Goal: Communication & Community: Answer question/provide support

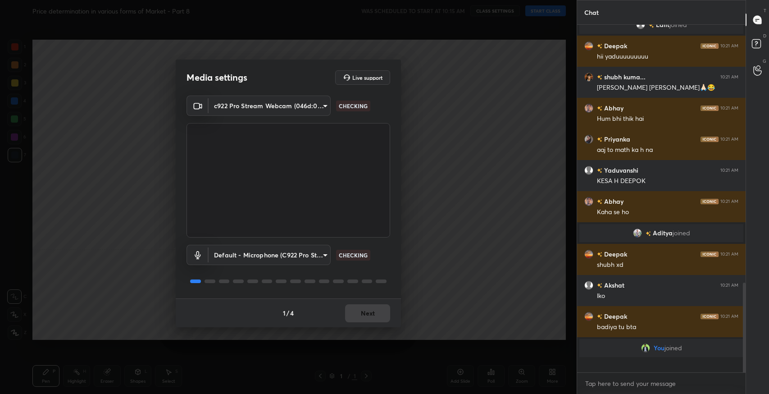
scroll to position [889, 0]
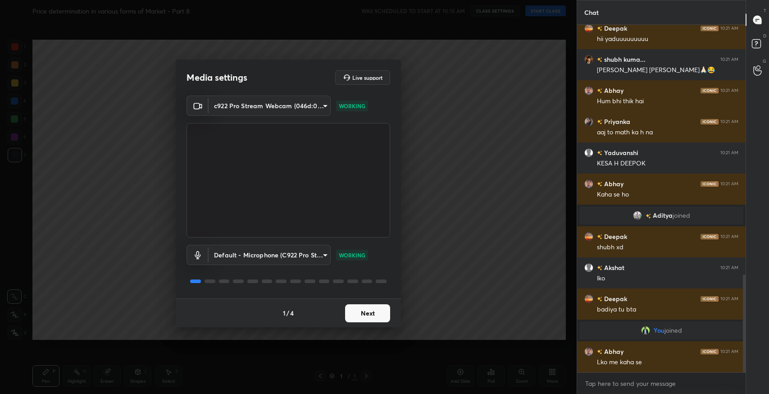
click at [378, 315] on button "Next" at bounding box center [367, 313] width 45 height 18
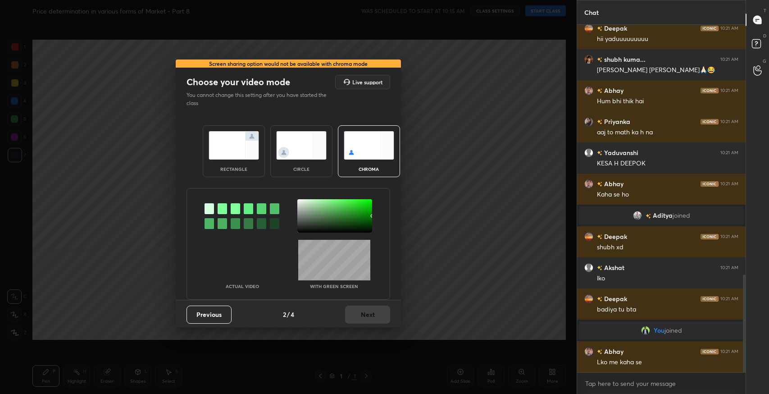
click at [224, 153] on img at bounding box center [234, 145] width 50 height 28
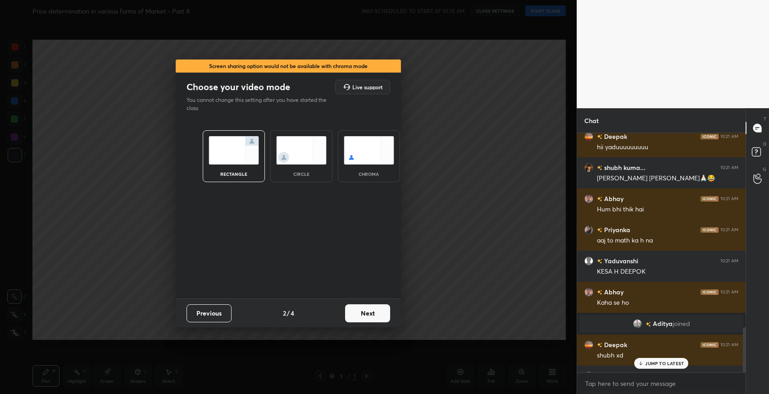
scroll to position [1027, 0]
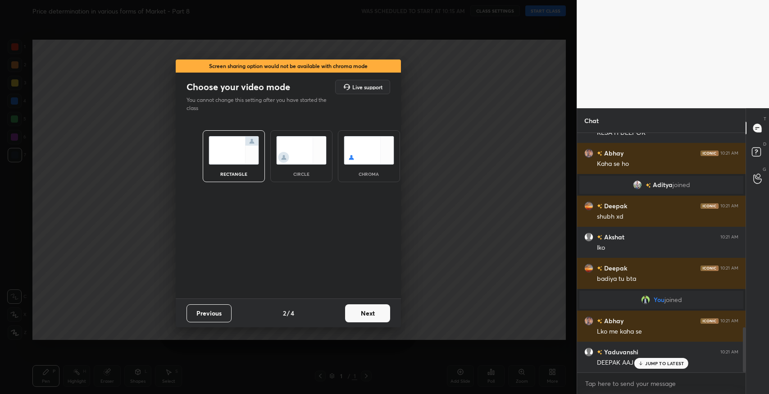
click at [360, 312] on button "Next" at bounding box center [367, 313] width 45 height 18
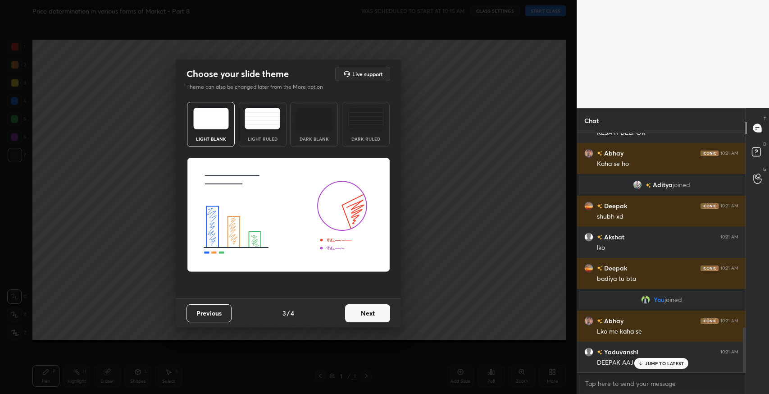
click at [268, 136] on div "Light Ruled" at bounding box center [263, 138] width 36 height 5
click at [365, 320] on button "Next" at bounding box center [367, 313] width 45 height 18
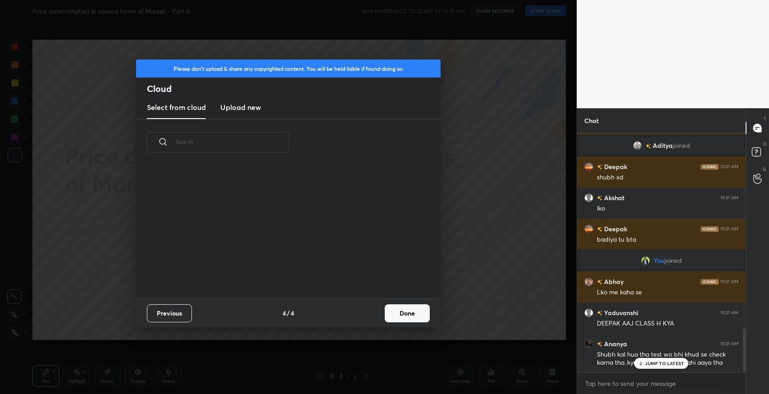
scroll to position [1129, 0]
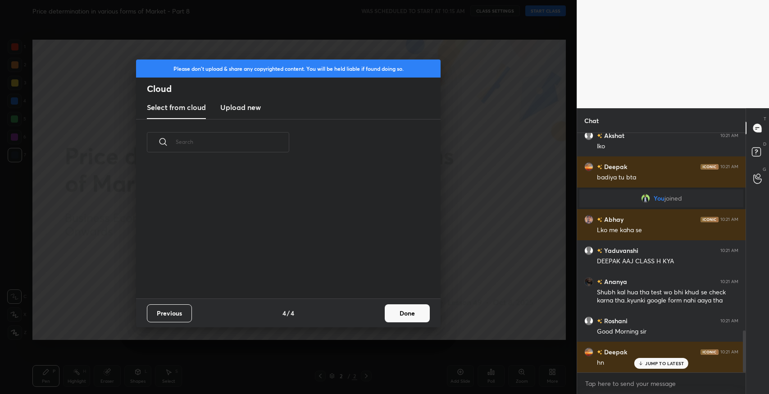
click at [421, 308] on button "Done" at bounding box center [407, 313] width 45 height 18
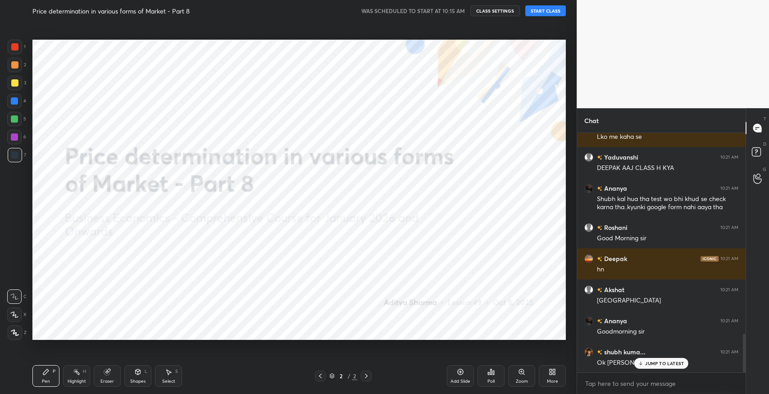
scroll to position [1244, 0]
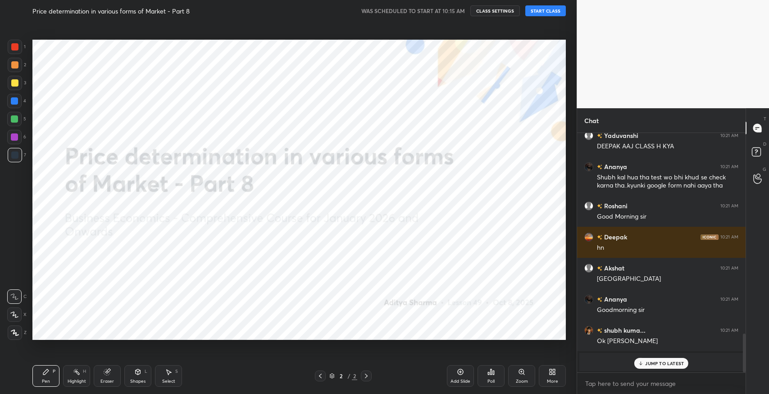
click at [539, 6] on button "START CLASS" at bounding box center [545, 10] width 41 height 11
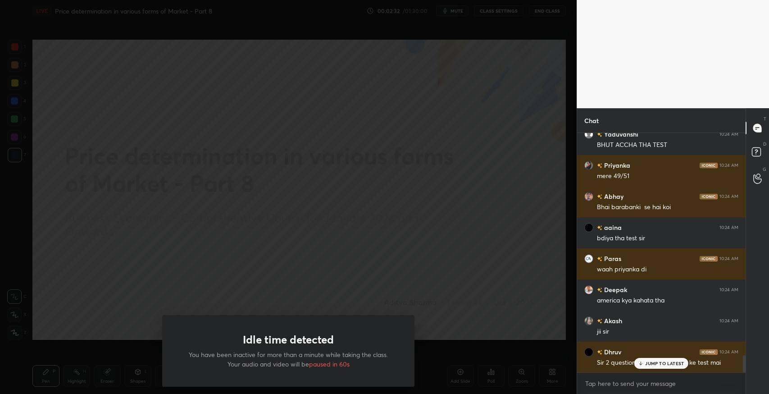
scroll to position [3117, 0]
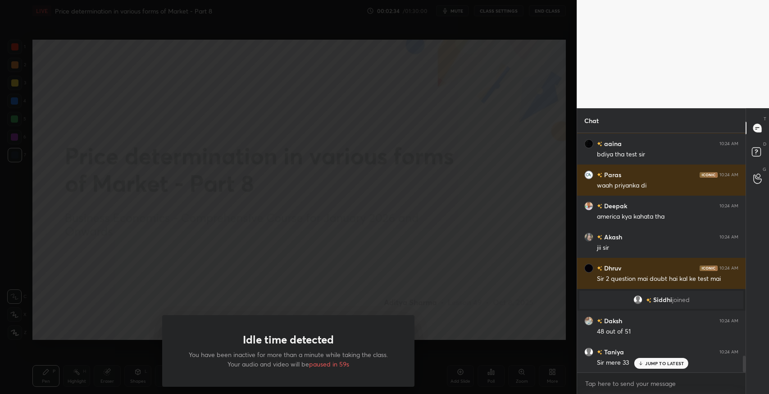
click at [459, 252] on div "Idle time detected You have been inactive for more than a minute while taking t…" at bounding box center [288, 197] width 577 height 394
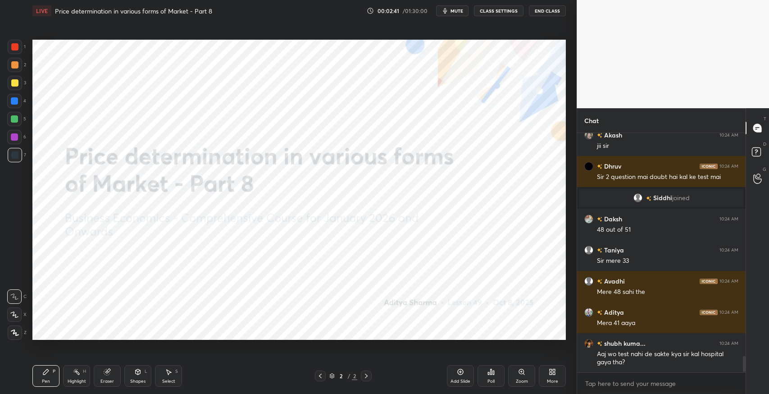
scroll to position [3374, 0]
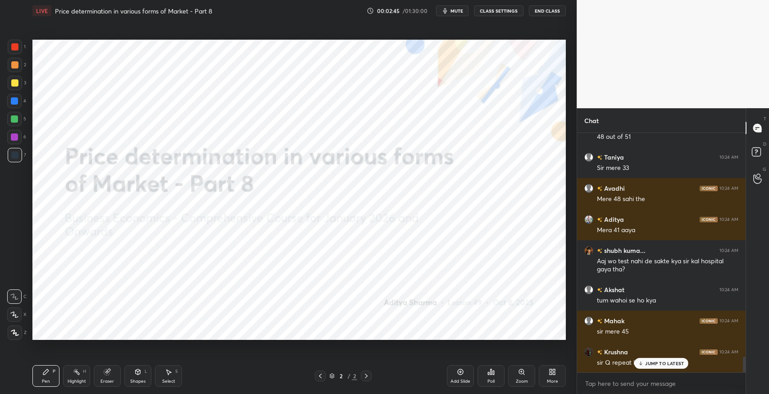
click at [665, 363] on p "JUMP TO LATEST" at bounding box center [664, 362] width 39 height 5
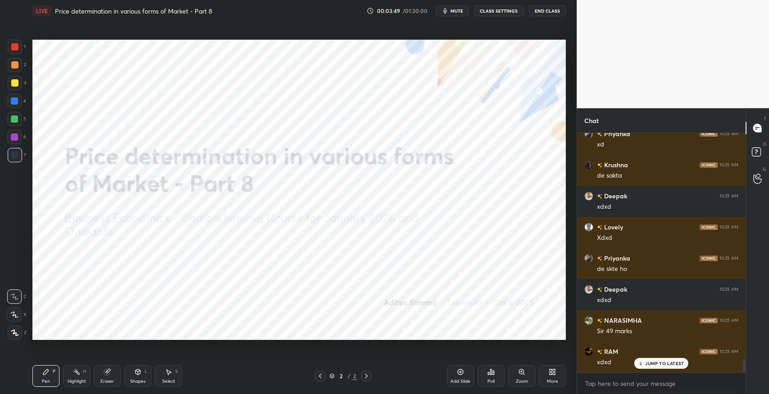
scroll to position [4091, 0]
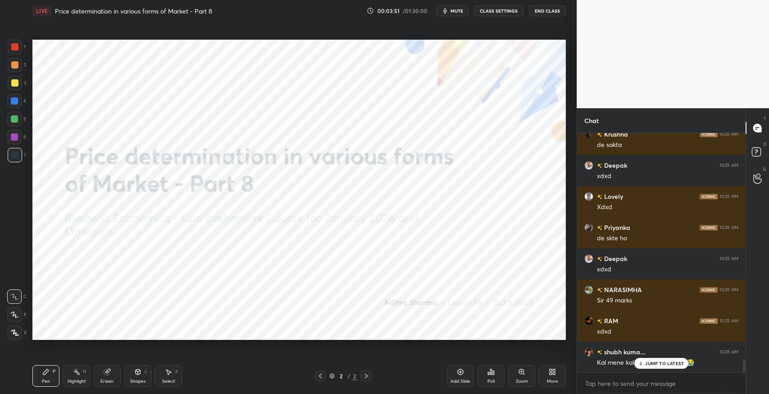
click at [646, 358] on div "JUMP TO LATEST" at bounding box center [661, 363] width 54 height 11
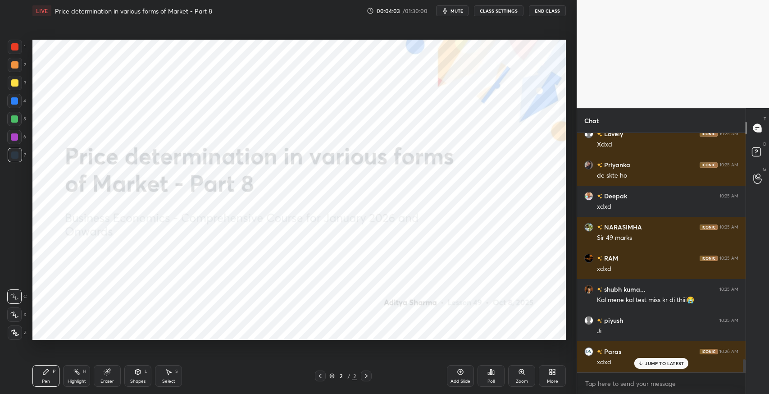
scroll to position [4184, 0]
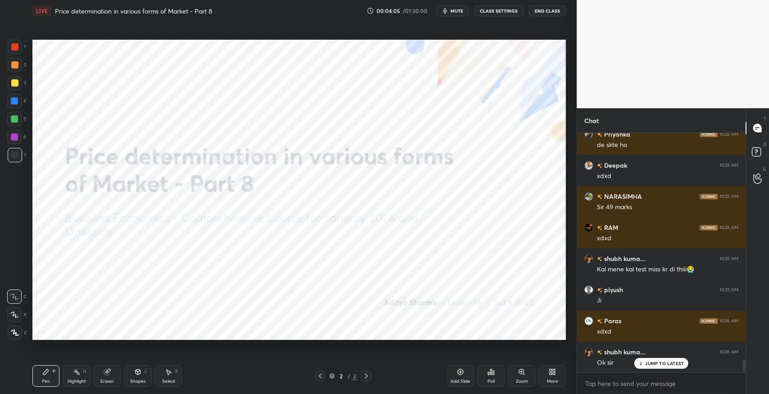
click at [654, 360] on p "JUMP TO LATEST" at bounding box center [664, 362] width 39 height 5
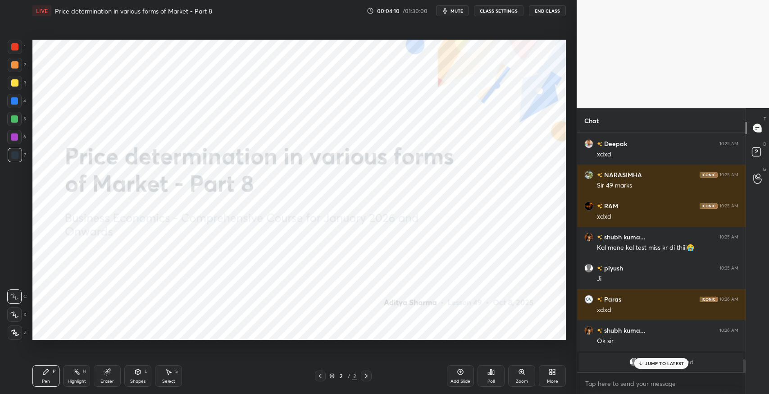
click at [646, 366] on p "JUMP TO LATEST" at bounding box center [664, 362] width 39 height 5
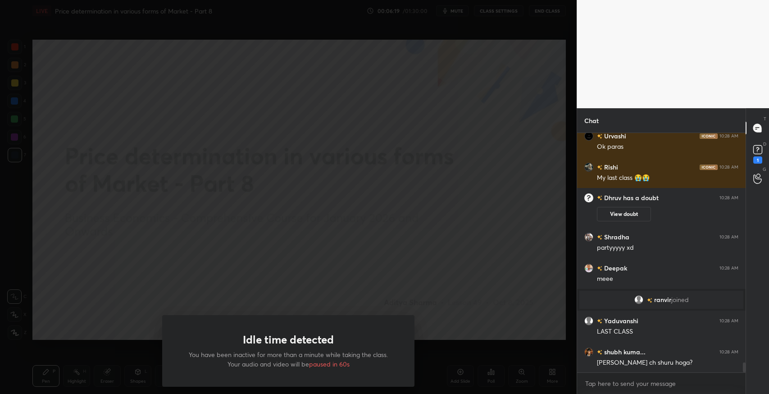
scroll to position [5545, 0]
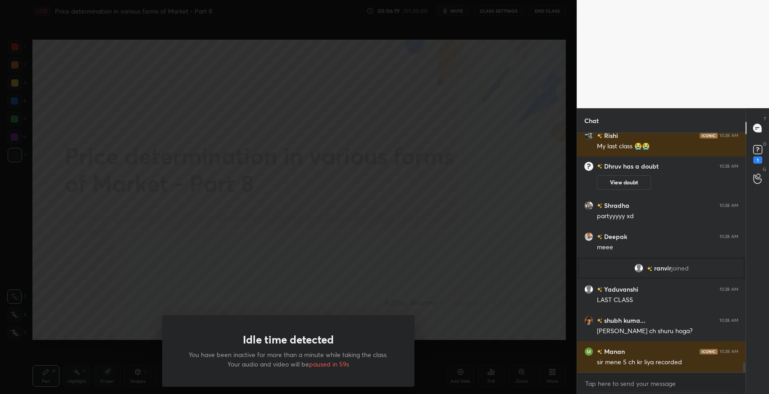
click at [411, 285] on div "Idle time detected You have been inactive for more than a minute while taking t…" at bounding box center [288, 197] width 577 height 394
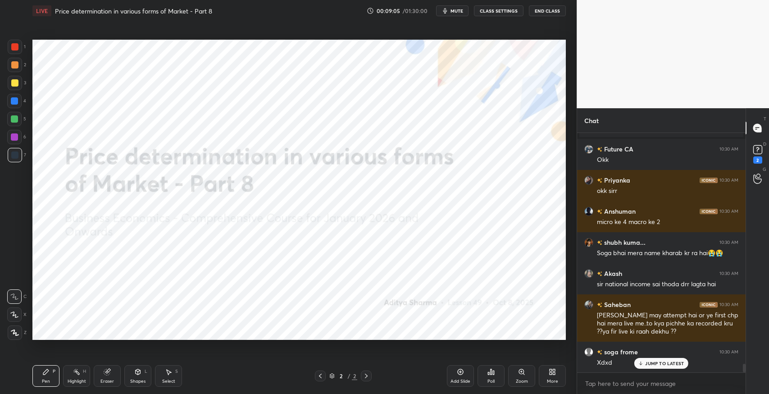
scroll to position [6629, 0]
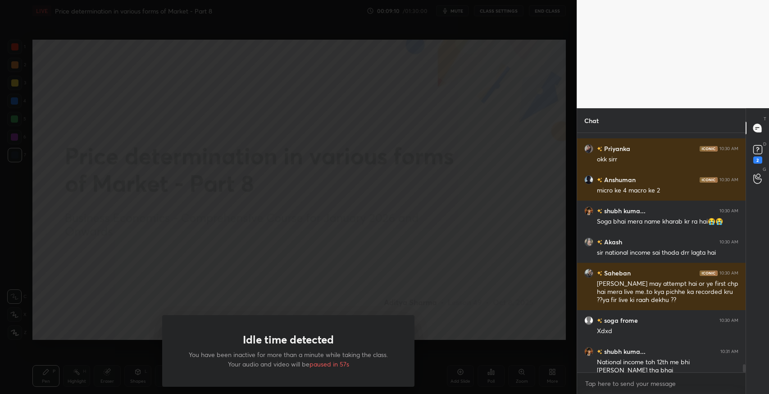
click at [376, 342] on div "Idle time detected You have been inactive for more than a minute while taking t…" at bounding box center [288, 351] width 252 height 72
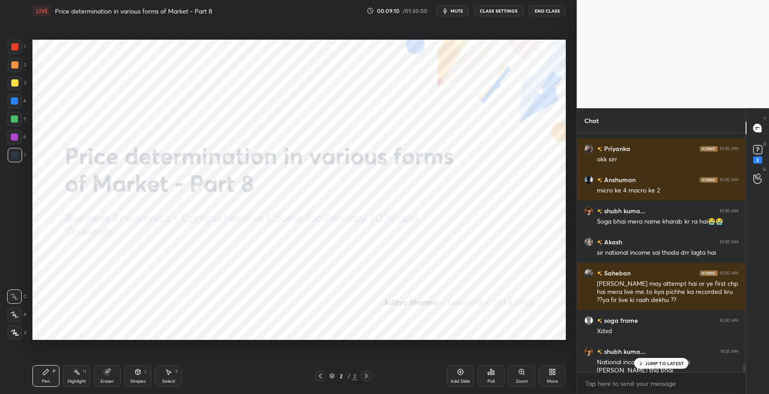
scroll to position [6660, 0]
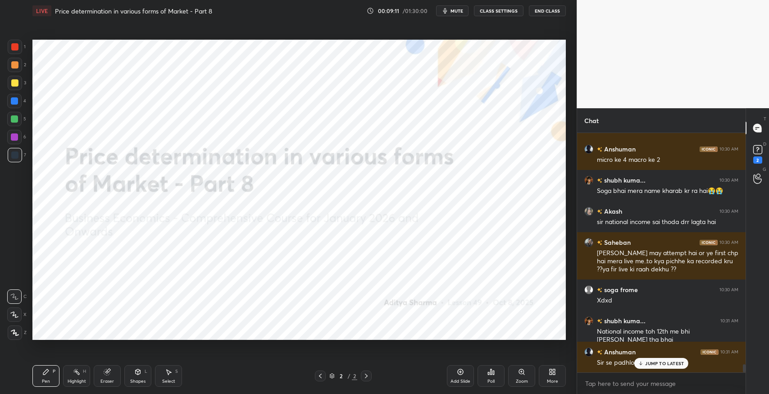
click at [652, 367] on div "JUMP TO LATEST" at bounding box center [661, 363] width 54 height 11
click at [549, 382] on div "More" at bounding box center [552, 381] width 11 height 5
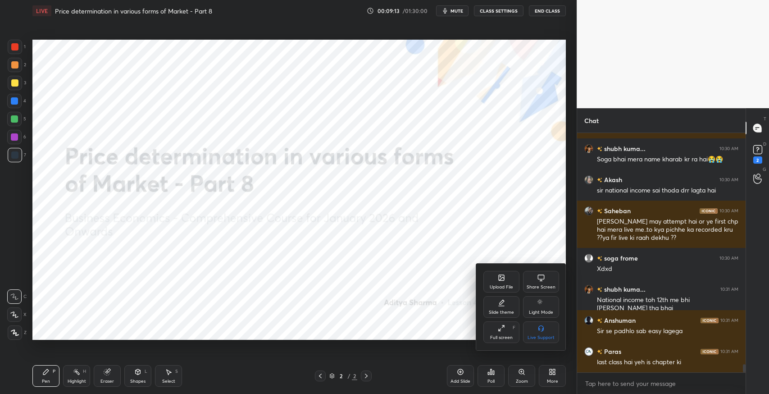
click at [490, 286] on div "Upload File" at bounding box center [501, 287] width 23 height 5
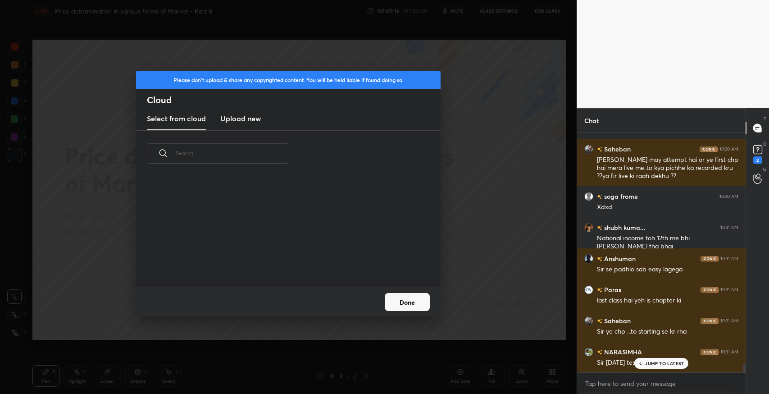
scroll to position [6775, 0]
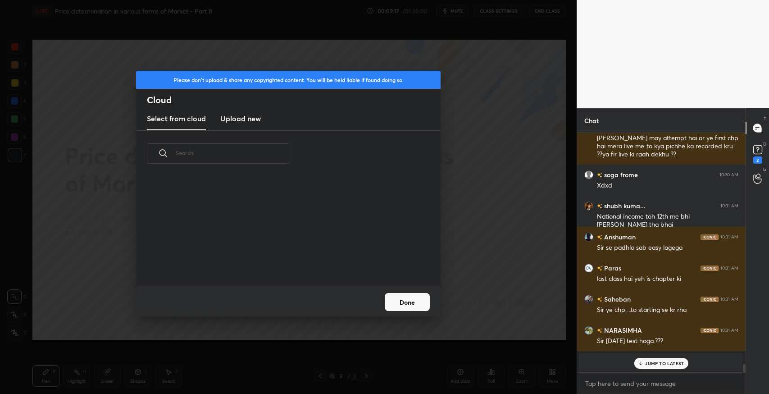
click at [247, 118] on h3 "Upload new" at bounding box center [240, 118] width 41 height 11
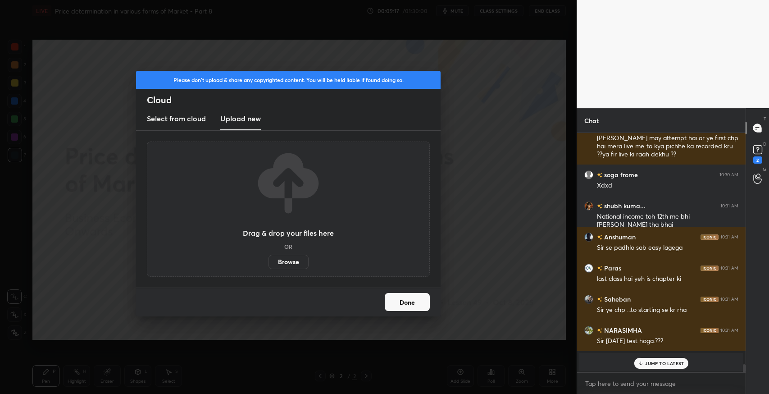
click at [294, 259] on label "Browse" at bounding box center [288, 261] width 40 height 14
click at [268, 259] on input "Browse" at bounding box center [268, 261] width 0 height 14
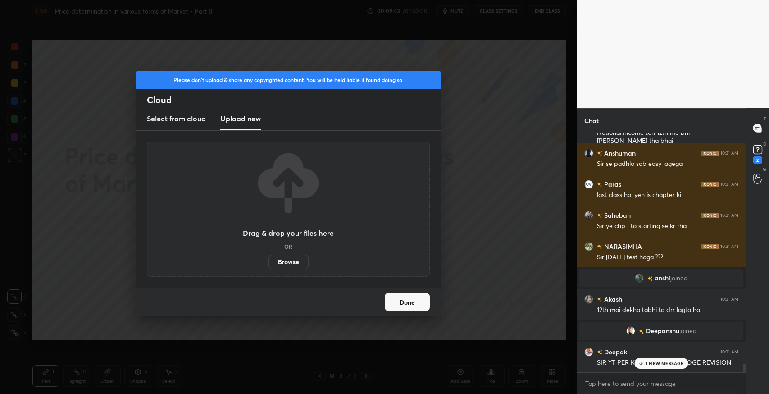
scroll to position [6648, 0]
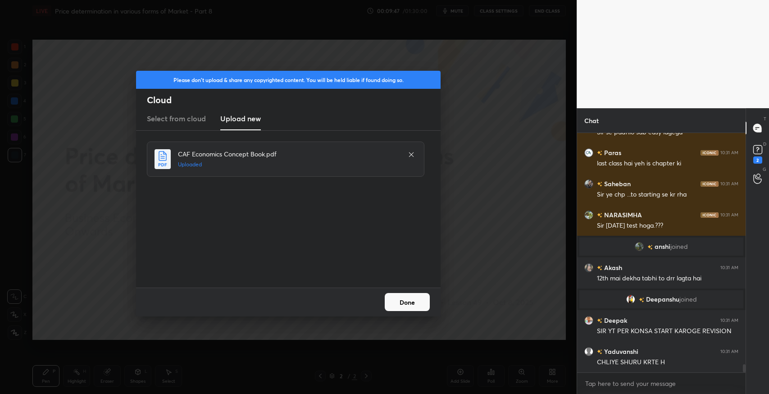
click at [410, 306] on button "Done" at bounding box center [407, 302] width 45 height 18
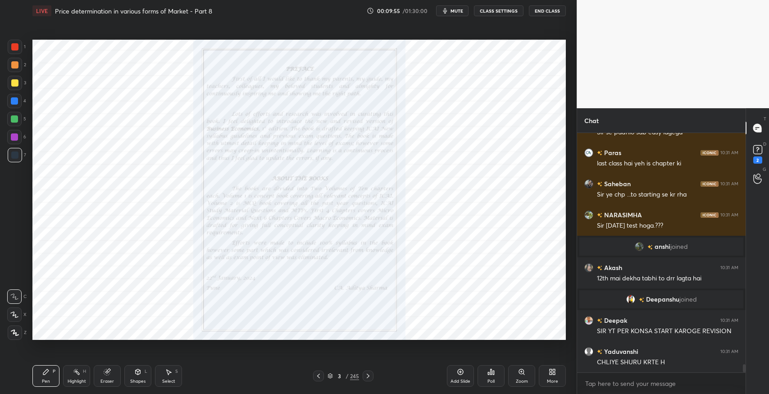
scroll to position [6687, 0]
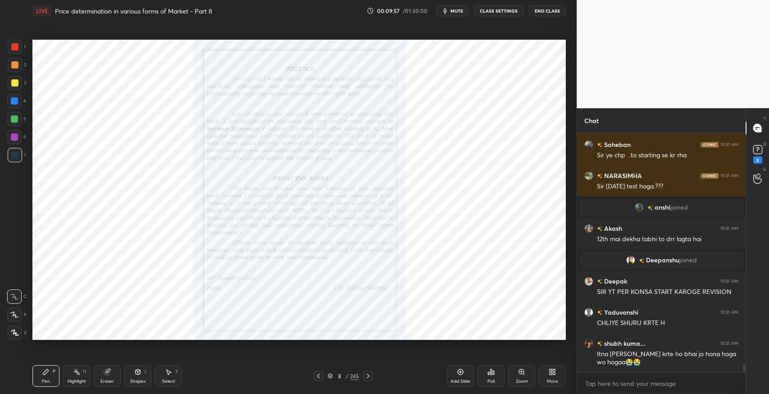
click at [332, 373] on icon at bounding box center [329, 375] width 5 height 5
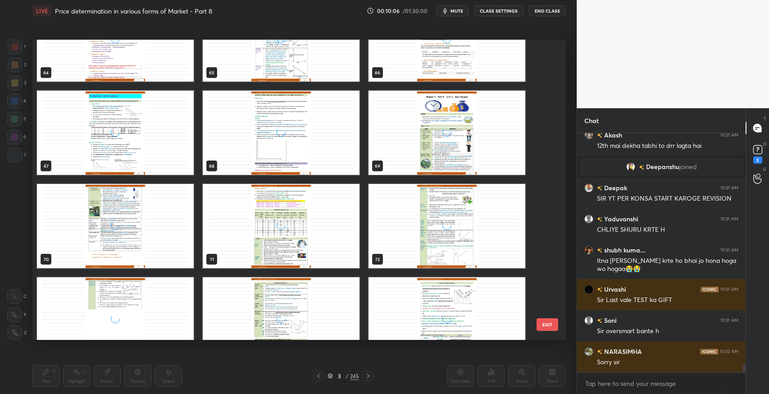
scroll to position [2042, 0]
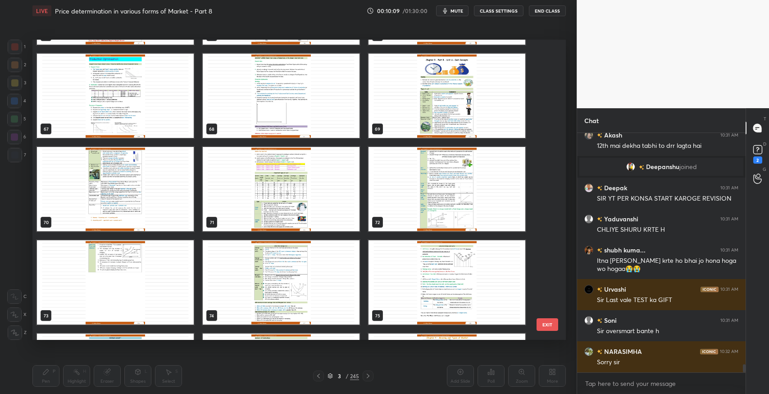
click at [455, 111] on img "grid" at bounding box center [446, 96] width 157 height 84
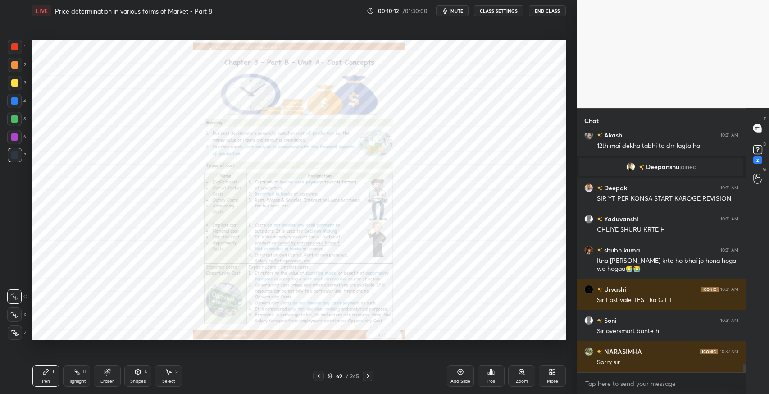
click at [331, 373] on icon at bounding box center [330, 374] width 5 height 2
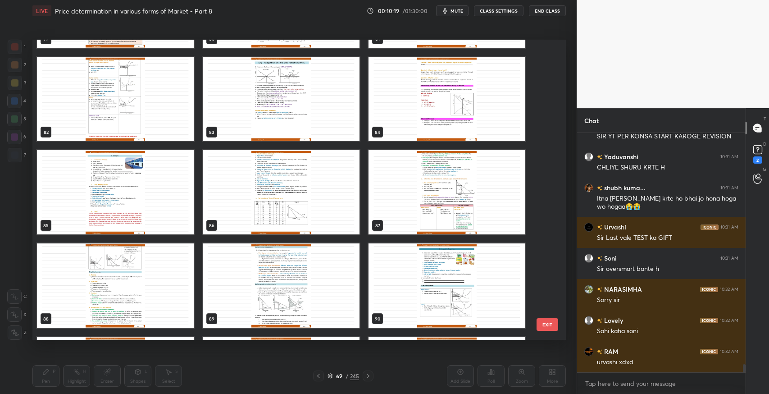
scroll to position [2625, 0]
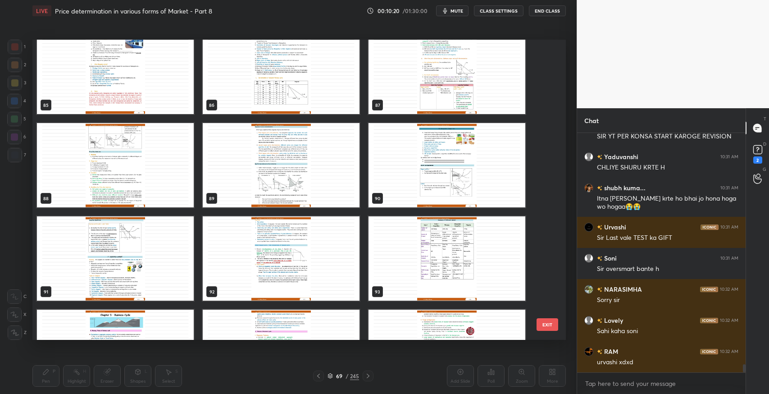
click at [408, 172] on img "grid" at bounding box center [446, 165] width 157 height 84
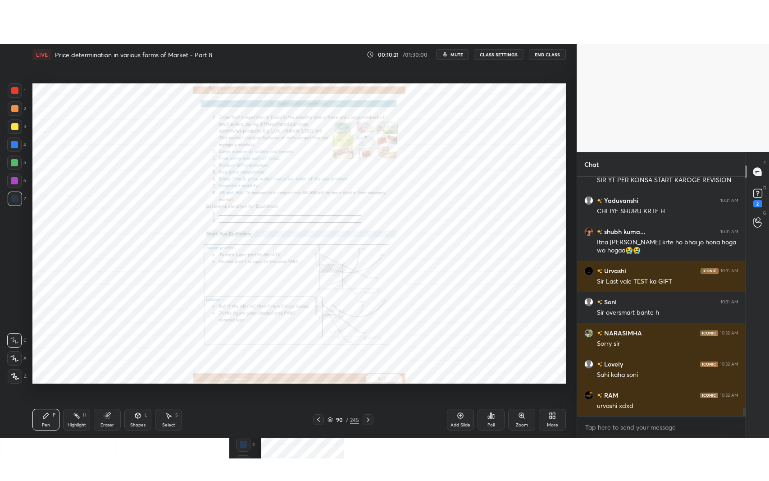
scroll to position [6839, 0]
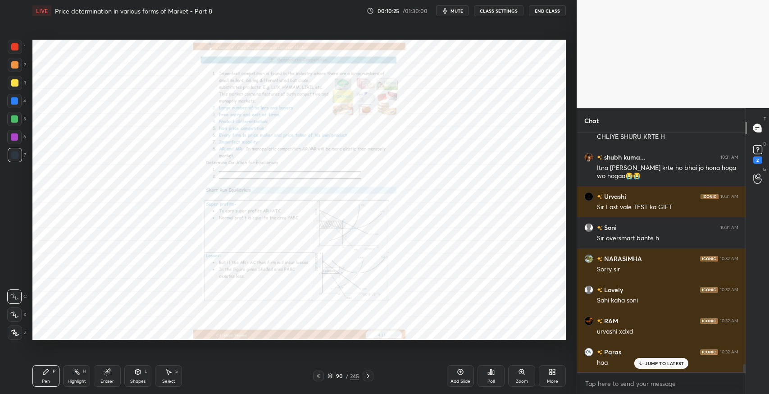
click at [555, 379] on div "More" at bounding box center [552, 381] width 11 height 5
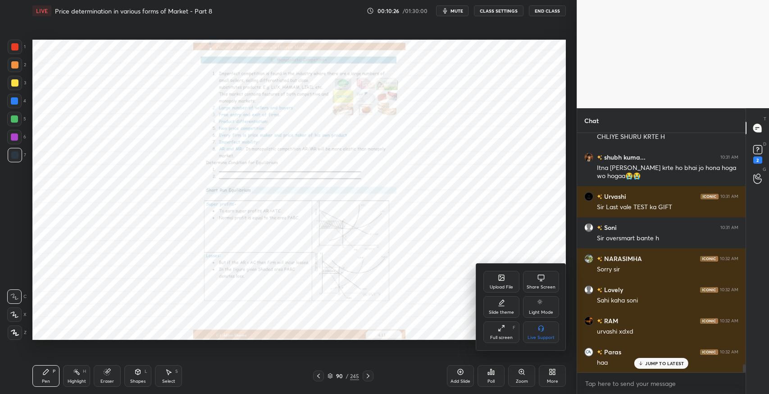
click at [506, 335] on div "Full screen" at bounding box center [501, 337] width 23 height 5
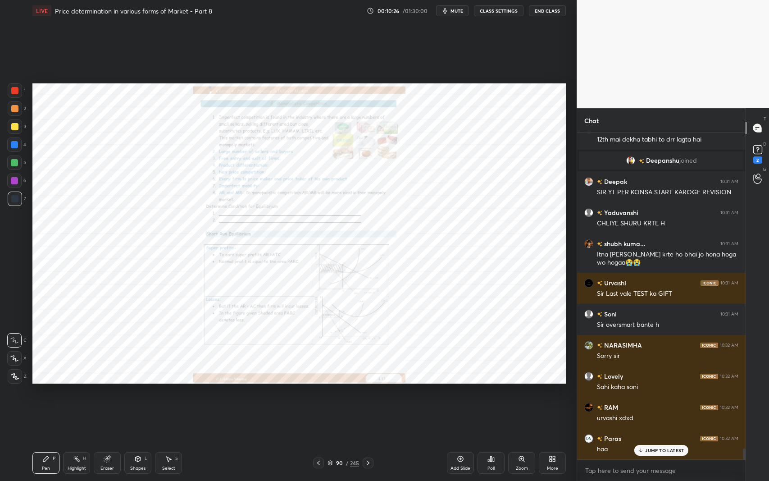
scroll to position [6752, 0]
click at [518, 393] on icon at bounding box center [521, 458] width 7 height 7
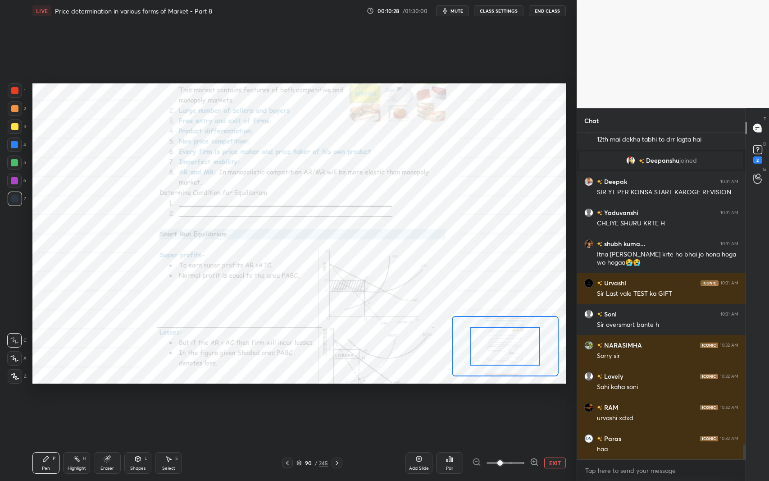
click at [511, 393] on span at bounding box center [505, 463] width 38 height 20
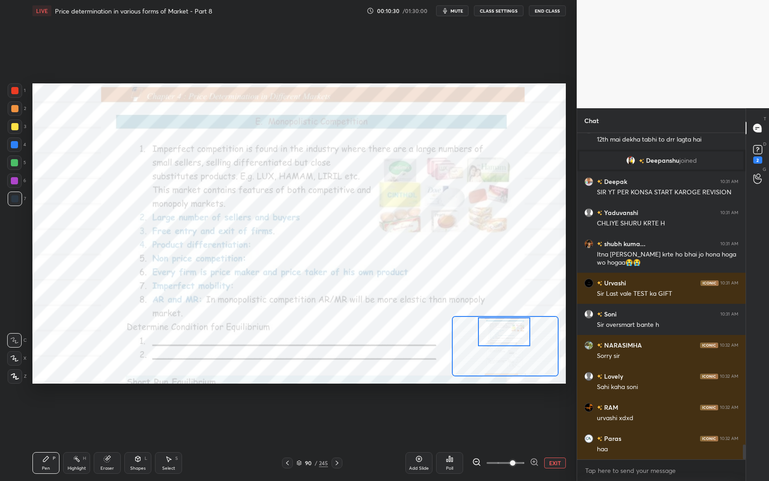
drag, startPoint x: 500, startPoint y: 350, endPoint x: 498, endPoint y: 331, distance: 18.1
click at [498, 331] on div at bounding box center [504, 331] width 52 height 29
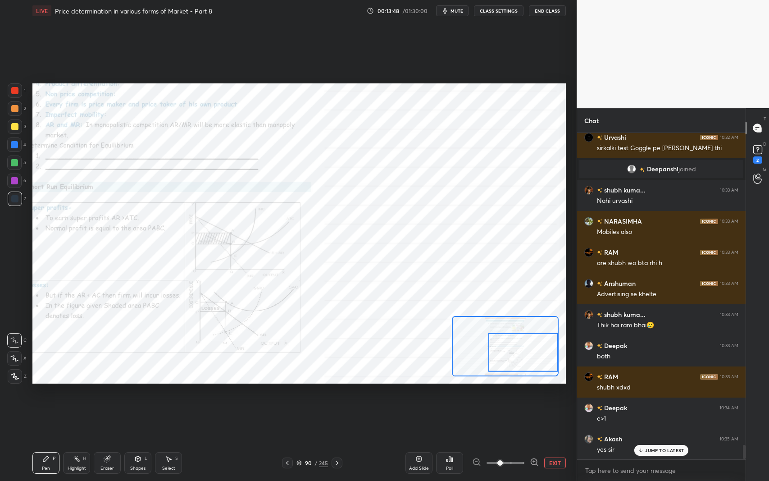
scroll to position [7147, 0]
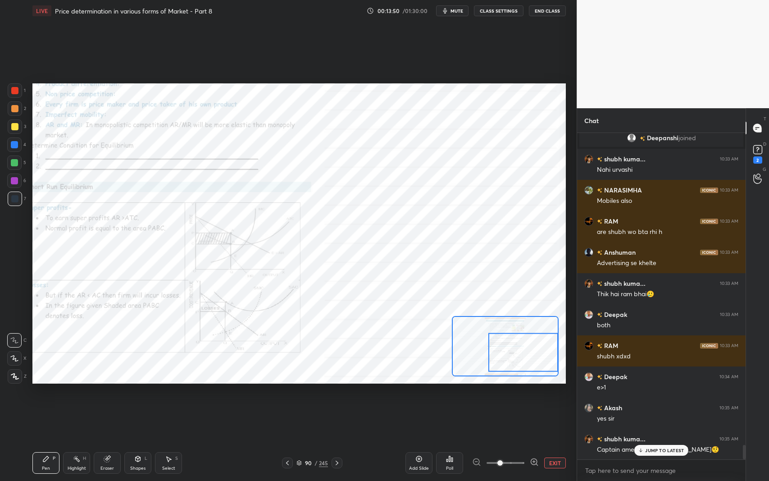
click at [664, 393] on div "JUMP TO LATEST" at bounding box center [661, 450] width 54 height 11
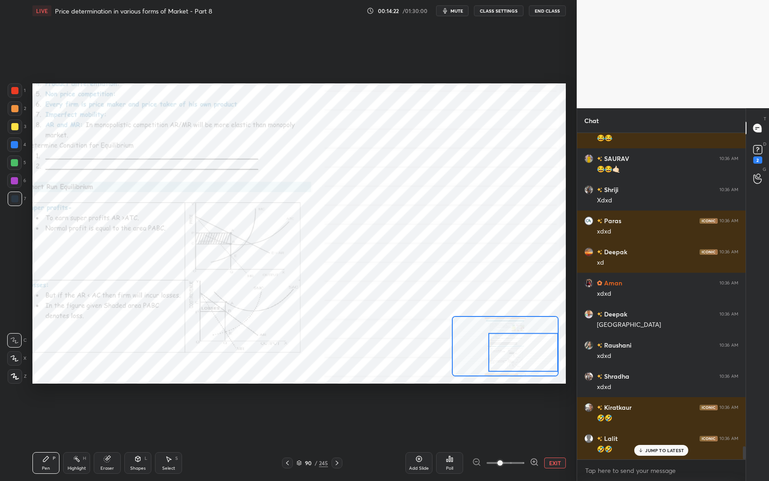
scroll to position [7710, 0]
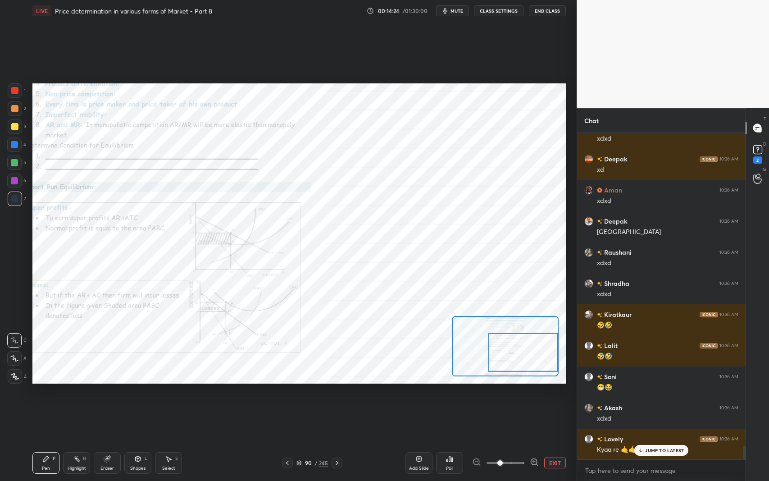
drag, startPoint x: 643, startPoint y: 449, endPoint x: 539, endPoint y: 450, distance: 104.5
click at [638, 393] on icon at bounding box center [641, 449] width 6 height 5
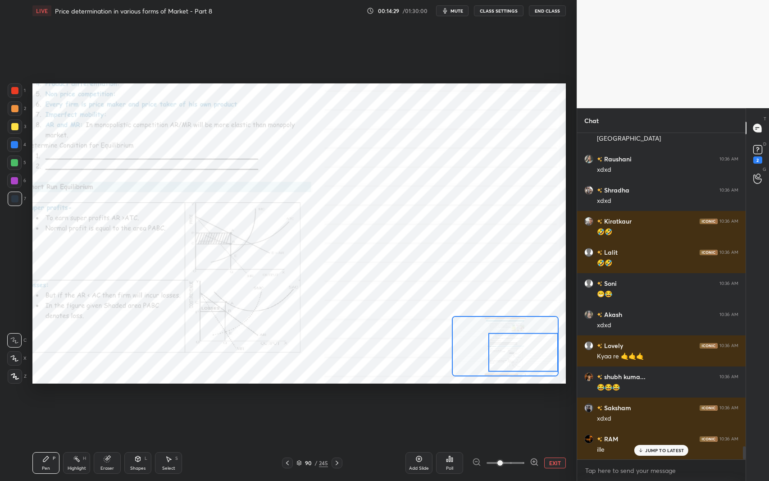
scroll to position [7834, 0]
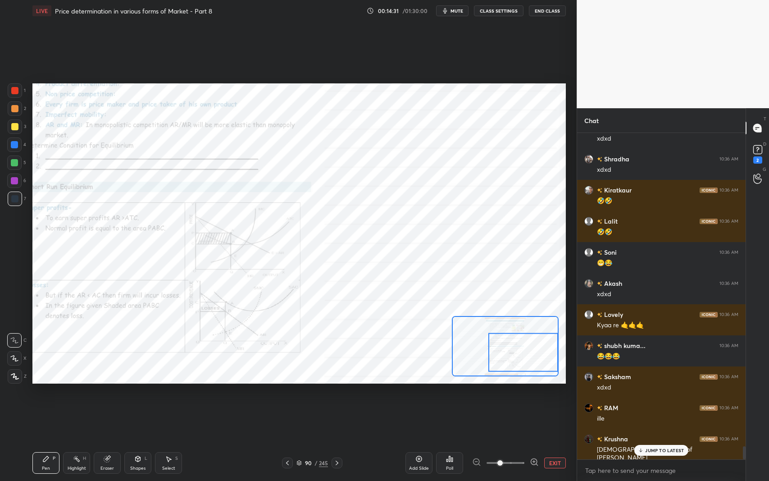
click at [655, 393] on p "JUMP TO LATEST" at bounding box center [664, 449] width 39 height 5
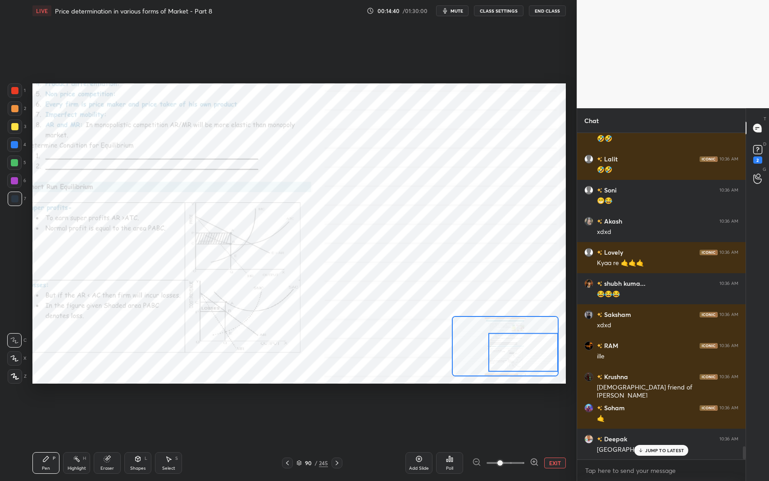
scroll to position [7928, 0]
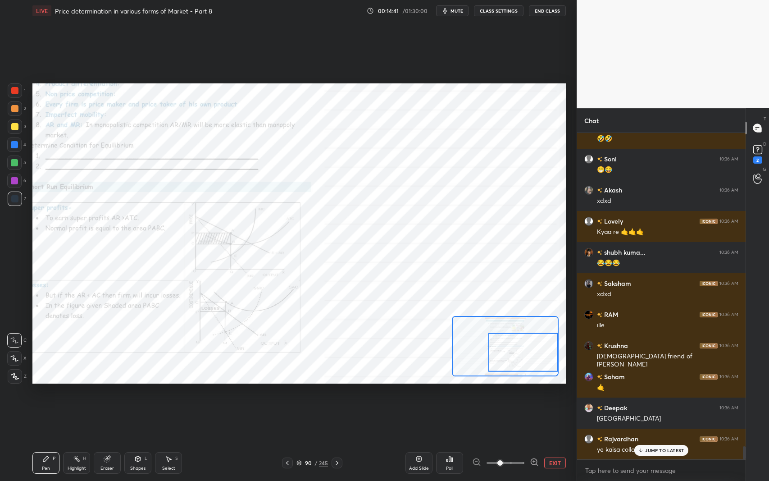
click at [337, 393] on icon at bounding box center [336, 462] width 7 height 7
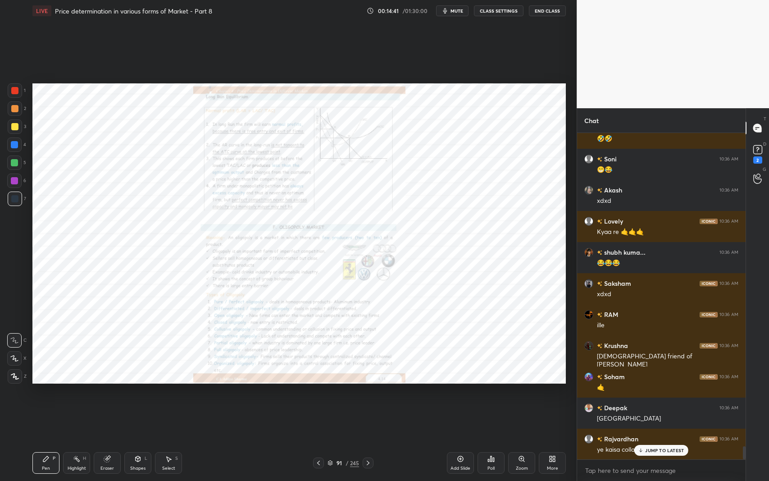
click at [338, 393] on div "91" at bounding box center [339, 462] width 9 height 5
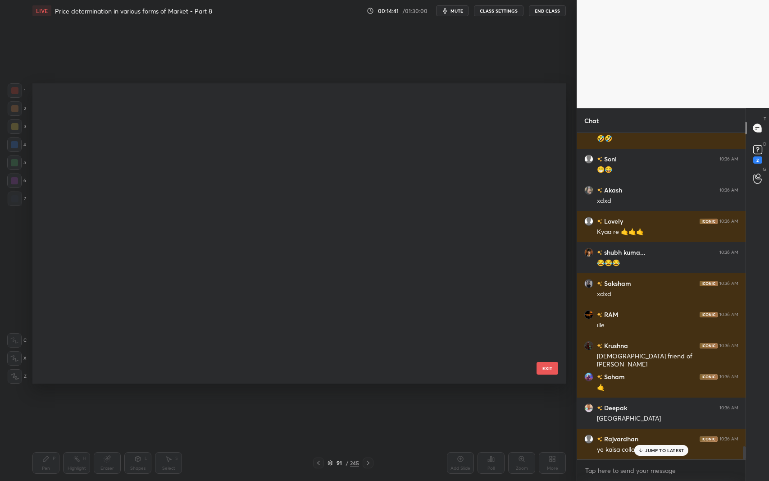
scroll to position [7990, 0]
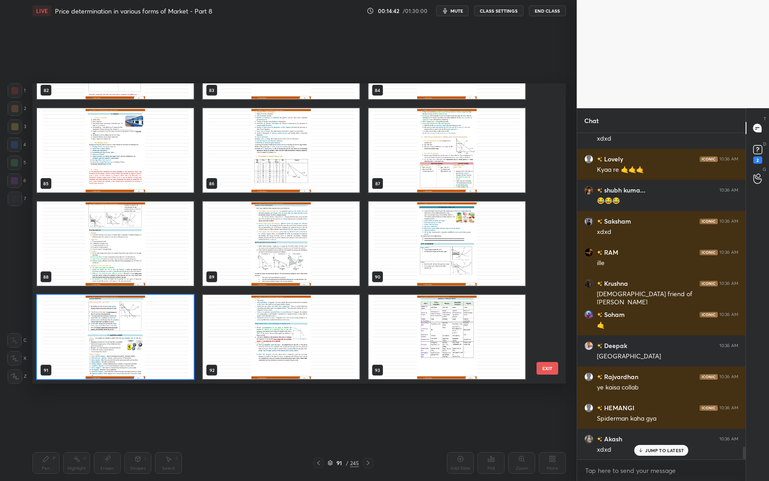
click at [660, 393] on p "JUMP TO LATEST" at bounding box center [664, 449] width 39 height 5
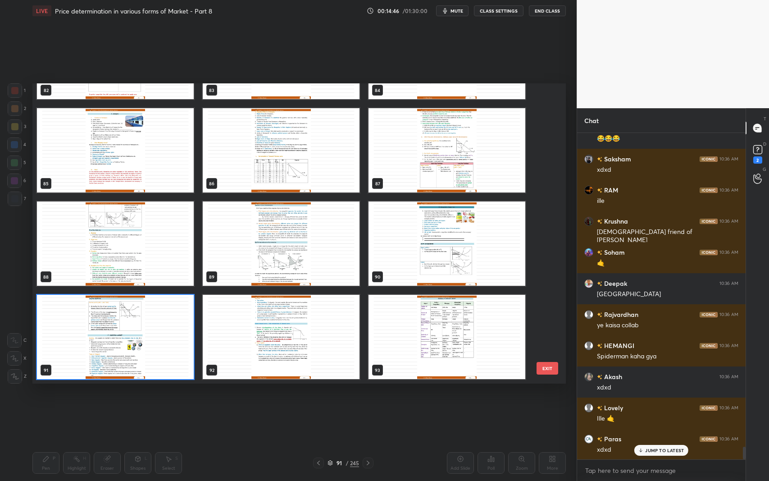
scroll to position [8083, 0]
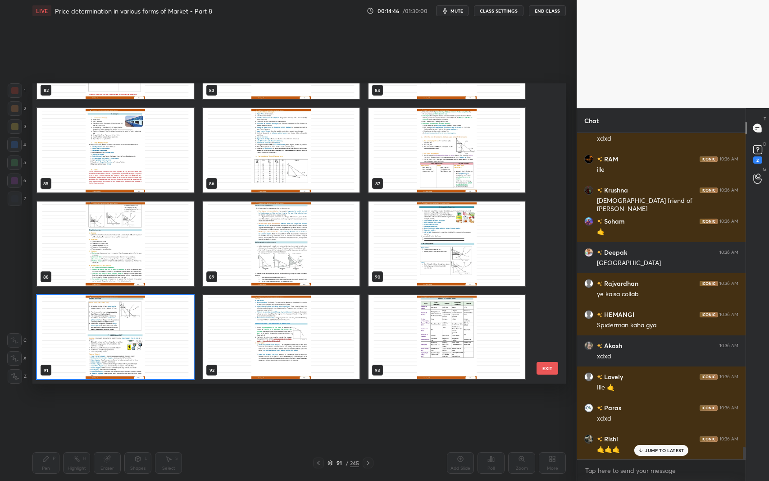
click at [132, 357] on img "grid" at bounding box center [115, 337] width 157 height 84
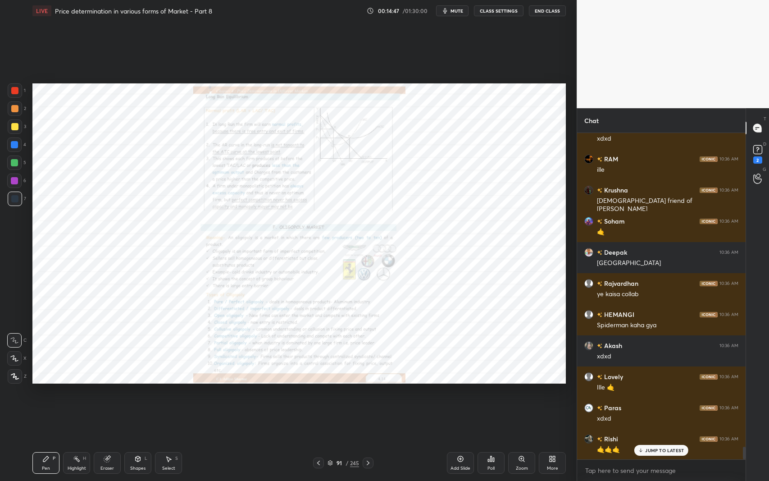
click at [135, 357] on img "grid" at bounding box center [115, 337] width 157 height 84
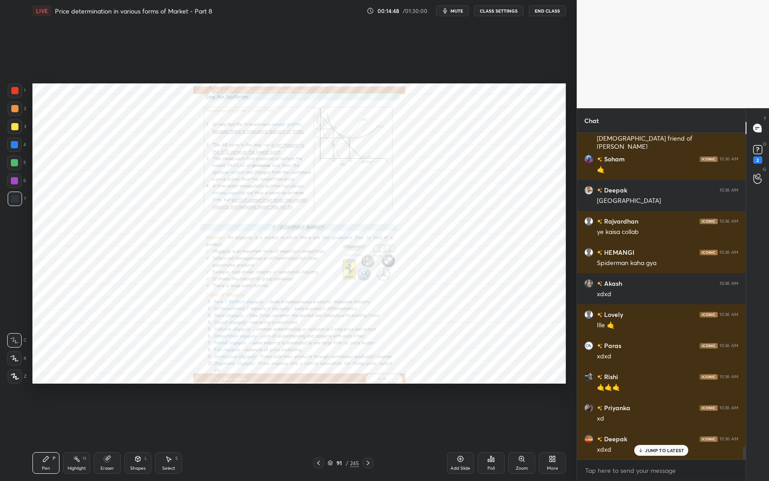
click at [654, 393] on div "JUMP TO LATEST" at bounding box center [661, 450] width 54 height 11
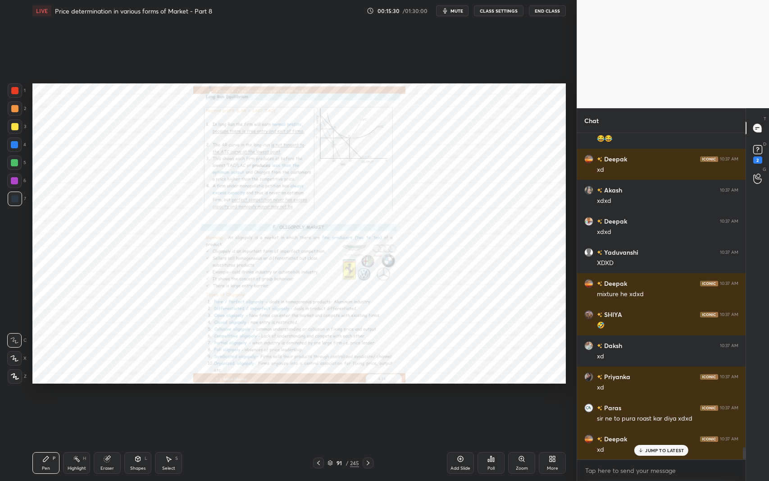
scroll to position [8564, 0]
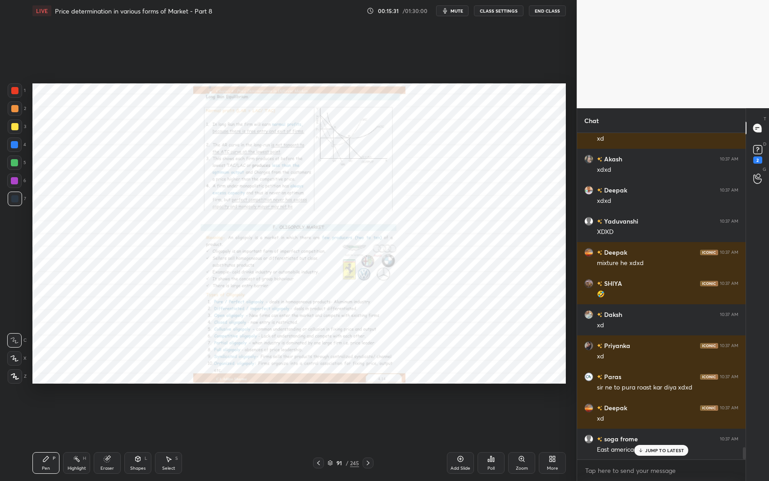
click at [646, 393] on p "JUMP TO LATEST" at bounding box center [664, 449] width 39 height 5
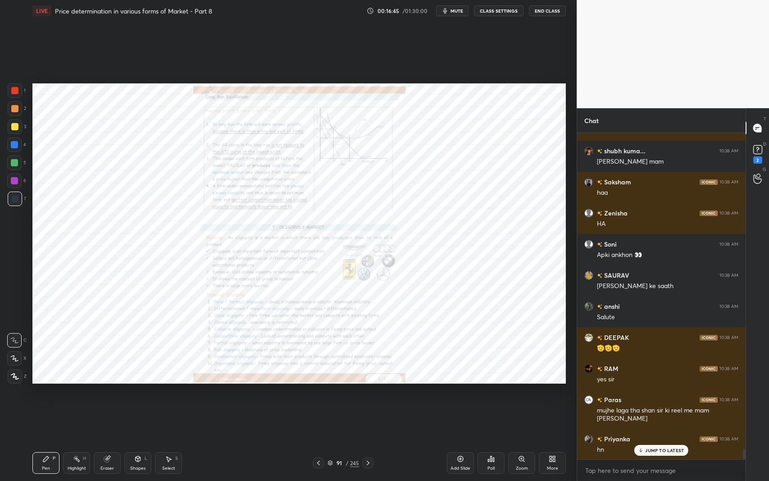
scroll to position [9722, 0]
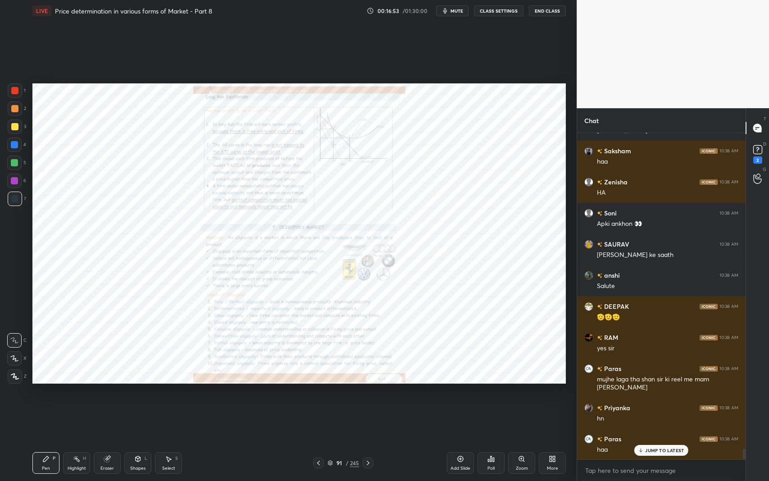
click at [652, 393] on p "JUMP TO LATEST" at bounding box center [664, 449] width 39 height 5
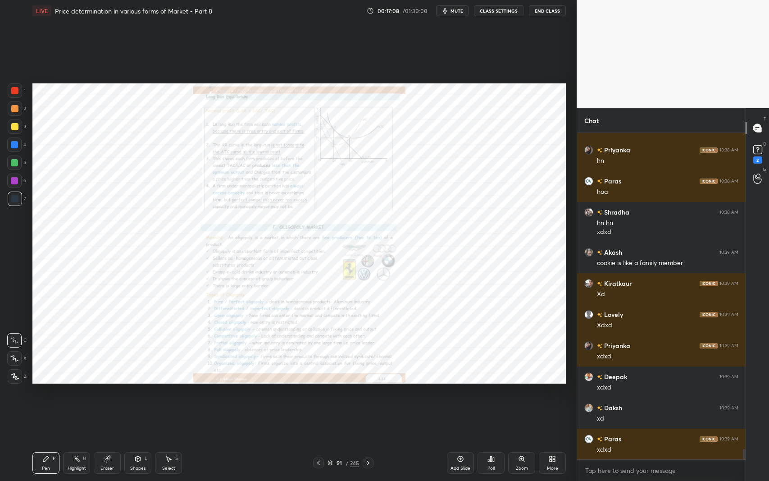
scroll to position [10011, 0]
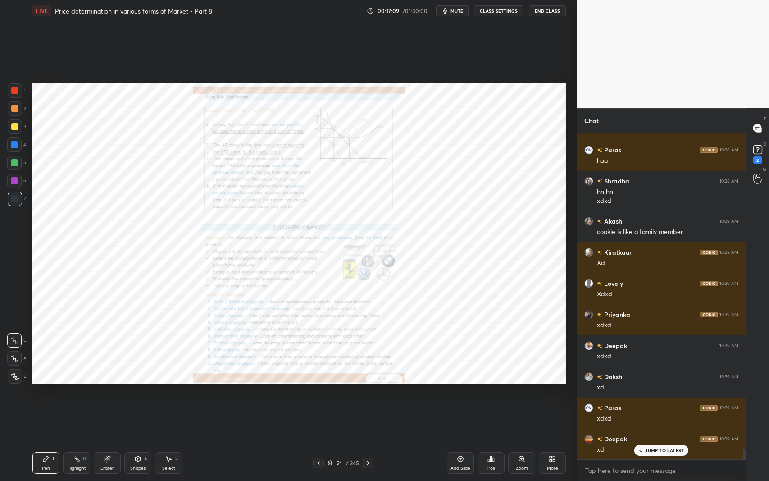
click at [674, 393] on p "JUMP TO LATEST" at bounding box center [664, 449] width 39 height 5
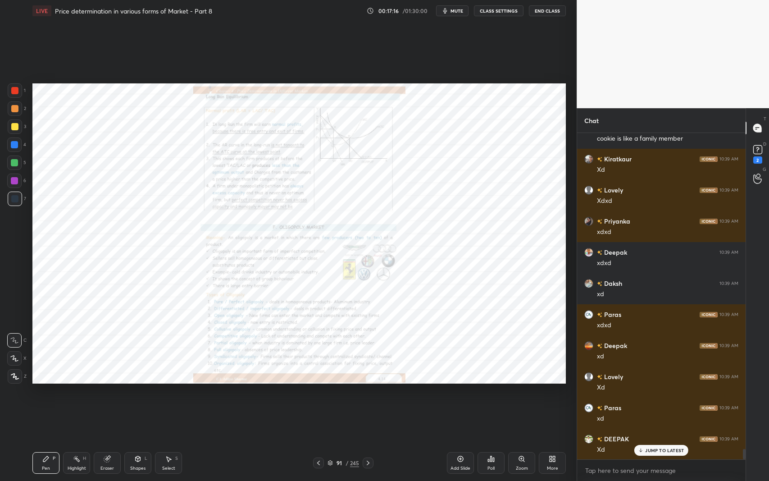
scroll to position [10135, 0]
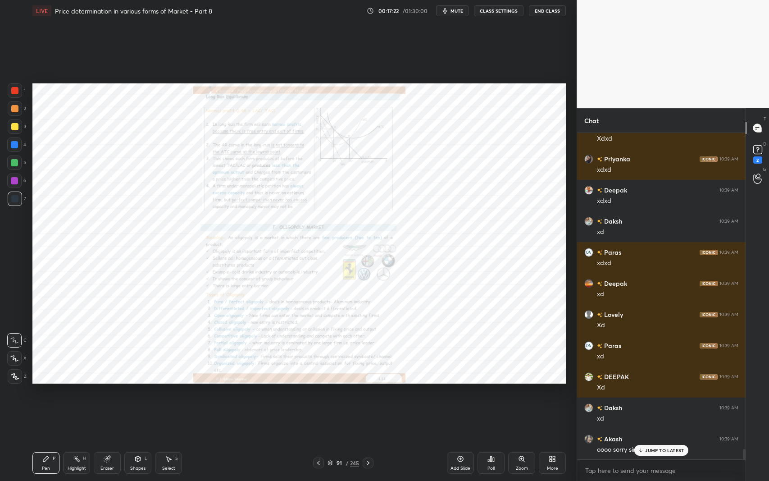
click at [522, 393] on div "Zoom" at bounding box center [521, 463] width 27 height 22
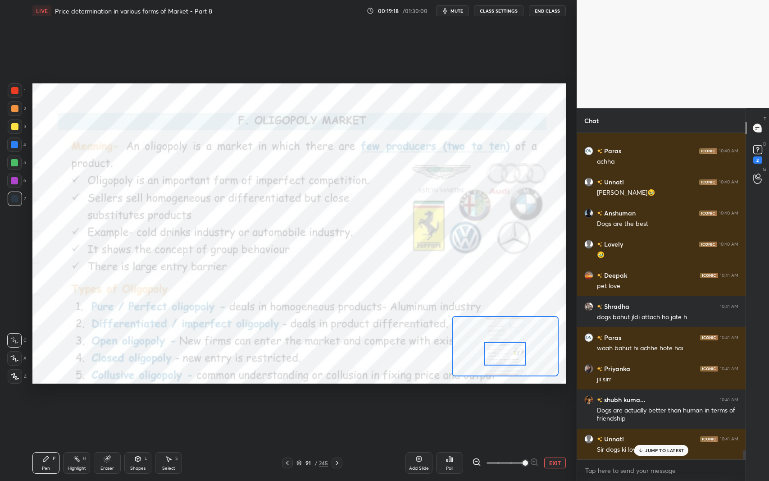
scroll to position [11386, 0]
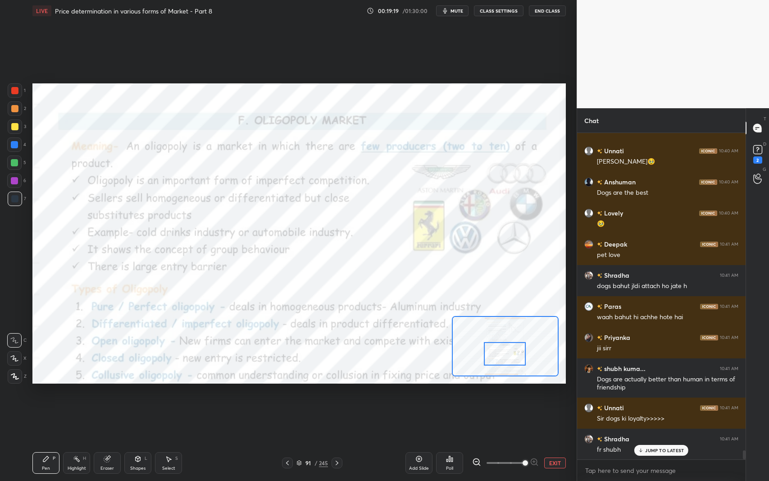
click at [659, 393] on p "JUMP TO LATEST" at bounding box center [664, 449] width 39 height 5
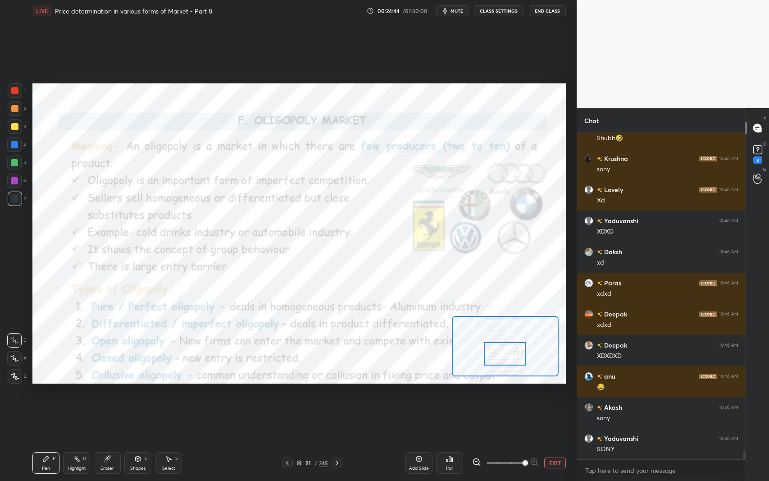
scroll to position [13110, 0]
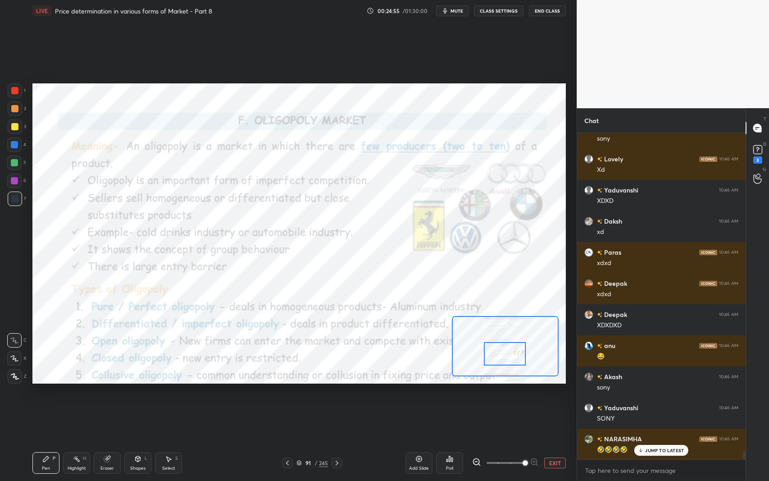
click at [183, 393] on div "Setting up your live class Poll for secs No correct answer Start poll" at bounding box center [299, 233] width 540 height 423
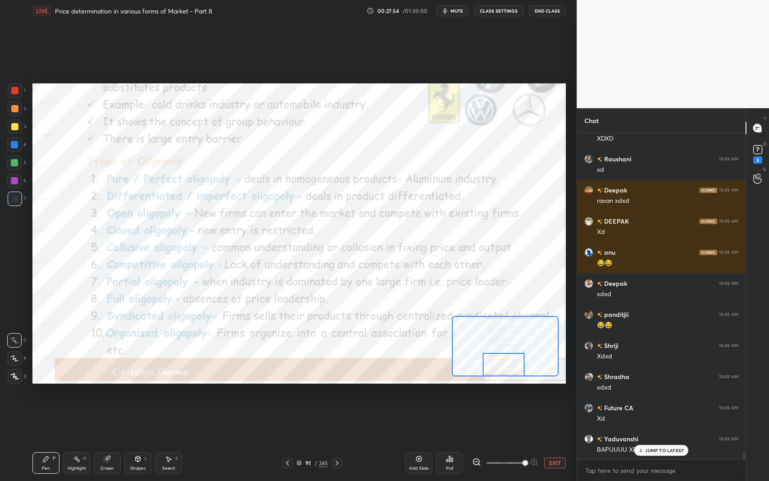
scroll to position [14189, 0]
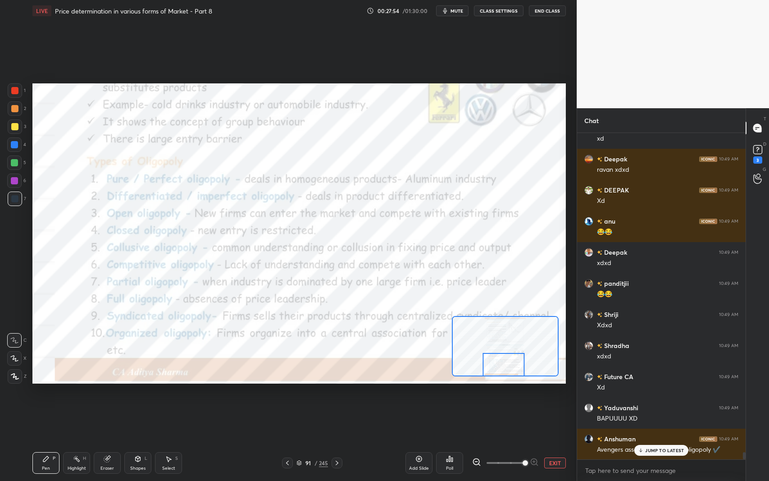
click at [654, 393] on p "JUMP TO LATEST" at bounding box center [664, 449] width 39 height 5
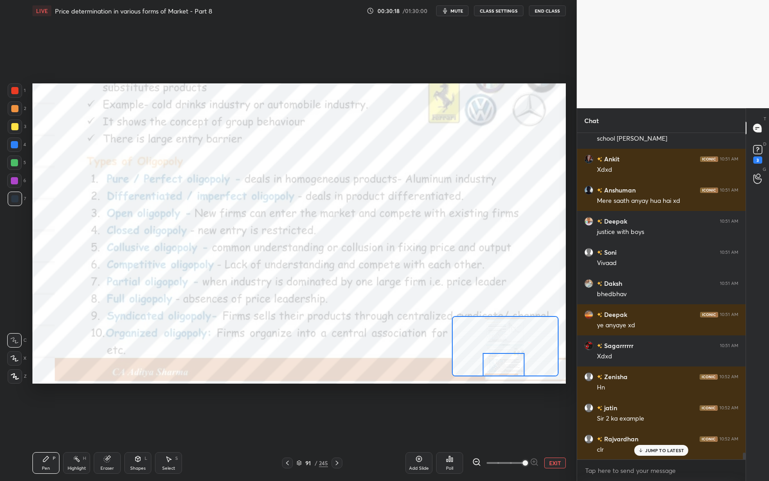
scroll to position [3, 3]
click at [664, 393] on div "JUMP TO LATEST" at bounding box center [661, 431] width 54 height 11
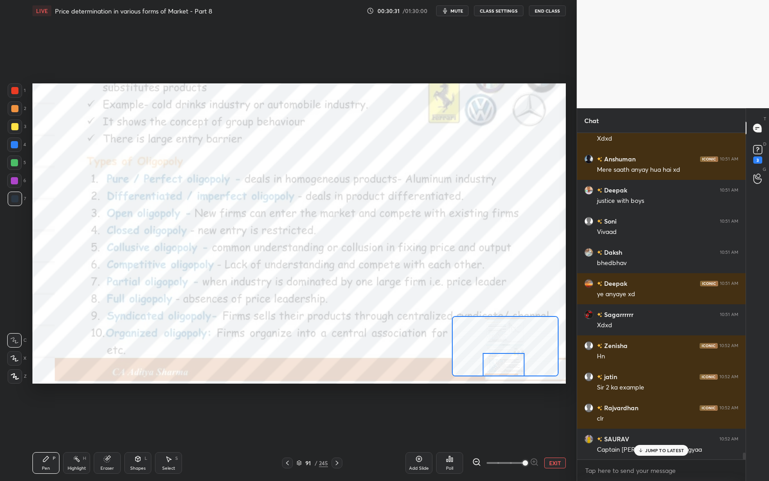
click at [663, 393] on p "JUMP TO LATEST" at bounding box center [664, 449] width 39 height 5
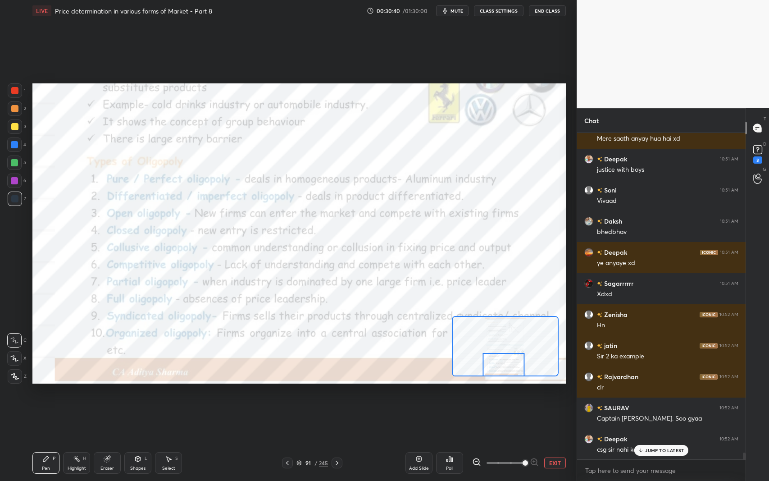
click at [659, 393] on p "JUMP TO LATEST" at bounding box center [664, 449] width 39 height 5
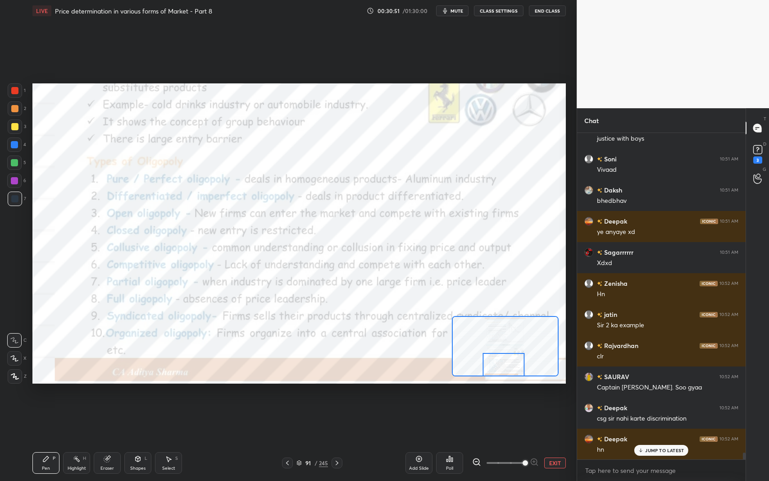
scroll to position [15689, 0]
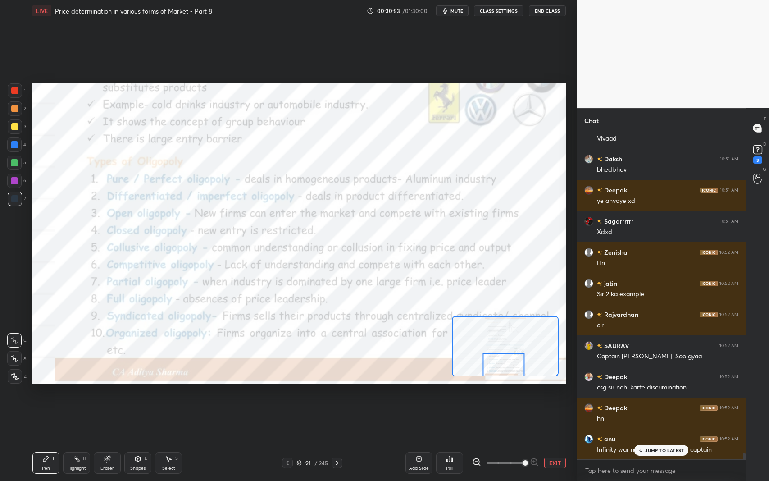
click at [659, 393] on p "JUMP TO LATEST" at bounding box center [664, 449] width 39 height 5
click at [178, 393] on div "Select S" at bounding box center [168, 463] width 27 height 22
click at [157, 328] on div "0 ° Undo Copy Duplicate Duplicate to new slide Delete" at bounding box center [319, 8] width 1333 height 750
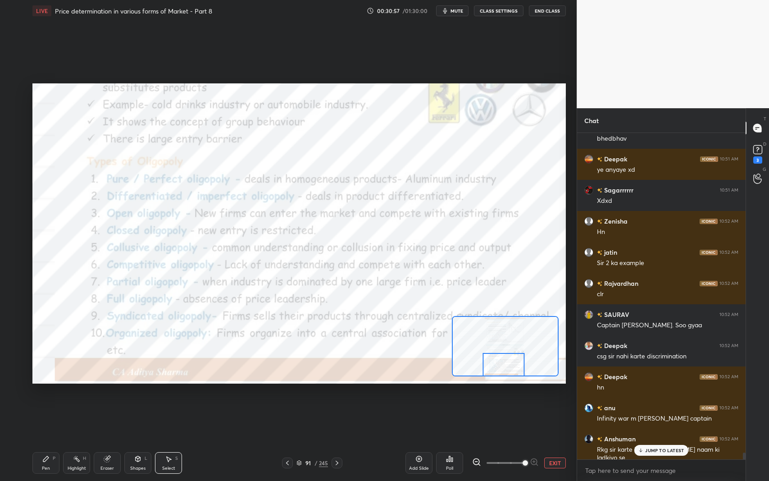
click at [54, 393] on div "Pen P" at bounding box center [45, 463] width 27 height 22
click at [104, 393] on icon at bounding box center [107, 458] width 7 height 7
click at [43, 393] on div "Pen P" at bounding box center [45, 463] width 27 height 22
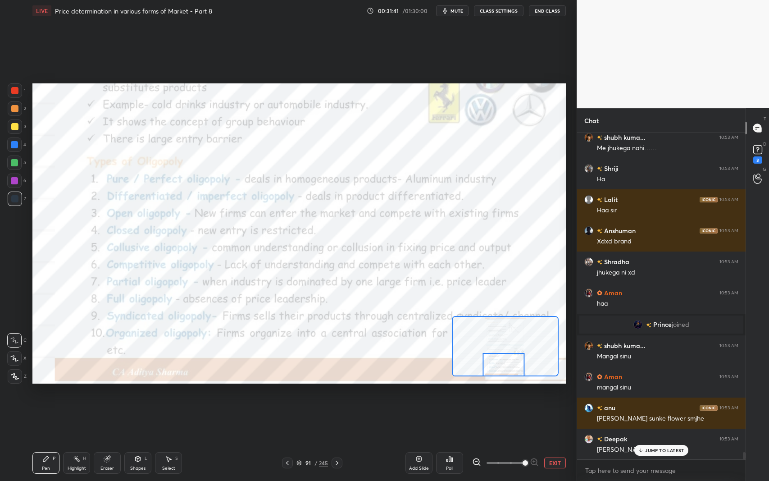
scroll to position [14181, 0]
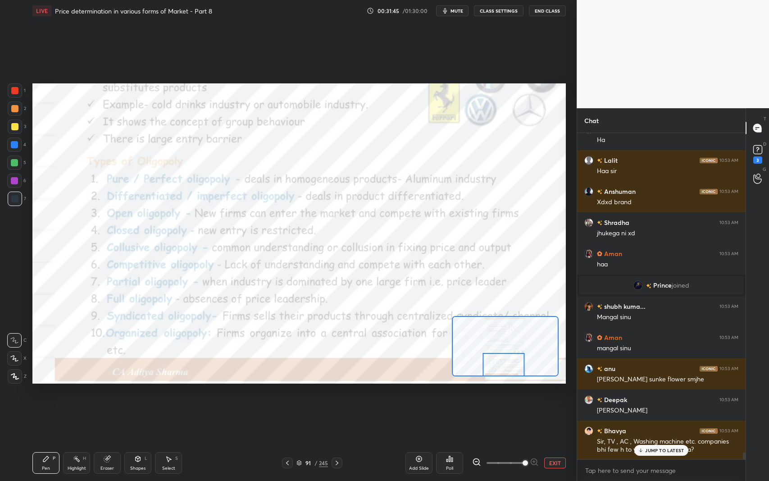
click at [662, 393] on p "JUMP TO LATEST" at bounding box center [664, 449] width 39 height 5
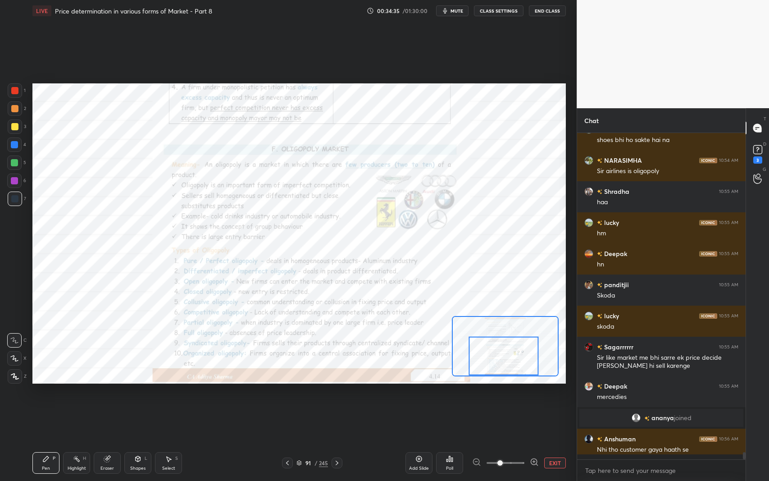
scroll to position [14592, 0]
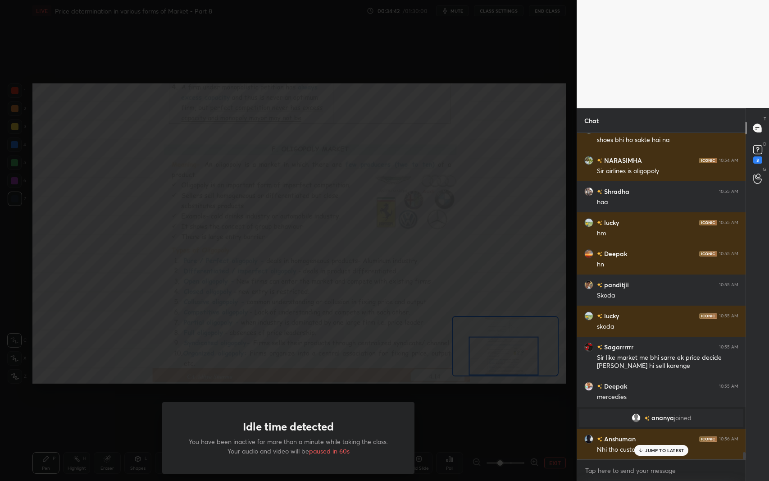
click at [205, 191] on div "Idle time detected You have been inactive for more than a minute while taking t…" at bounding box center [288, 240] width 577 height 481
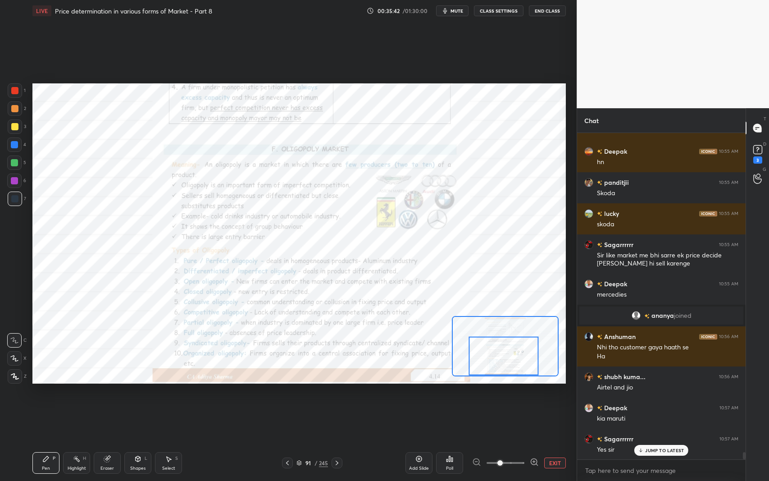
scroll to position [14725, 0]
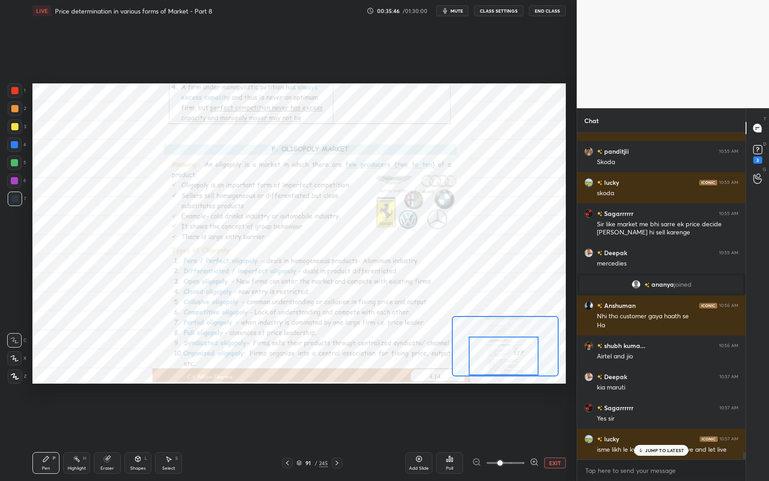
click at [658, 393] on p "JUMP TO LATEST" at bounding box center [664, 449] width 39 height 5
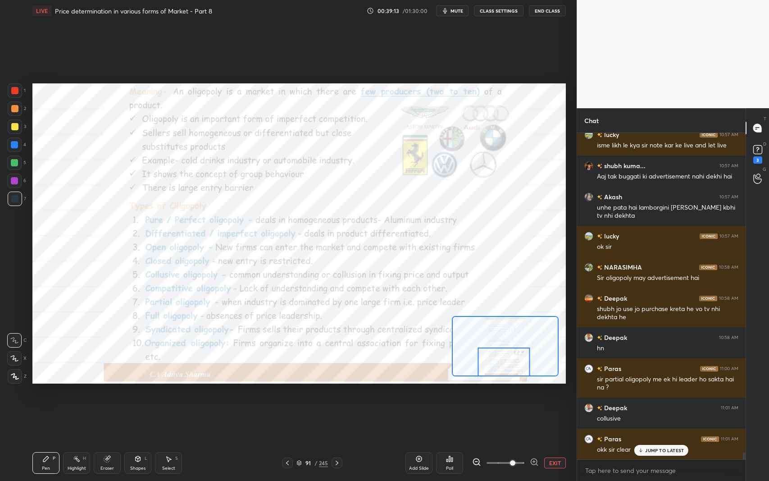
scroll to position [15060, 0]
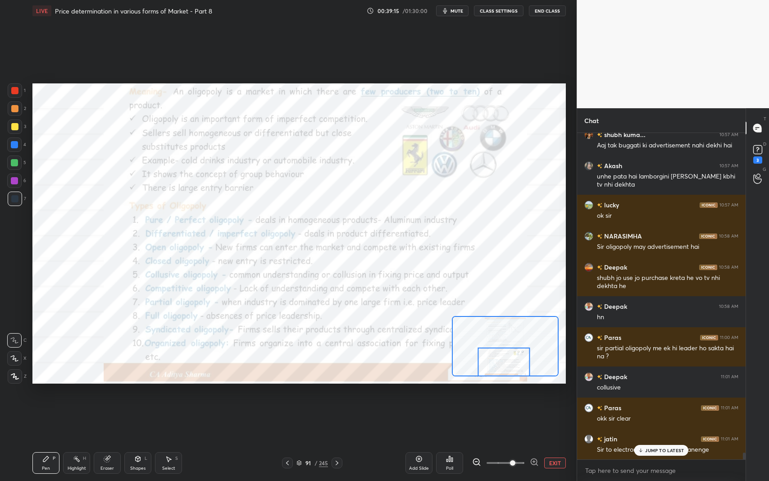
click at [662, 393] on div "JUMP TO LATEST" at bounding box center [661, 450] width 54 height 11
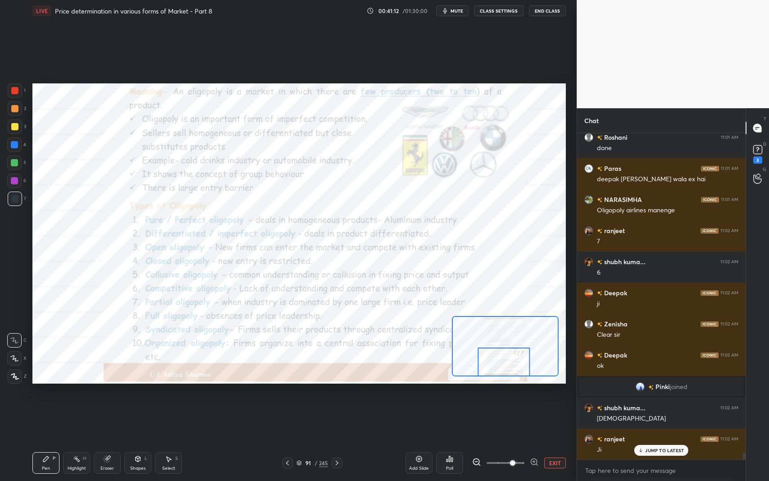
scroll to position [15548, 0]
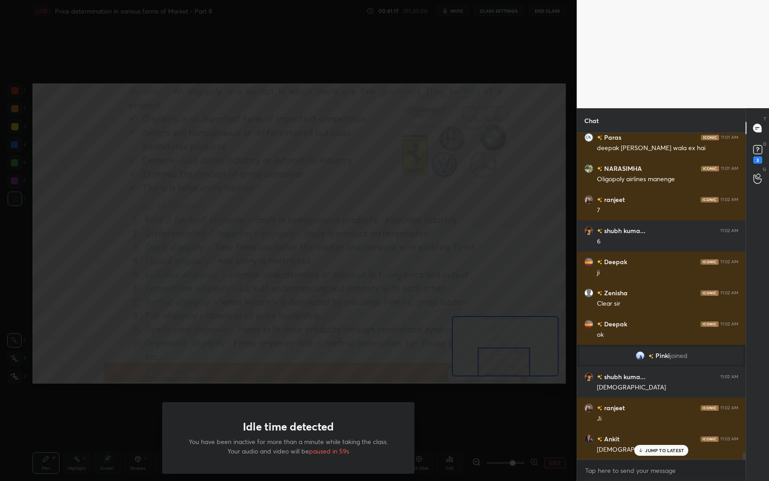
click at [399, 243] on div "Idle time detected You have been inactive for more than a minute while taking t…" at bounding box center [288, 240] width 577 height 481
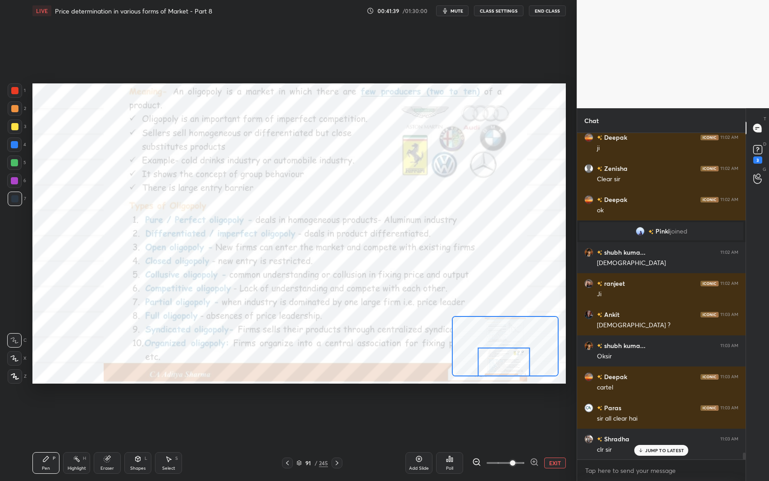
scroll to position [15703, 0]
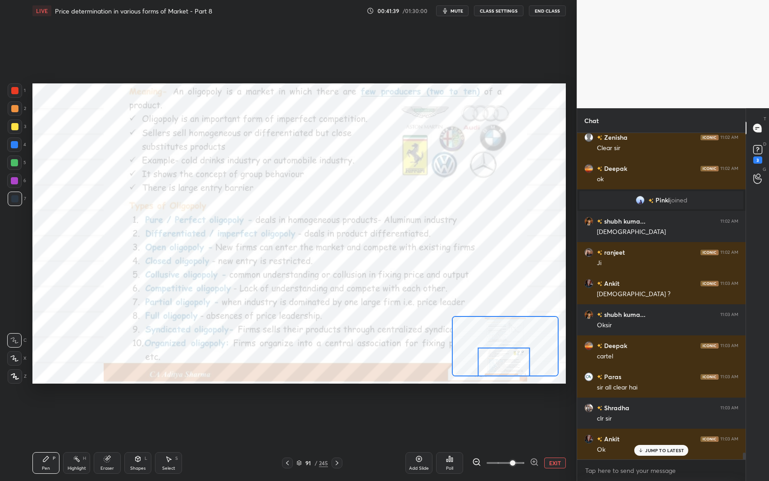
click at [336, 393] on icon at bounding box center [336, 462] width 7 height 7
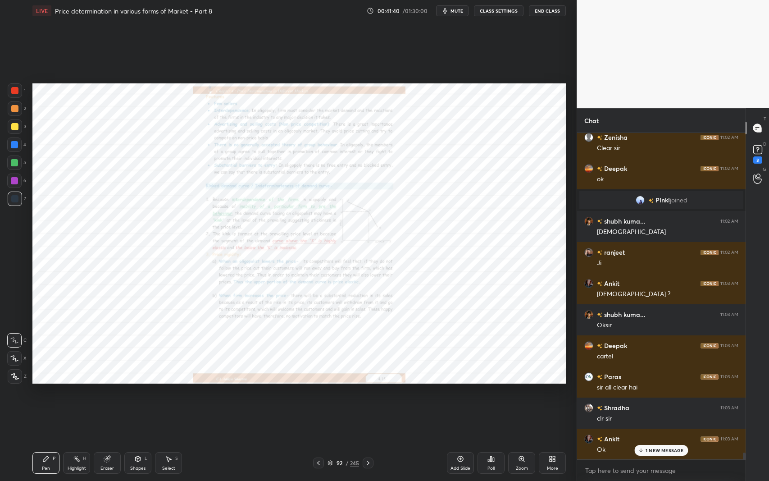
scroll to position [15734, 0]
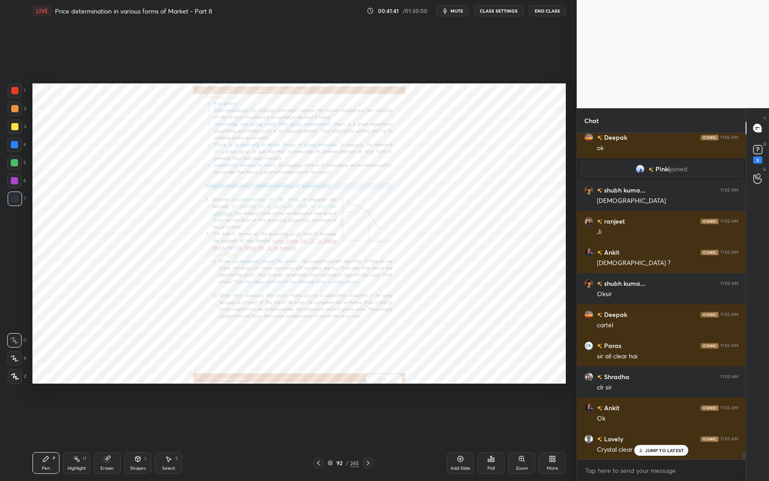
click at [511, 393] on div "Zoom" at bounding box center [521, 463] width 27 height 22
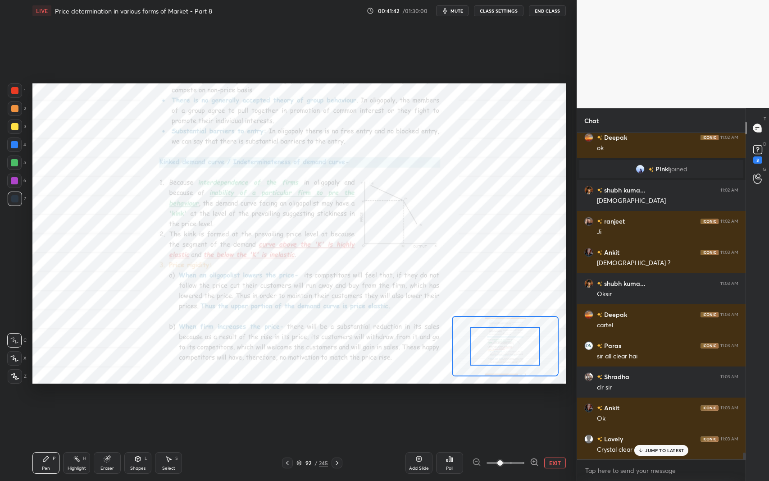
click at [640, 393] on icon at bounding box center [640, 450] width 3 height 1
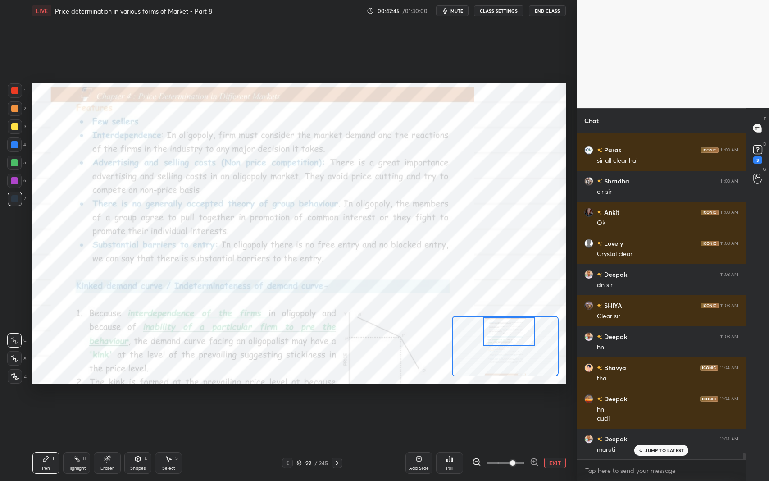
scroll to position [15961, 0]
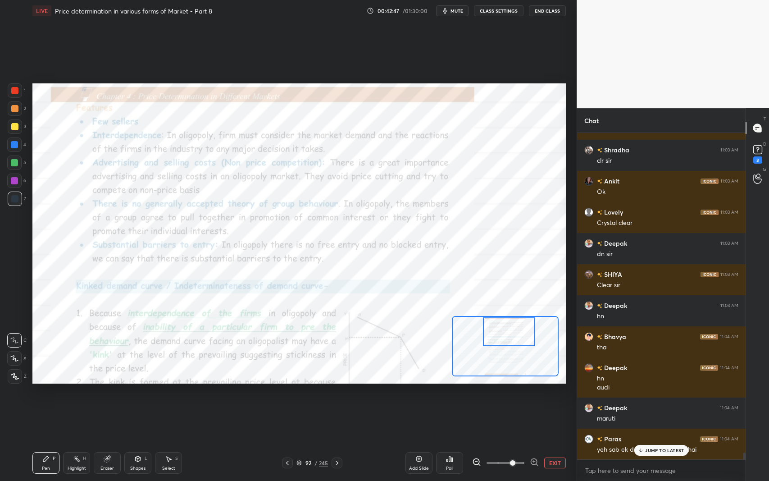
click at [638, 393] on icon at bounding box center [641, 449] width 6 height 5
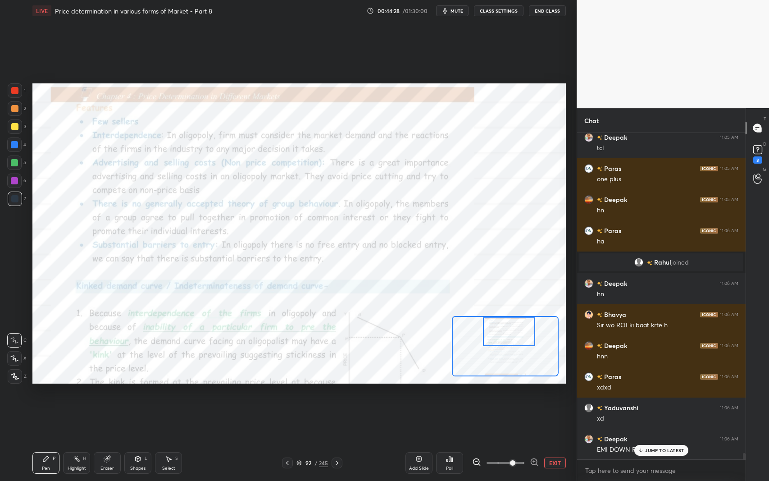
scroll to position [16467, 0]
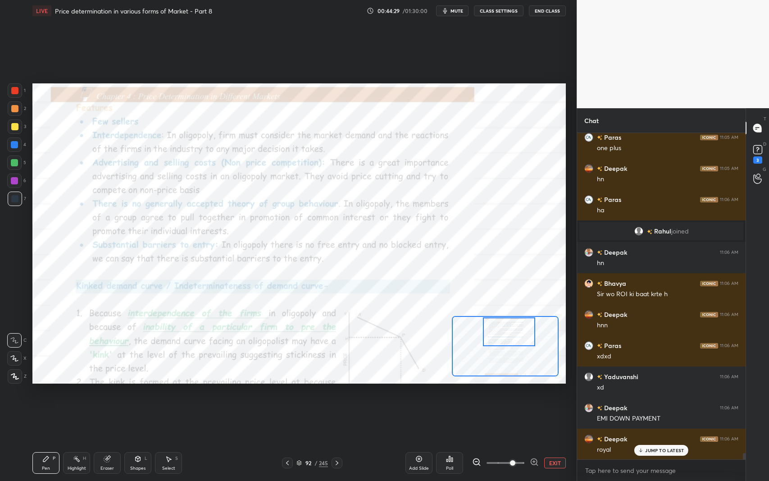
click at [651, 393] on p "JUMP TO LATEST" at bounding box center [664, 449] width 39 height 5
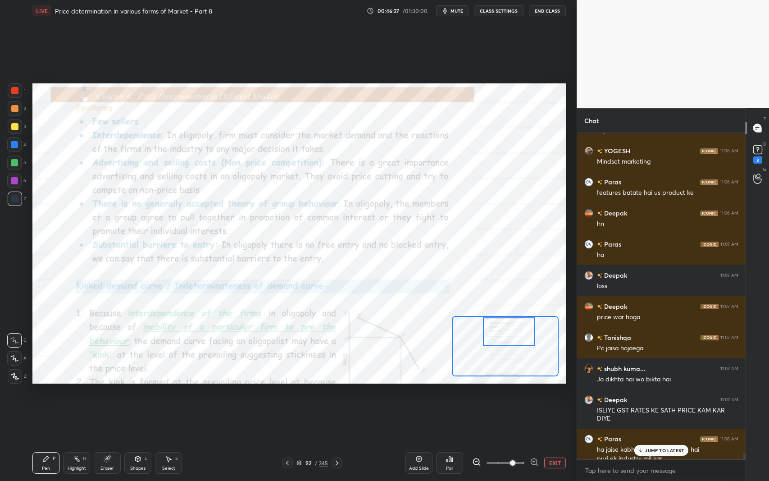
scroll to position [16795, 0]
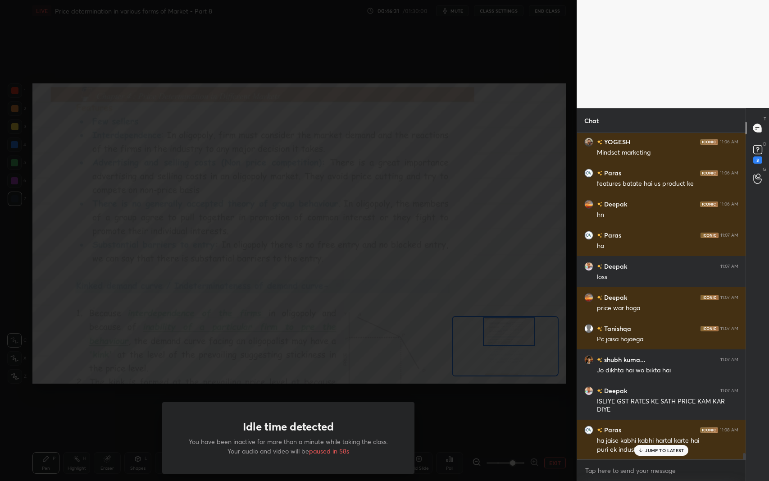
click at [377, 393] on div "Idle time detected You have been inactive for more than a minute while taking t…" at bounding box center [288, 438] width 252 height 72
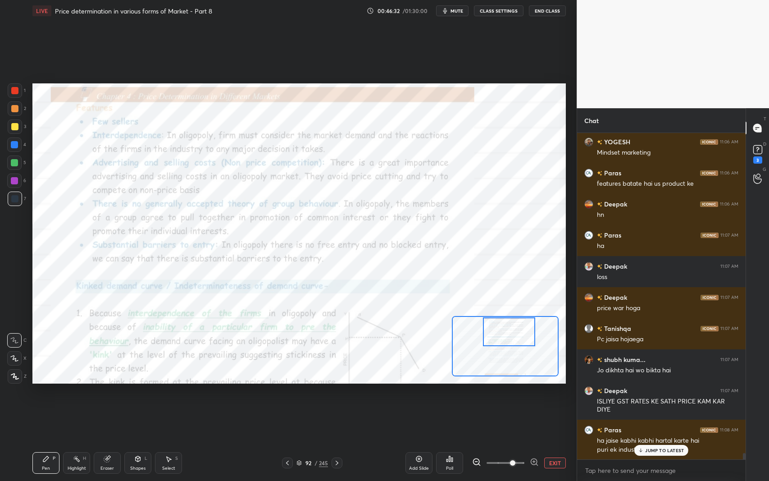
click at [658, 393] on p "JUMP TO LATEST" at bounding box center [664, 449] width 39 height 5
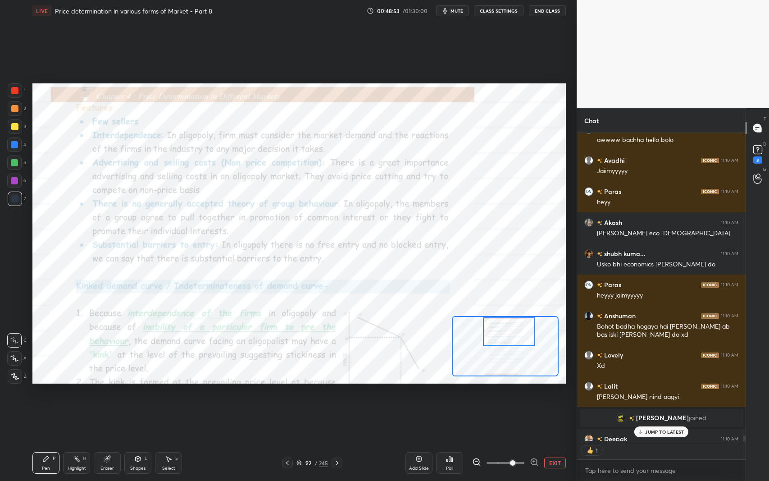
scroll to position [305, 166]
click at [449, 14] on icon "button" at bounding box center [444, 10] width 7 height 7
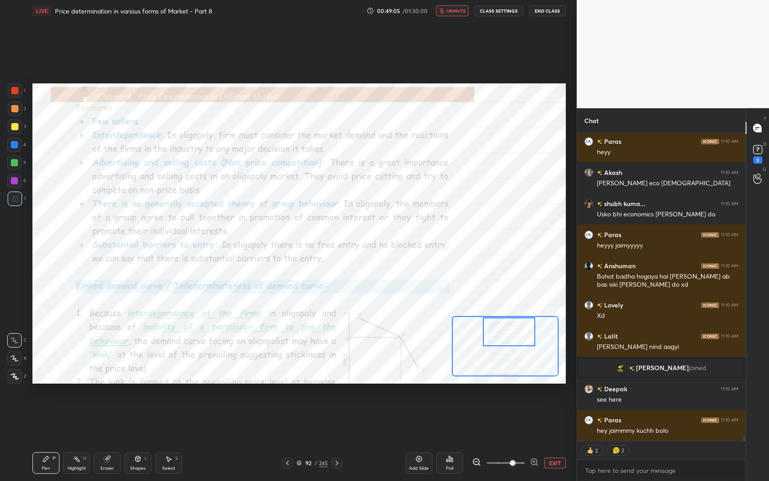
click at [438, 11] on button "unmute" at bounding box center [452, 10] width 32 height 11
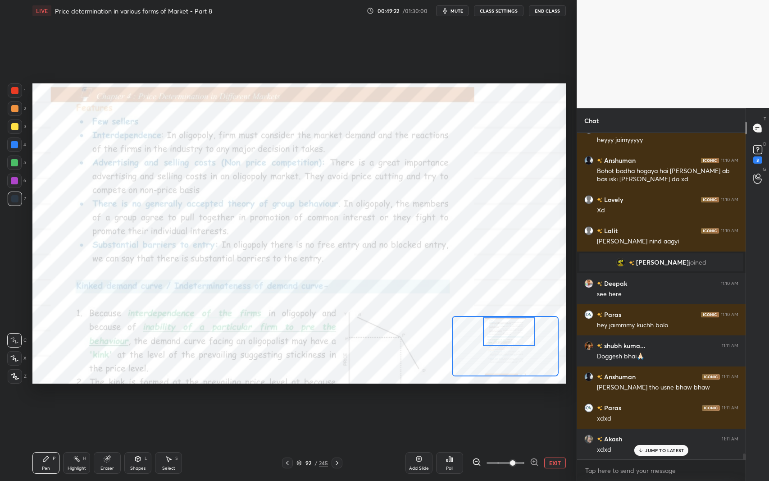
scroll to position [17943, 0]
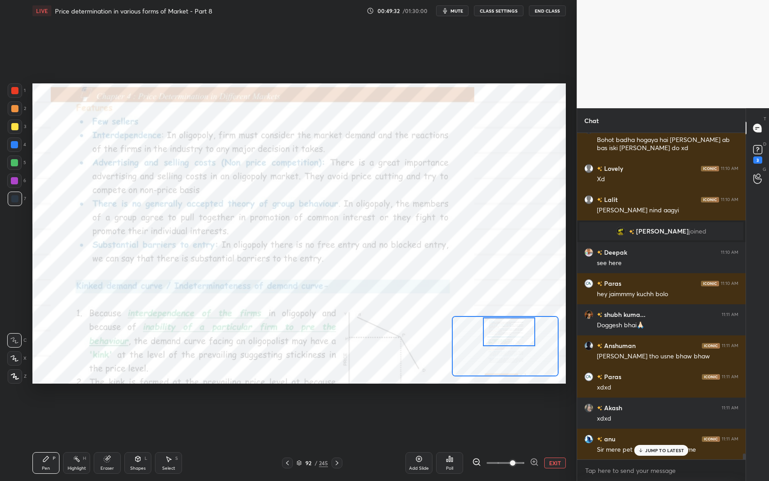
click at [418, 393] on div "Add Slide" at bounding box center [418, 463] width 27 height 22
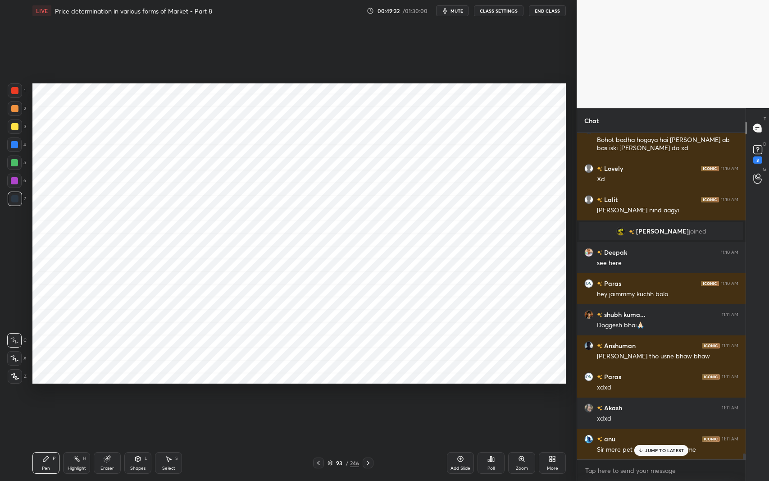
click at [650, 393] on p "JUMP TO LATEST" at bounding box center [664, 449] width 39 height 5
click at [136, 393] on icon at bounding box center [138, 458] width 5 height 5
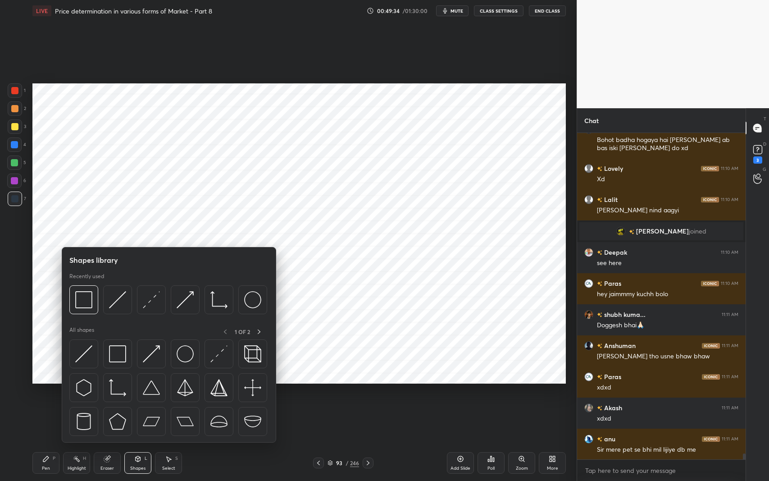
click at [110, 392] on img at bounding box center [117, 387] width 17 height 17
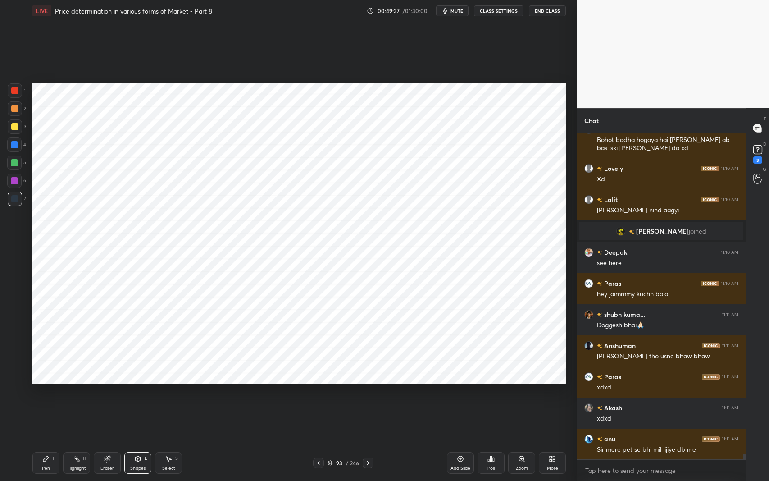
click at [132, 393] on div "Shapes L" at bounding box center [137, 463] width 27 height 22
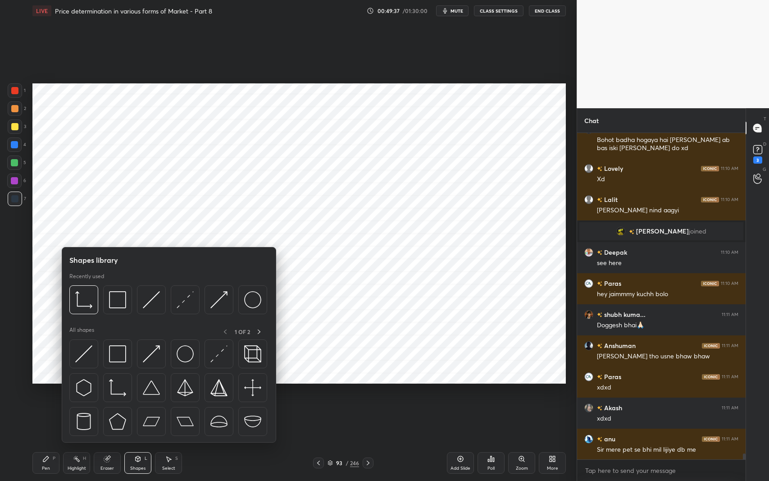
click at [89, 353] on img at bounding box center [83, 353] width 17 height 17
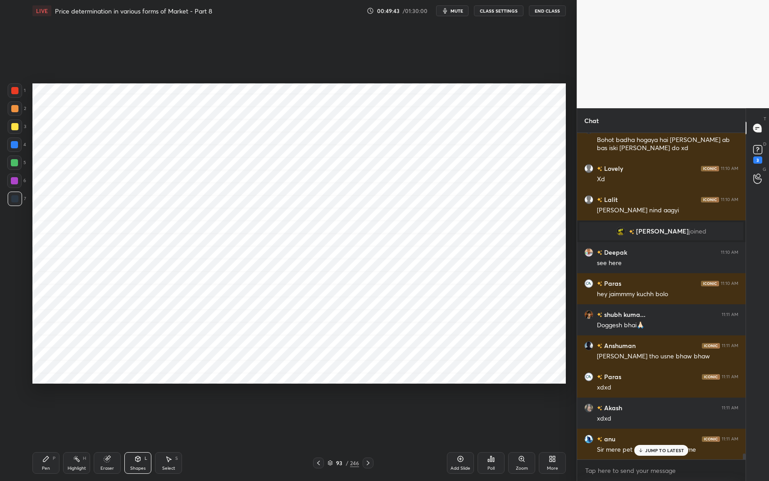
scroll to position [17974, 0]
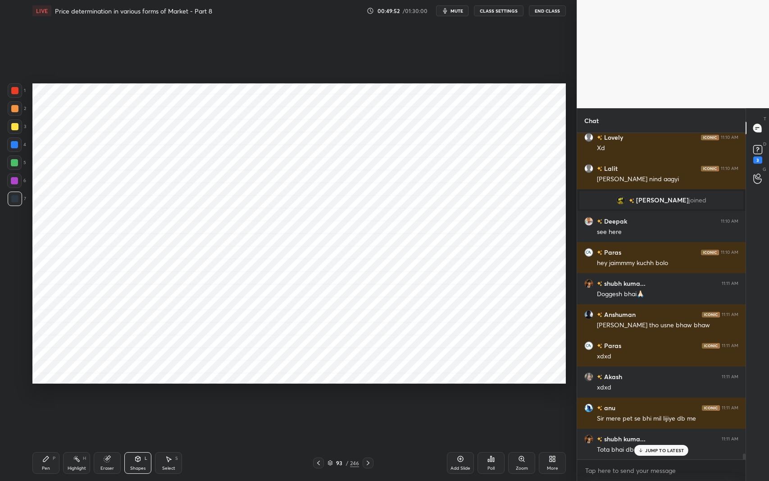
click at [47, 393] on div "Pen" at bounding box center [46, 468] width 8 height 5
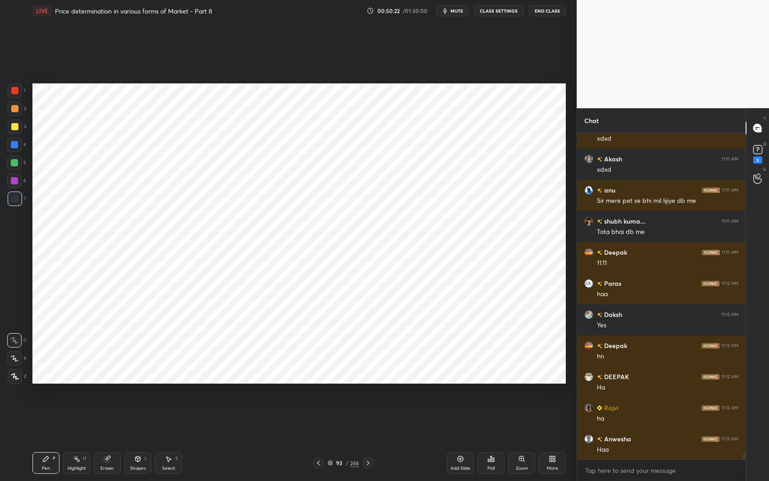
scroll to position [18223, 0]
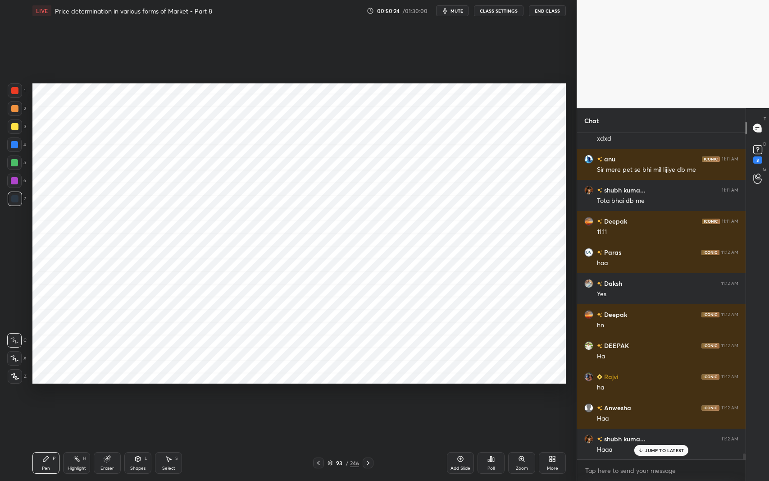
click at [543, 393] on div "More" at bounding box center [552, 463] width 27 height 22
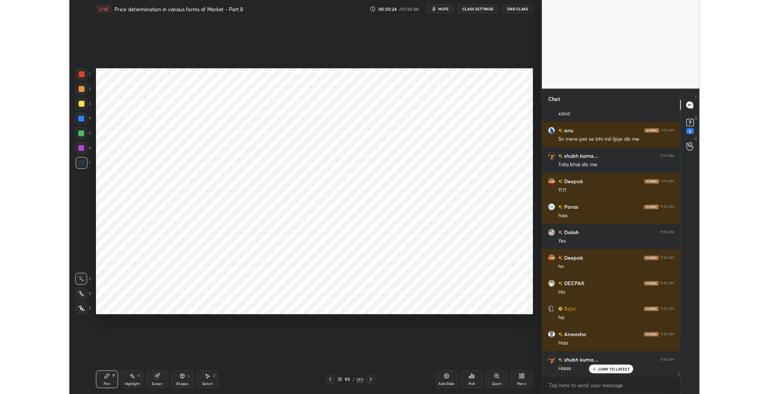
scroll to position [18254, 0]
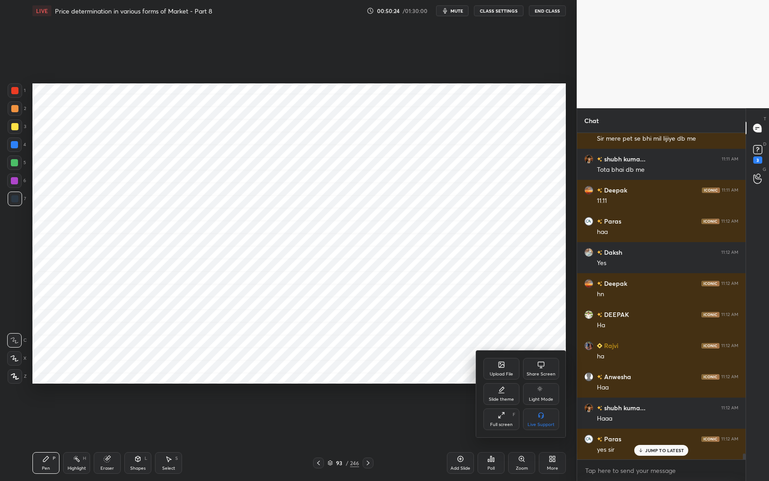
click at [500, 393] on div "Full screen F" at bounding box center [501, 419] width 36 height 22
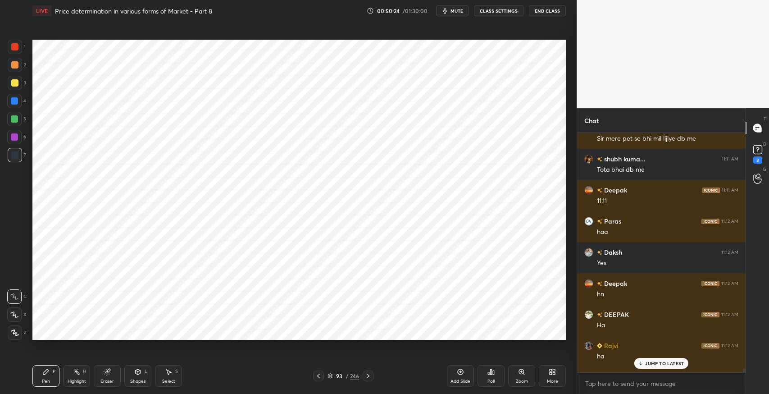
scroll to position [44705, 44500]
type textarea "x"
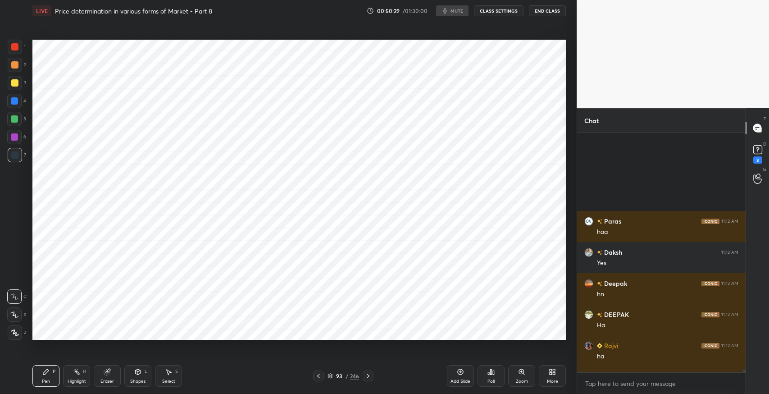
scroll to position [18373, 0]
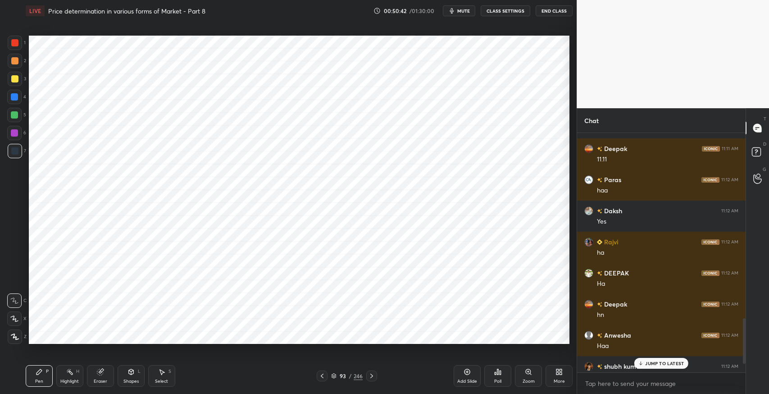
scroll to position [44705, 44500]
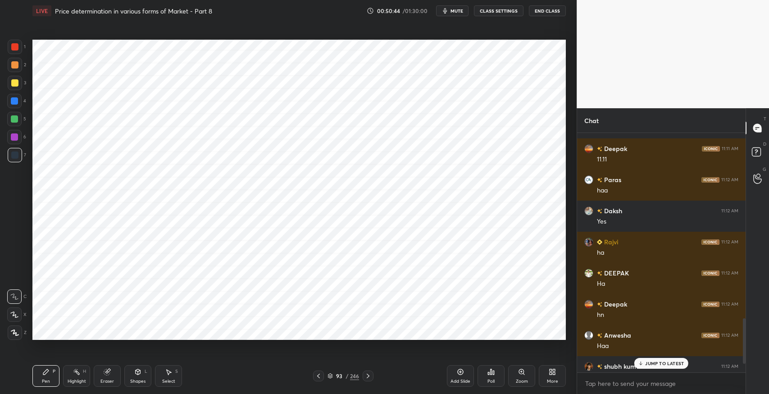
click at [643, 360] on icon at bounding box center [641, 362] width 6 height 5
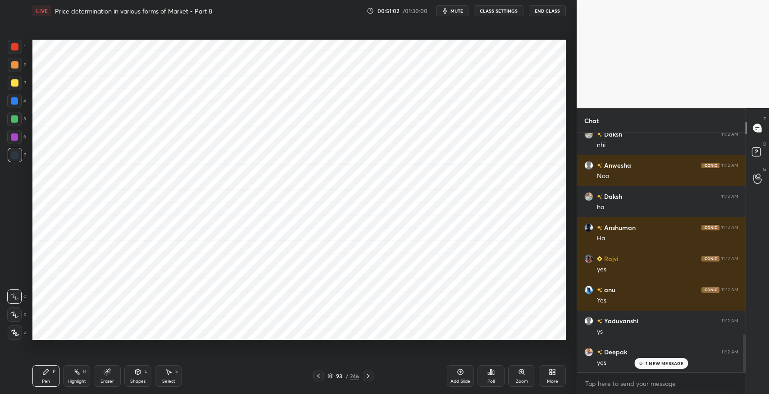
scroll to position [1303, 0]
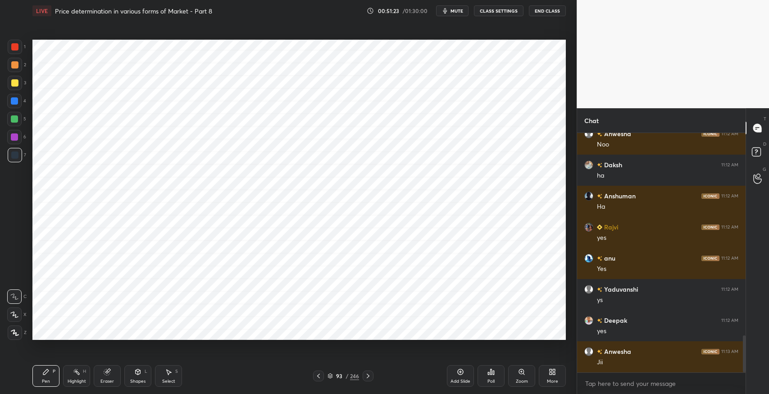
click at [139, 372] on icon at bounding box center [138, 371] width 5 height 5
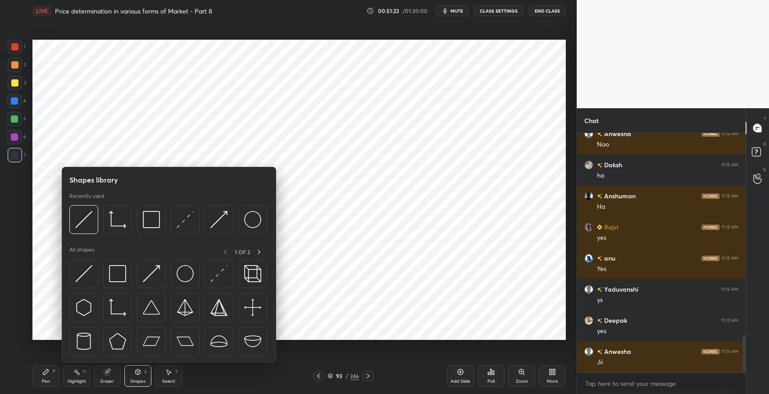
click at [110, 276] on img at bounding box center [117, 273] width 17 height 17
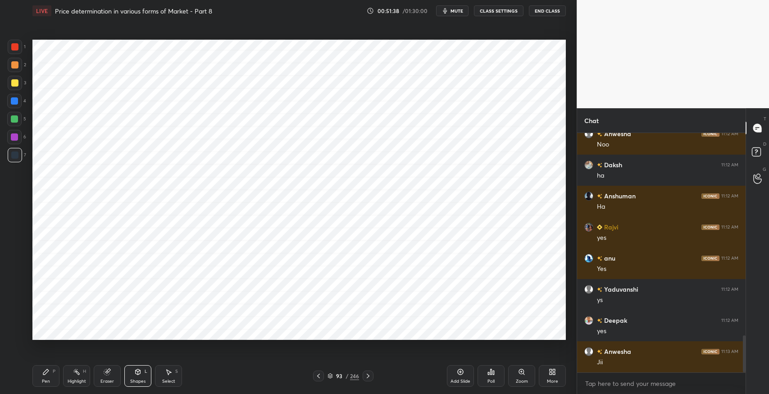
click at [35, 372] on div "Pen P" at bounding box center [45, 376] width 27 height 22
click at [316, 377] on icon at bounding box center [318, 375] width 7 height 7
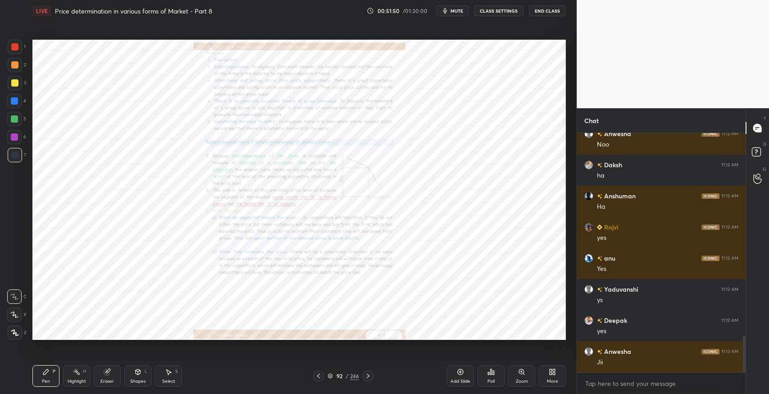
click at [316, 370] on div at bounding box center [318, 375] width 11 height 11
click at [12, 104] on div at bounding box center [14, 100] width 7 height 7
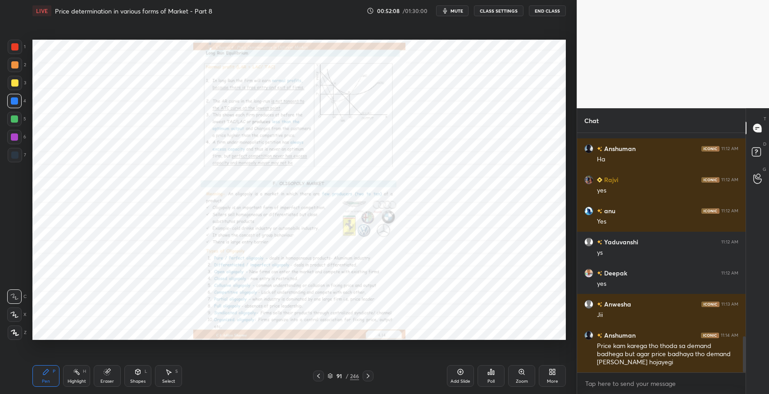
click at [368, 379] on div at bounding box center [368, 375] width 11 height 11
click at [369, 378] on icon at bounding box center [367, 375] width 7 height 7
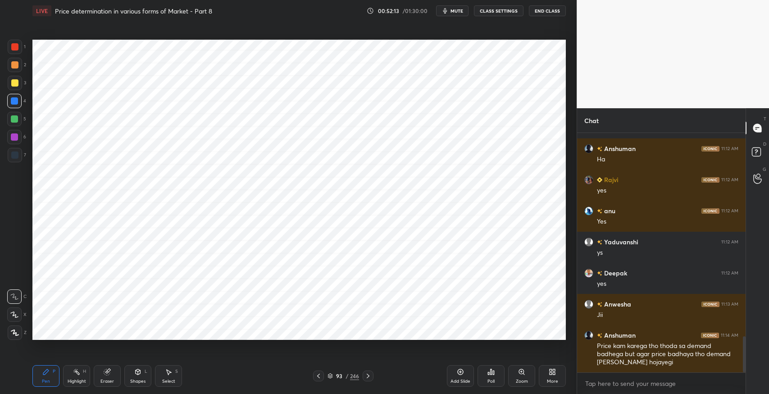
click at [139, 374] on icon at bounding box center [137, 371] width 7 height 7
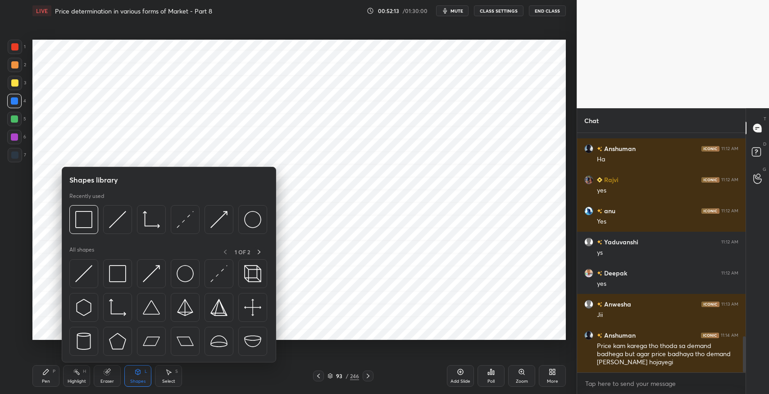
click at [80, 277] on img at bounding box center [83, 273] width 17 height 17
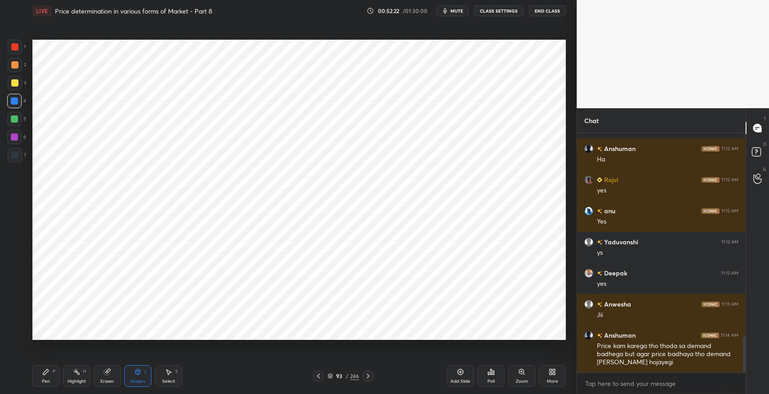
click at [42, 373] on icon at bounding box center [45, 371] width 7 height 7
click at [138, 382] on div "Shapes" at bounding box center [137, 381] width 15 height 5
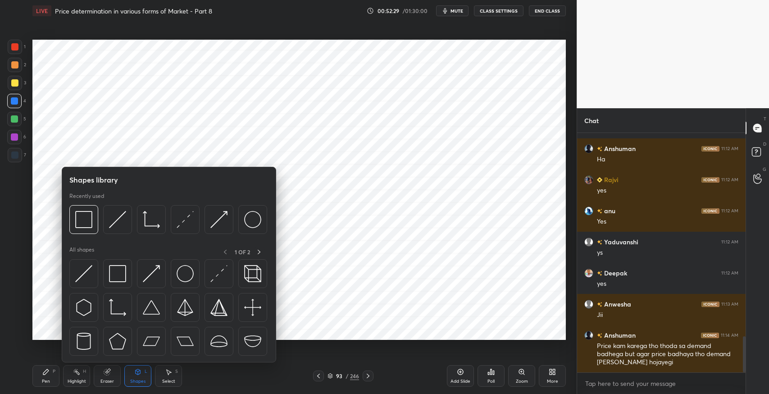
click at [115, 269] on img at bounding box center [117, 273] width 17 height 17
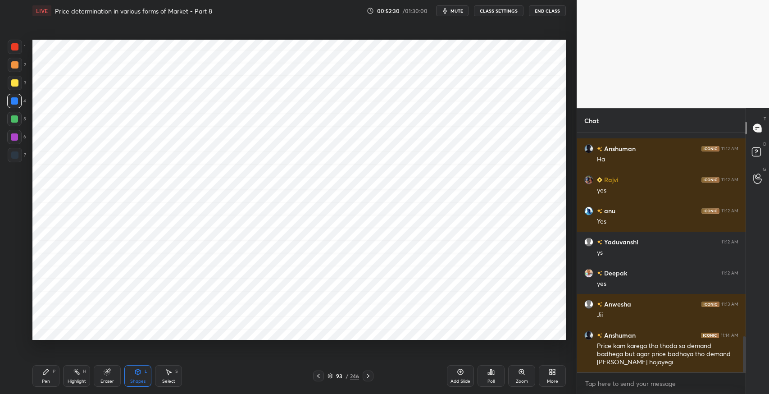
click at [12, 51] on div at bounding box center [15, 47] width 14 height 14
click at [10, 126] on div at bounding box center [14, 119] width 14 height 14
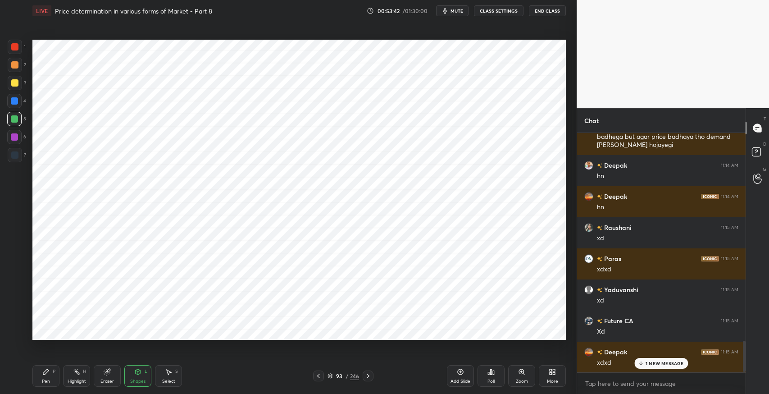
scroll to position [1599, 0]
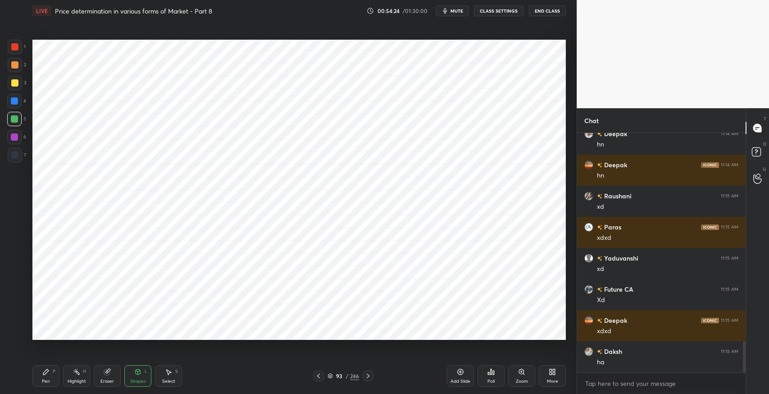
click at [18, 157] on div at bounding box center [15, 155] width 14 height 14
click at [41, 374] on div "Pen P" at bounding box center [45, 376] width 27 height 22
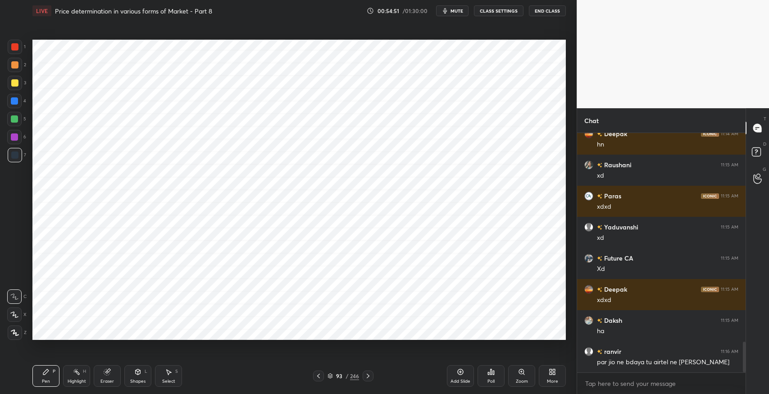
click at [322, 380] on div at bounding box center [318, 375] width 11 height 11
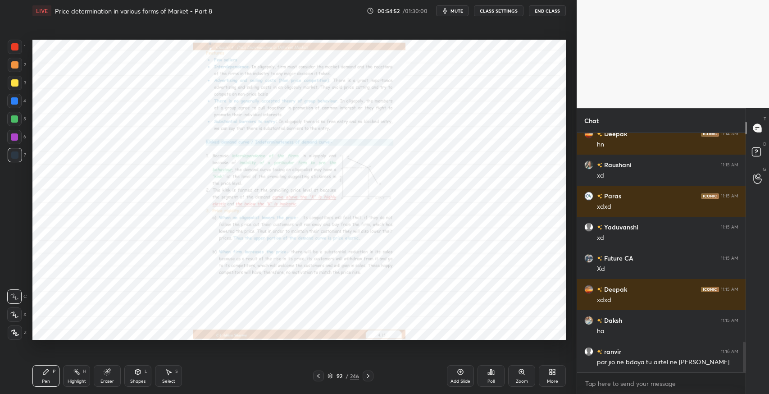
click at [367, 375] on icon at bounding box center [367, 375] width 7 height 7
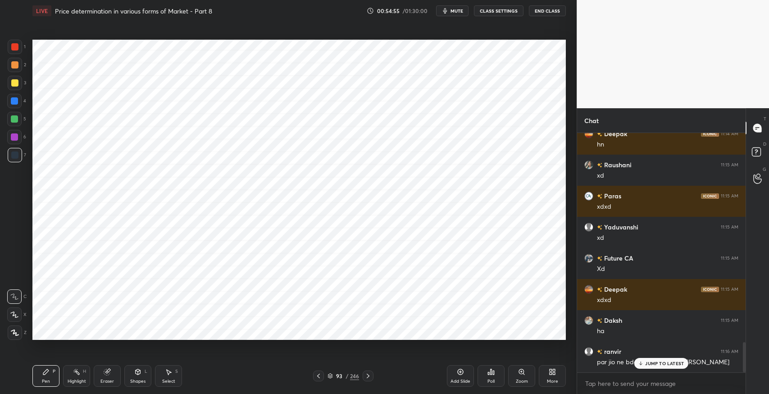
scroll to position [1661, 0]
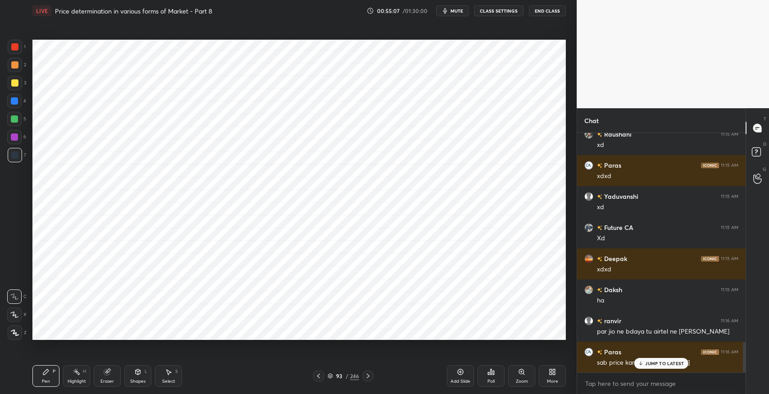
click at [409, 369] on div "Pen P Highlight H Eraser Shapes L Select S 93 / 246 Add Slide Poll Zoom More" at bounding box center [298, 376] width 533 height 36
click at [318, 373] on icon at bounding box center [318, 375] width 7 height 7
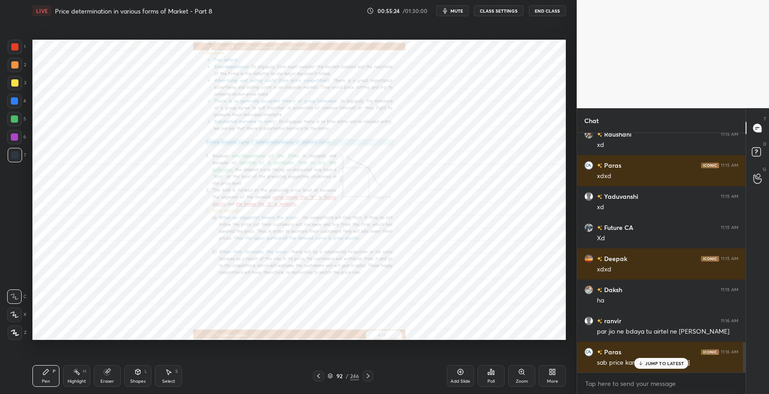
click at [510, 380] on div "Zoom" at bounding box center [521, 376] width 27 height 22
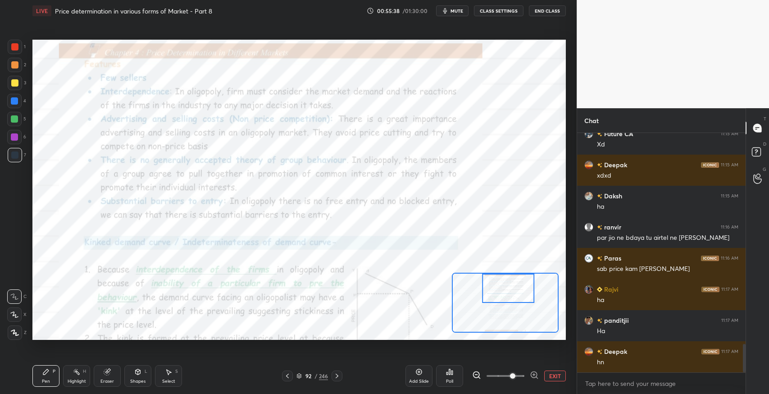
scroll to position [1786, 0]
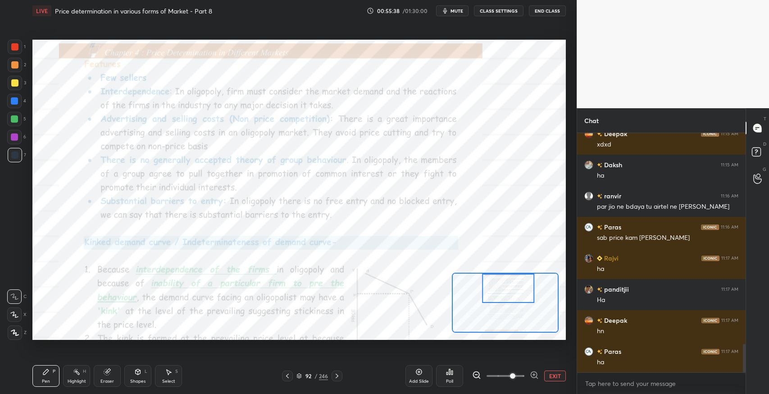
click at [284, 377] on icon at bounding box center [287, 375] width 7 height 7
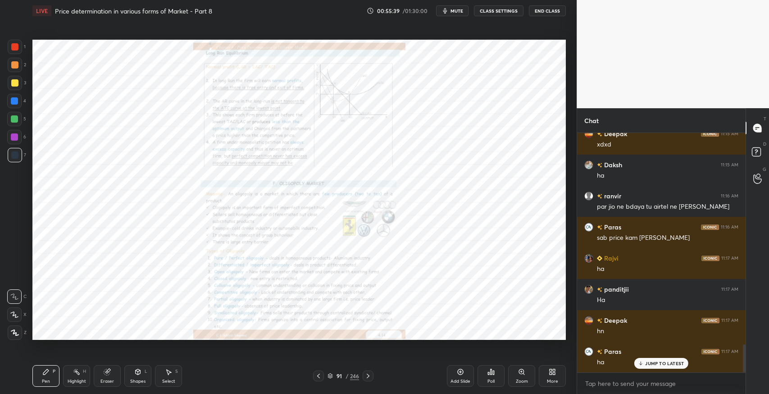
scroll to position [1816, 0]
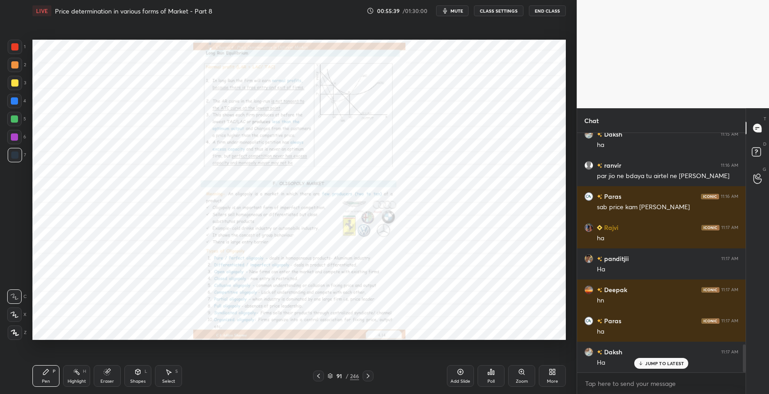
click at [517, 379] on div "Zoom" at bounding box center [522, 381] width 12 height 5
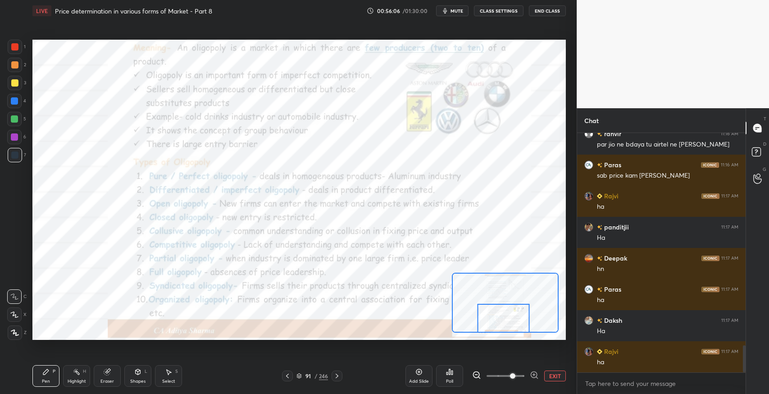
scroll to position [1879, 0]
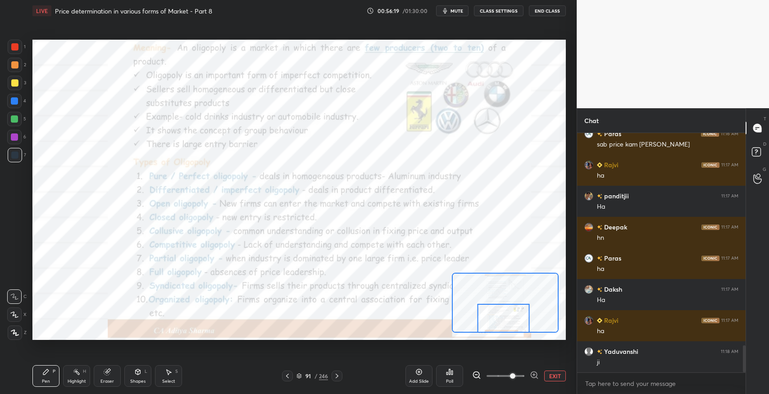
click at [10, 55] on div "1" at bounding box center [17, 49] width 18 height 18
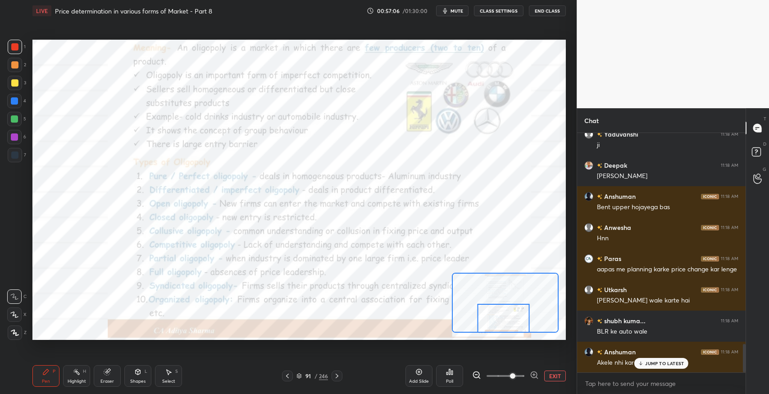
scroll to position [1804, 0]
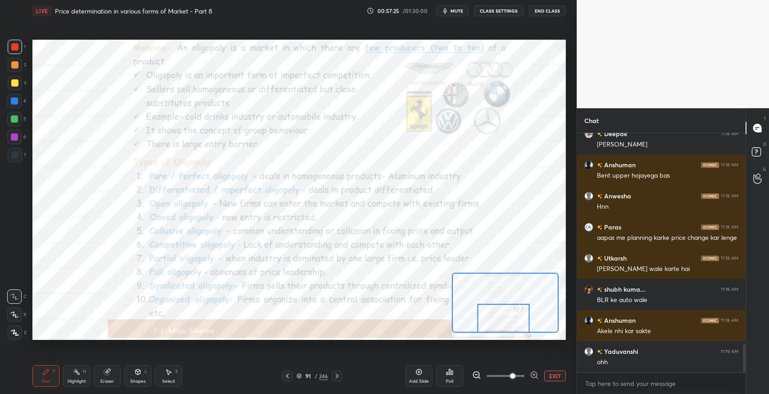
click at [339, 375] on icon at bounding box center [336, 375] width 7 height 7
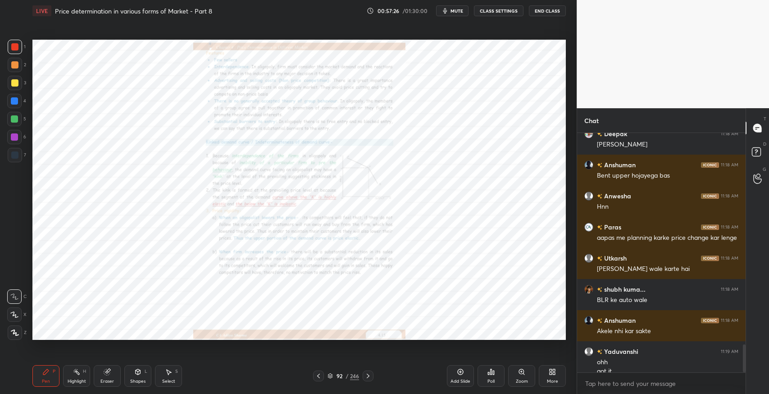
scroll to position [1813, 0]
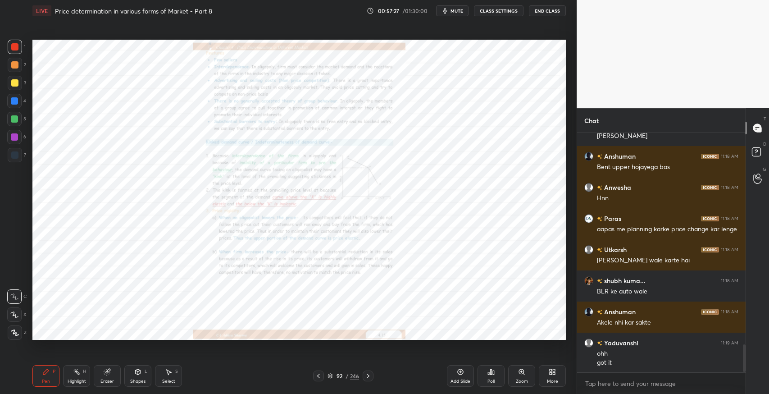
click at [508, 381] on div "Zoom" at bounding box center [521, 376] width 27 height 22
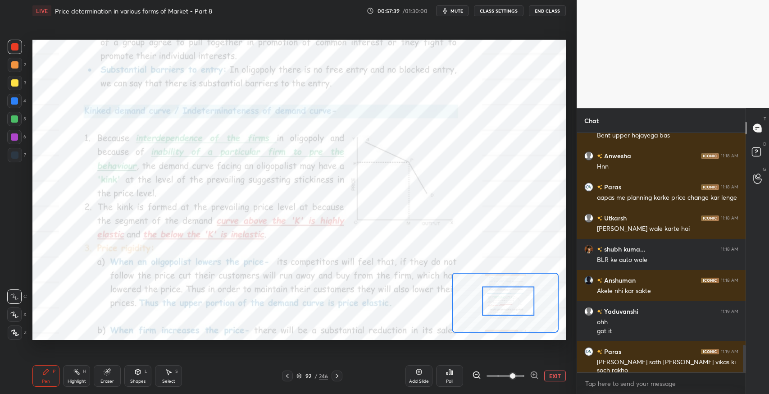
click at [8, 102] on div at bounding box center [14, 101] width 14 height 14
click at [18, 123] on div at bounding box center [14, 119] width 14 height 14
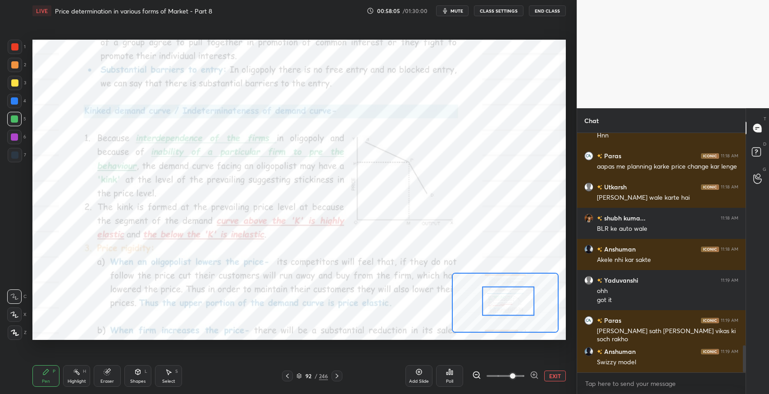
click at [109, 373] on icon at bounding box center [107, 372] width 6 height 6
click at [130, 373] on div "Shapes L" at bounding box center [137, 376] width 27 height 22
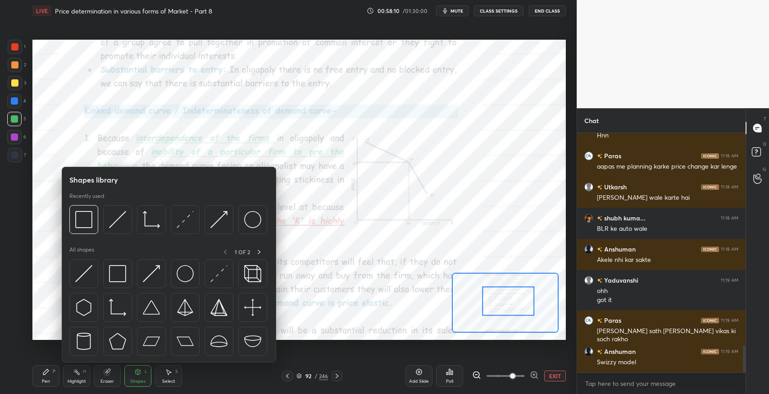
click at [80, 280] on img at bounding box center [83, 273] width 17 height 17
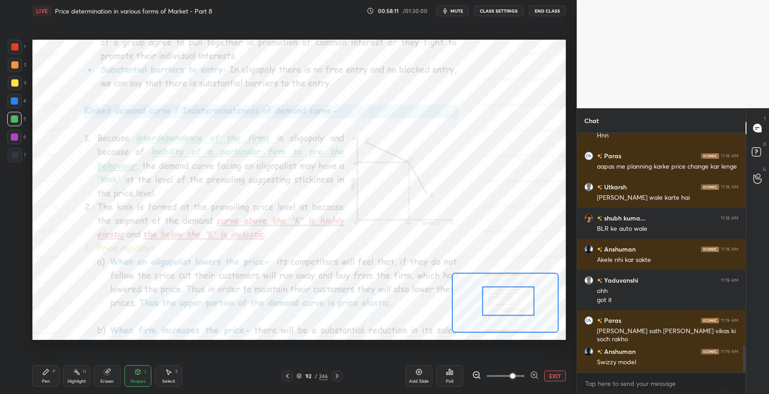
click at [11, 103] on div at bounding box center [14, 100] width 7 height 7
click at [18, 50] on div at bounding box center [15, 47] width 14 height 14
click at [49, 380] on div "Pen" at bounding box center [46, 381] width 8 height 5
click at [47, 372] on icon at bounding box center [45, 371] width 7 height 7
click at [22, 156] on div at bounding box center [15, 155] width 14 height 14
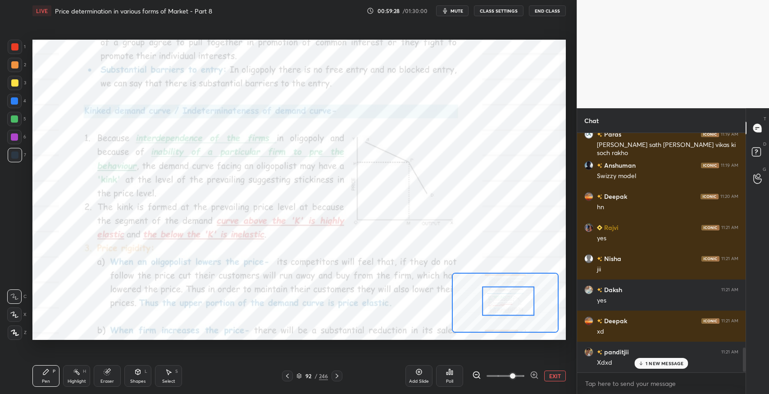
scroll to position [2093, 0]
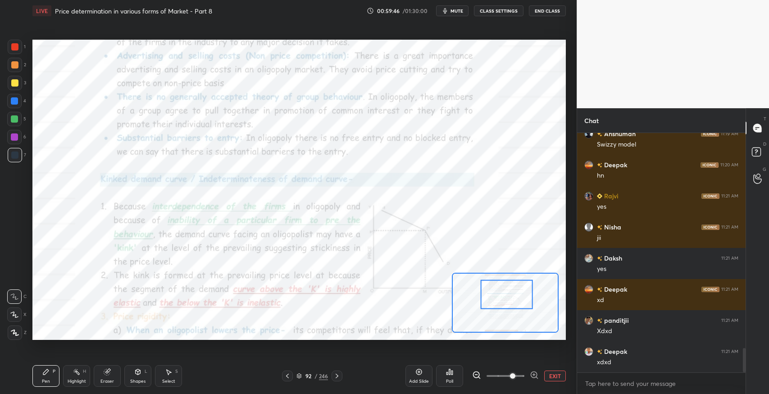
click at [14, 54] on div at bounding box center [15, 47] width 14 height 14
click at [12, 124] on div at bounding box center [14, 119] width 14 height 14
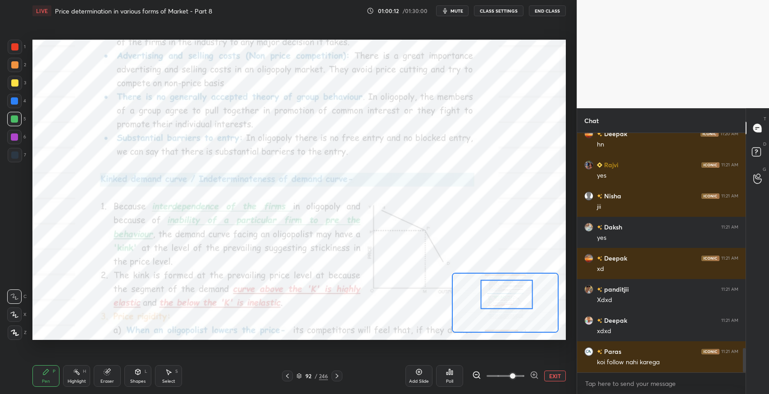
scroll to position [2155, 0]
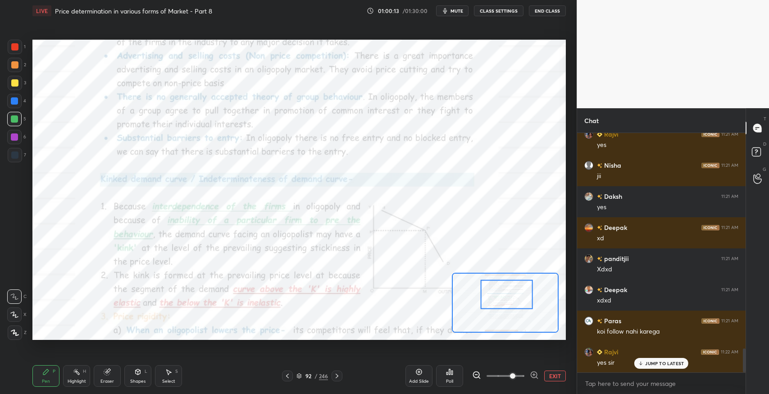
click at [101, 369] on div "Eraser" at bounding box center [107, 376] width 27 height 22
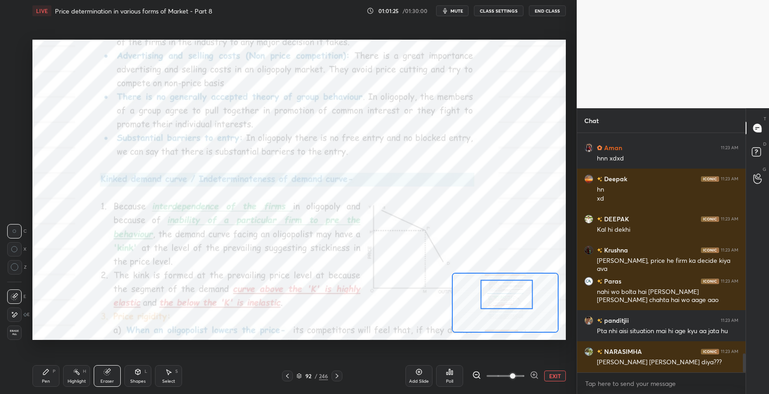
scroll to position [2802, 0]
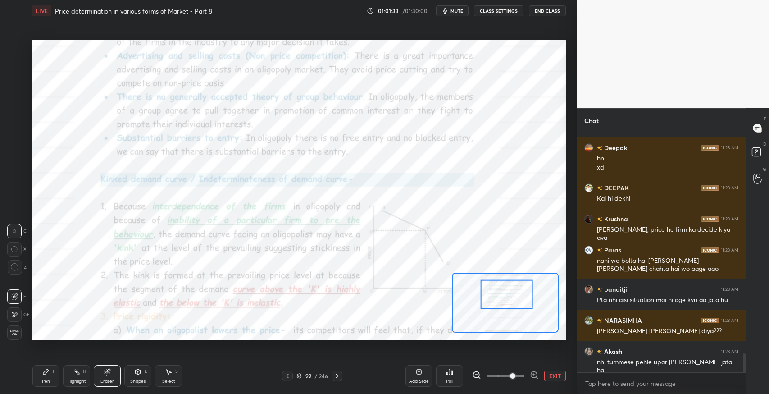
click at [418, 373] on icon at bounding box center [418, 371] width 7 height 7
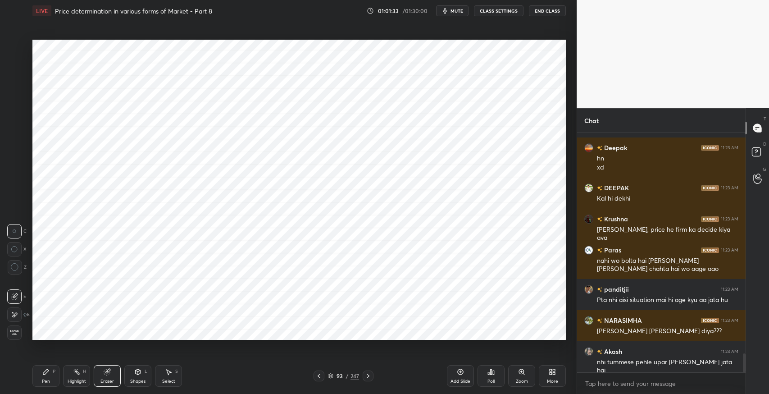
click at [140, 377] on div "Shapes L" at bounding box center [137, 376] width 27 height 22
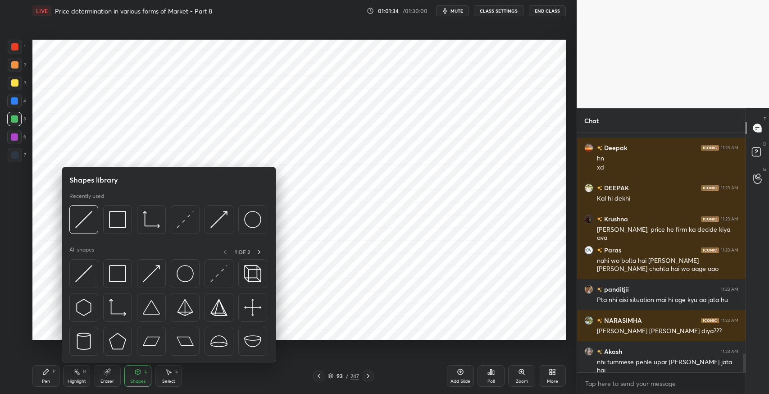
click at [116, 313] on img at bounding box center [117, 307] width 17 height 17
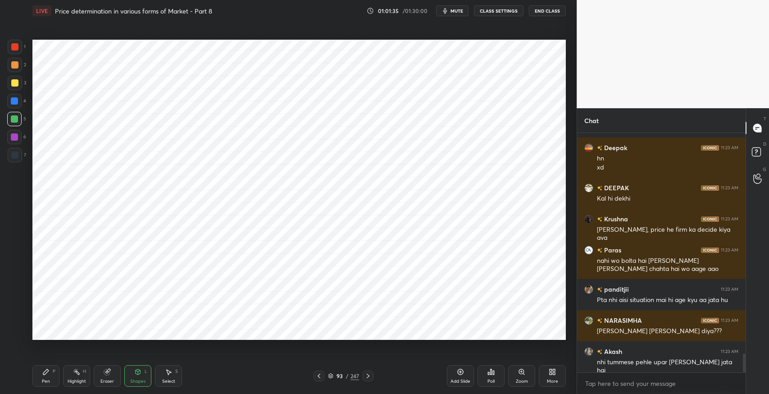
click at [136, 371] on icon at bounding box center [138, 371] width 5 height 5
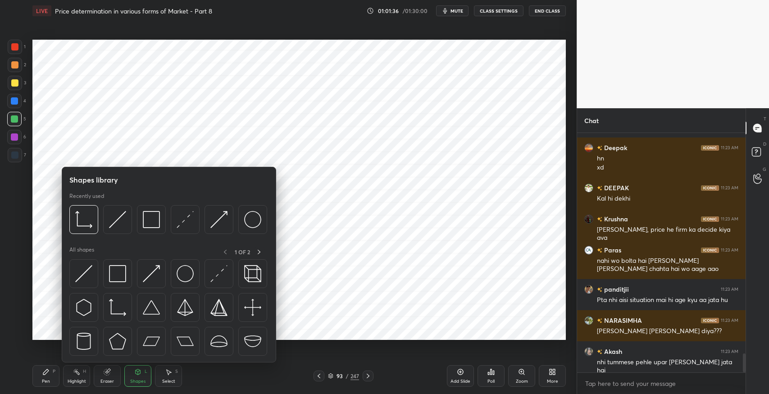
click at [18, 158] on div at bounding box center [15, 155] width 14 height 14
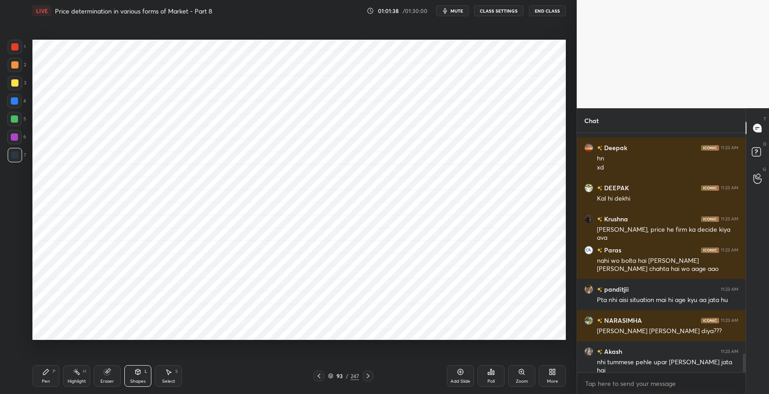
click at [143, 380] on div "Shapes" at bounding box center [137, 381] width 15 height 5
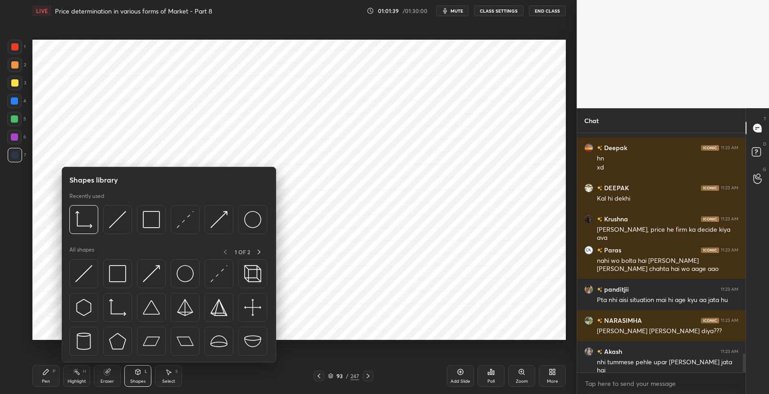
click at [79, 274] on img at bounding box center [83, 273] width 17 height 17
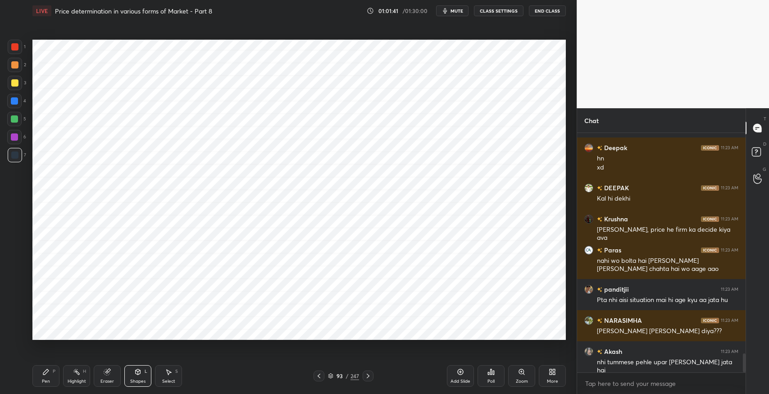
click at [41, 373] on div "Pen P" at bounding box center [45, 376] width 27 height 22
click at [148, 374] on div "Shapes L" at bounding box center [137, 376] width 27 height 22
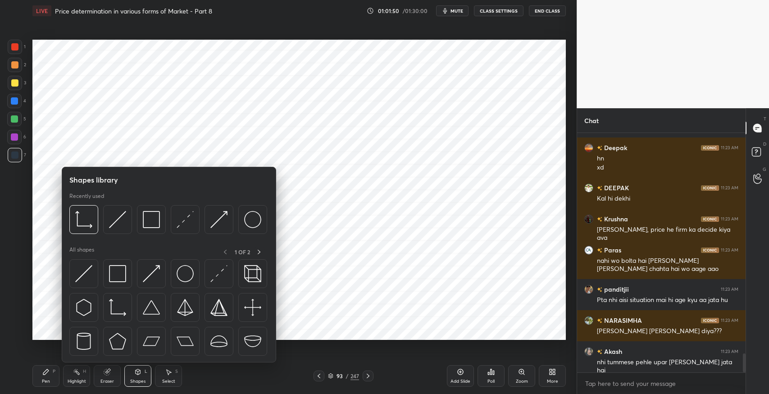
click at [85, 279] on img at bounding box center [83, 273] width 17 height 17
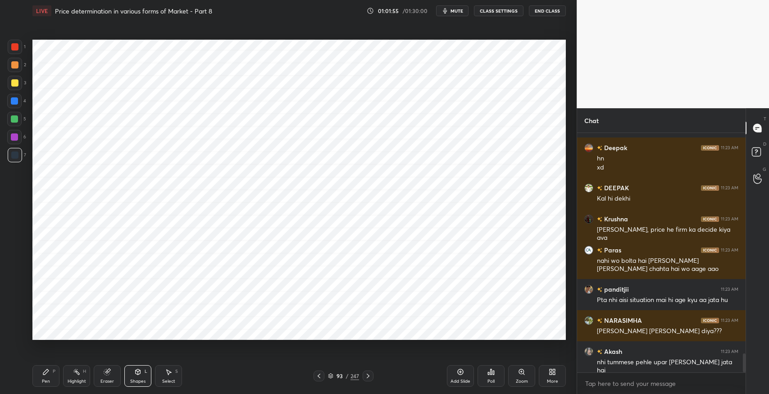
click at [103, 377] on div "Eraser" at bounding box center [107, 376] width 27 height 22
click at [179, 371] on div "Select S" at bounding box center [168, 376] width 27 height 22
click at [104, 377] on div "Eraser" at bounding box center [107, 376] width 27 height 22
click at [129, 375] on div "Shapes L" at bounding box center [137, 376] width 27 height 22
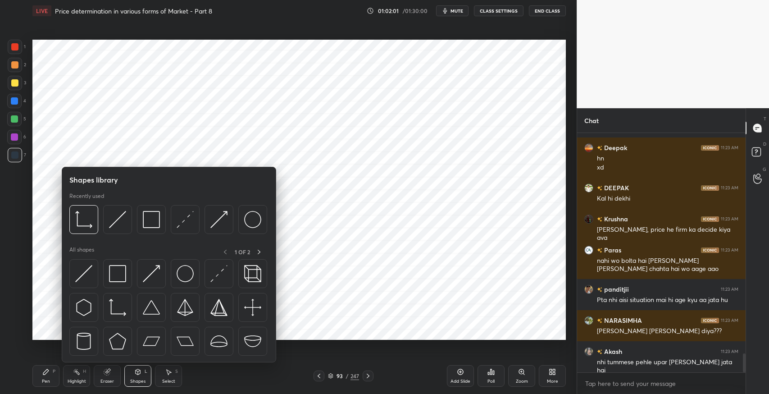
click at [122, 223] on img at bounding box center [117, 219] width 17 height 17
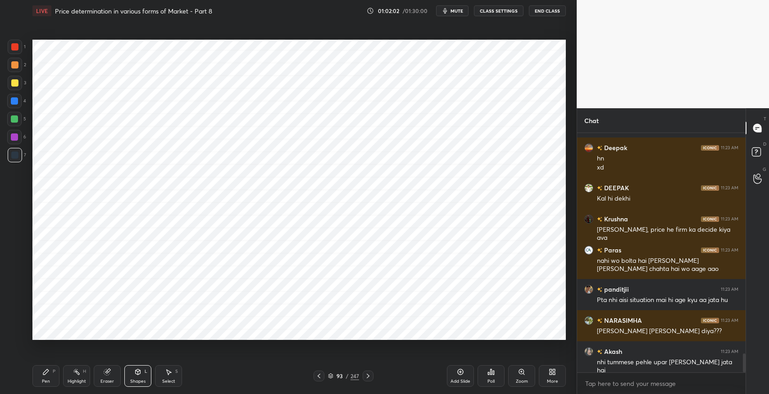
click at [20, 106] on div at bounding box center [14, 101] width 14 height 14
click at [13, 143] on div at bounding box center [14, 137] width 14 height 14
click at [18, 104] on div at bounding box center [14, 101] width 14 height 14
click at [16, 159] on div at bounding box center [15, 155] width 14 height 14
click at [15, 122] on div at bounding box center [14, 118] width 7 height 7
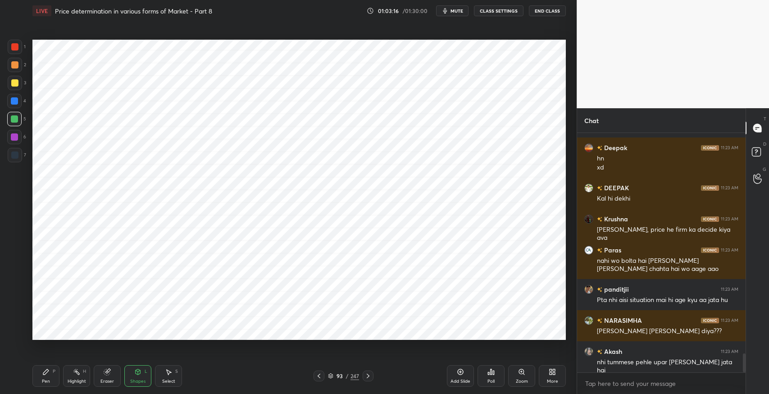
click at [330, 377] on icon at bounding box center [330, 375] width 5 height 5
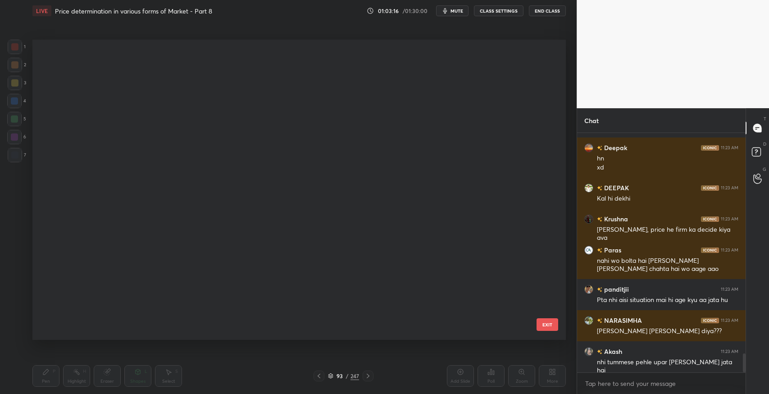
scroll to position [298, 529]
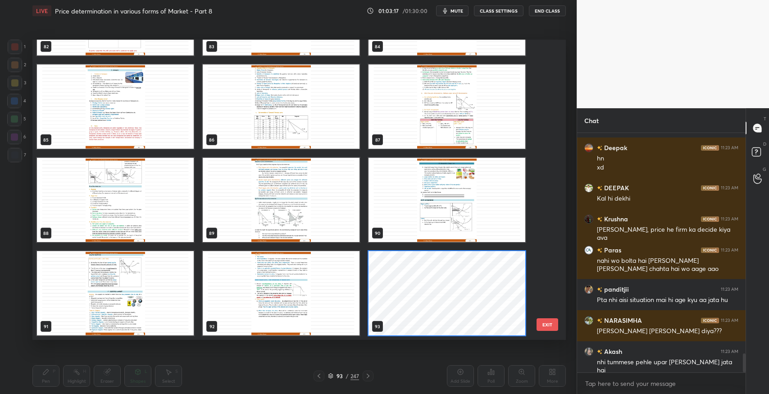
click at [546, 329] on button "EXIT" at bounding box center [547, 324] width 22 height 13
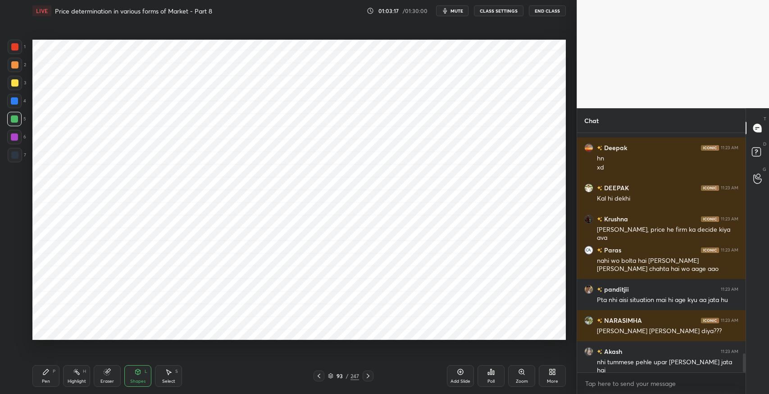
click at [320, 376] on icon at bounding box center [318, 375] width 7 height 7
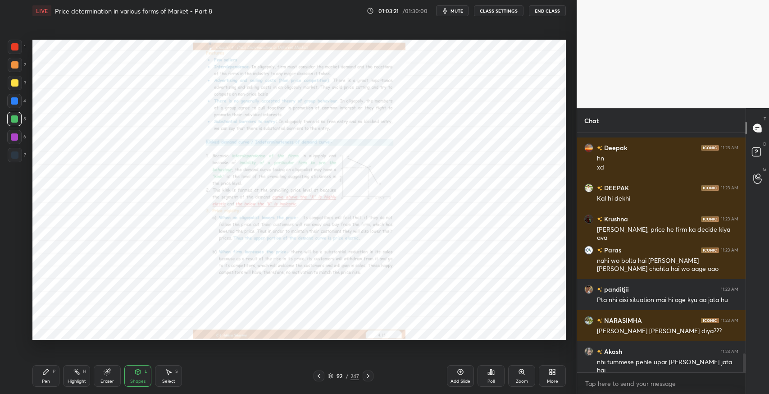
click at [500, 377] on div "Poll" at bounding box center [490, 376] width 27 height 22
click at [510, 373] on div "Zoom" at bounding box center [521, 376] width 27 height 22
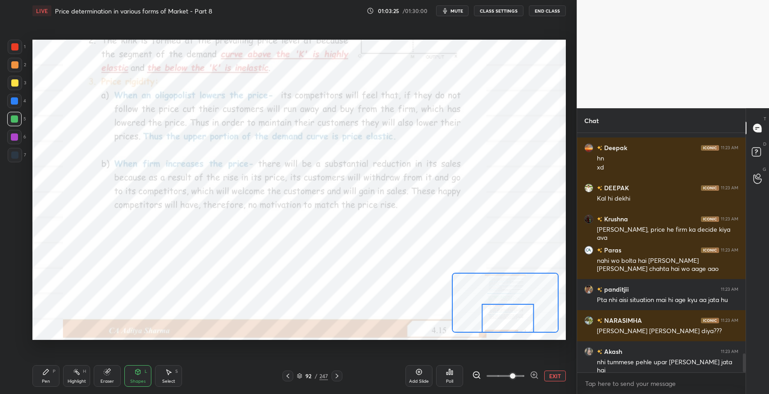
click at [270, 366] on div "Pen P Highlight H Eraser Shapes L Select S 92 / 247 Add Slide Poll EXIT" at bounding box center [298, 376] width 533 height 36
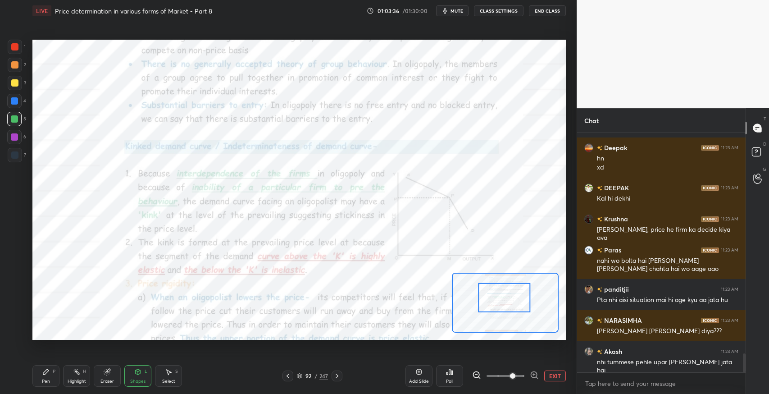
click at [288, 377] on icon at bounding box center [287, 375] width 7 height 7
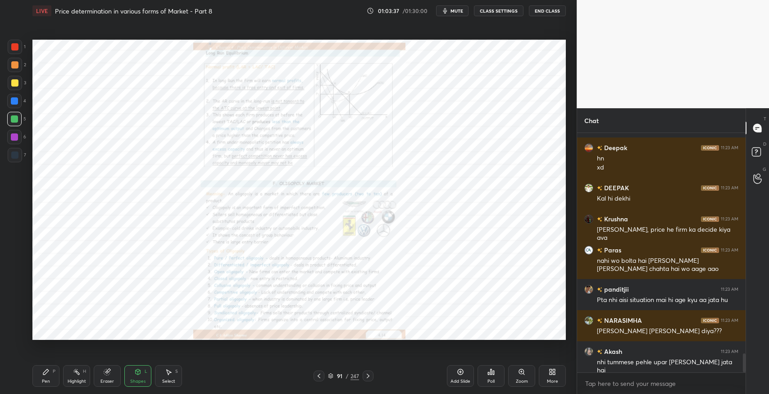
click at [516, 380] on div "Zoom" at bounding box center [522, 381] width 12 height 5
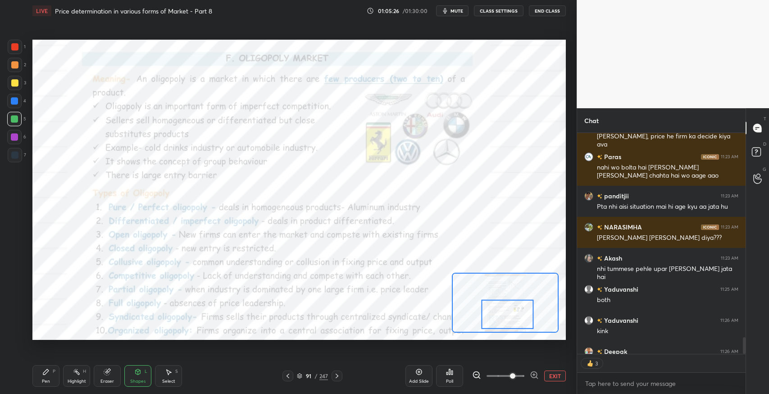
scroll to position [2944, 0]
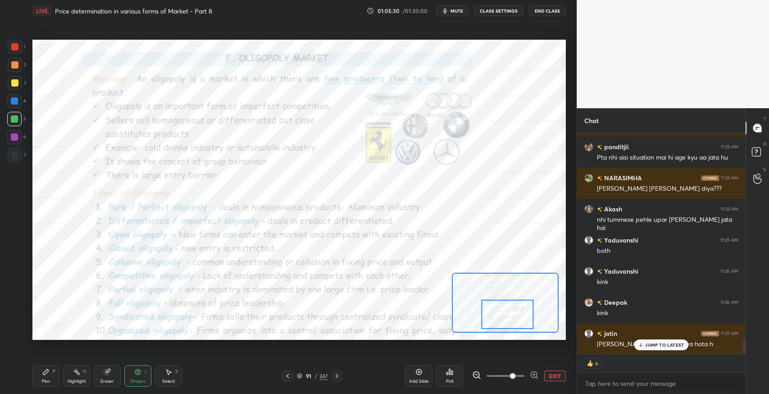
click at [650, 349] on div "JUMP TO LATEST" at bounding box center [661, 344] width 54 height 11
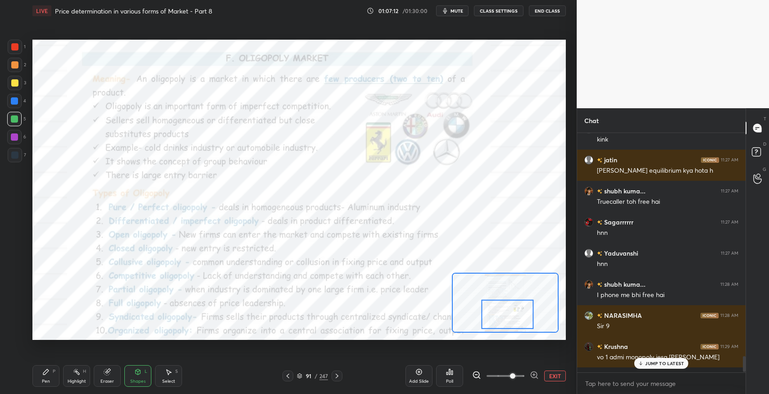
scroll to position [3113, 0]
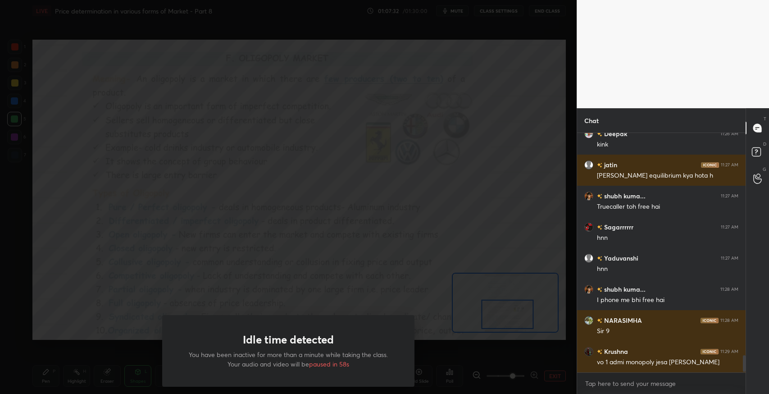
click at [291, 131] on div "Idle time detected You have been inactive for more than a minute while taking t…" at bounding box center [288, 197] width 577 height 394
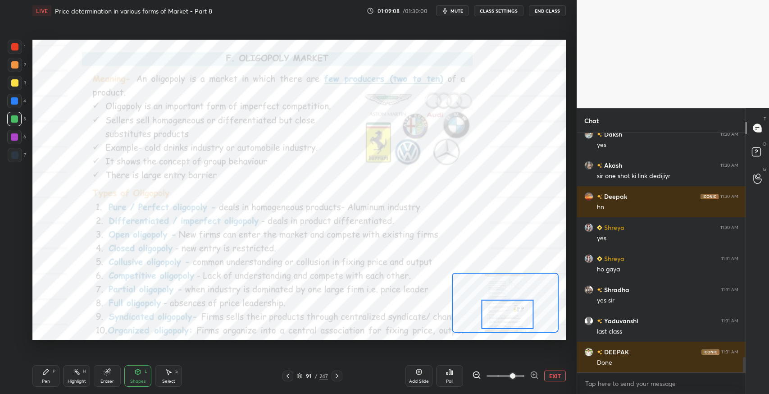
scroll to position [3494, 0]
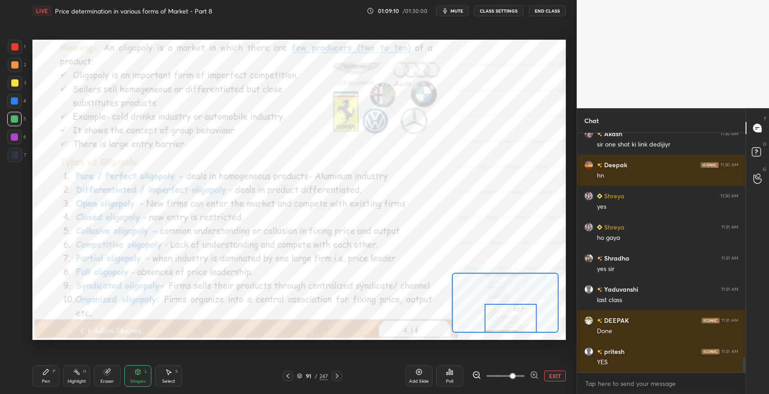
click at [418, 371] on icon at bounding box center [419, 371] width 3 height 3
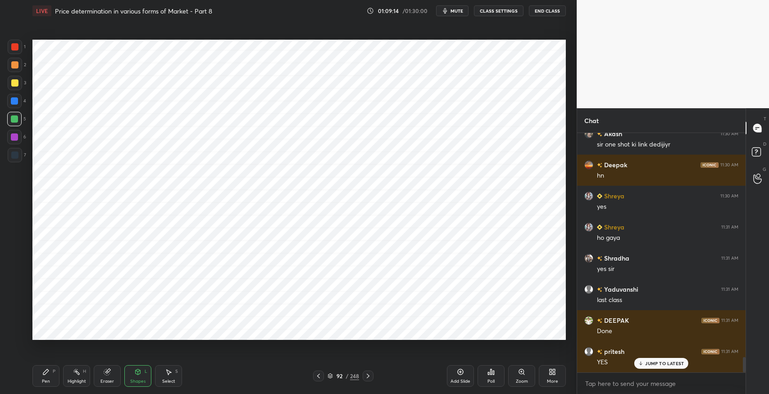
scroll to position [3525, 0]
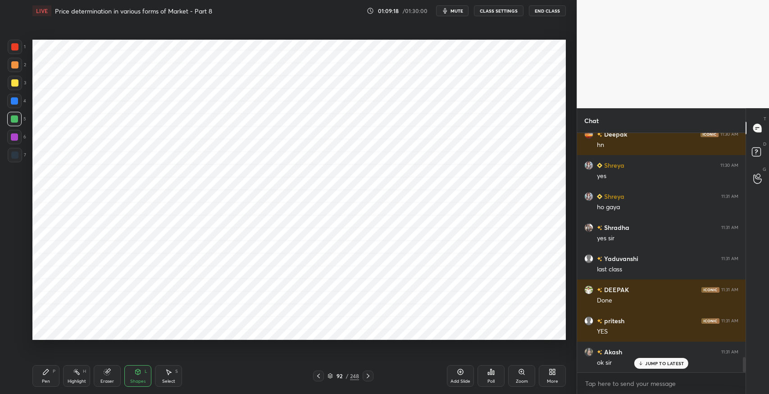
click at [59, 376] on div "Pen P Highlight H Eraser Shapes L Select S" at bounding box center [135, 376] width 207 height 22
click at [14, 159] on div at bounding box center [15, 155] width 14 height 14
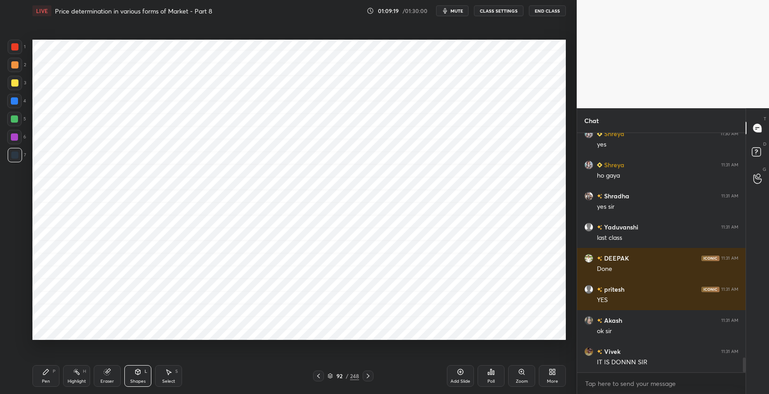
scroll to position [3587, 0]
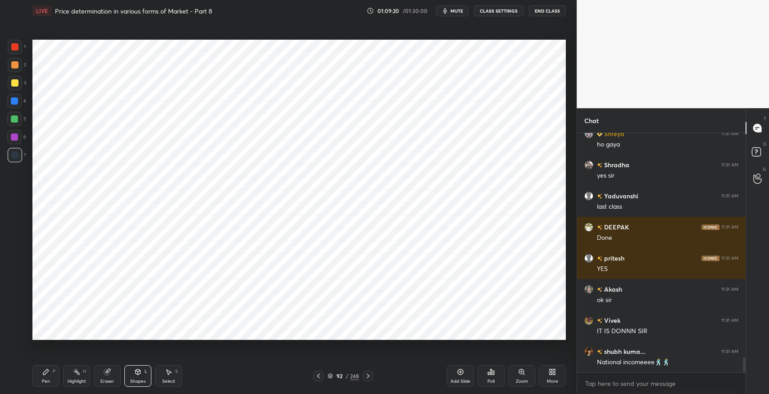
click at [48, 373] on icon at bounding box center [45, 371] width 7 height 7
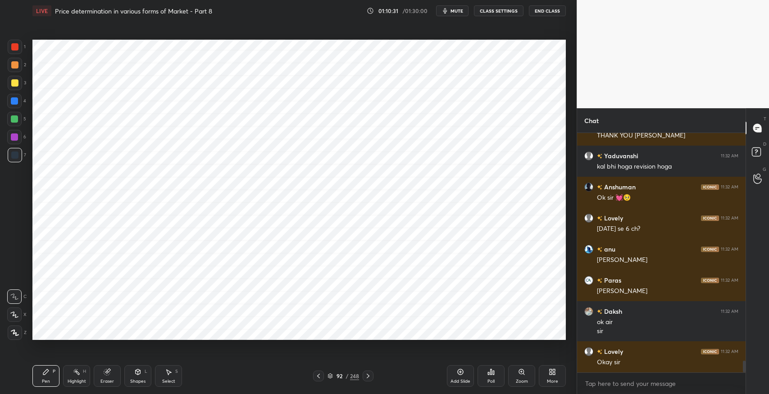
scroll to position [4715, 0]
click at [544, 375] on div "More" at bounding box center [552, 376] width 27 height 22
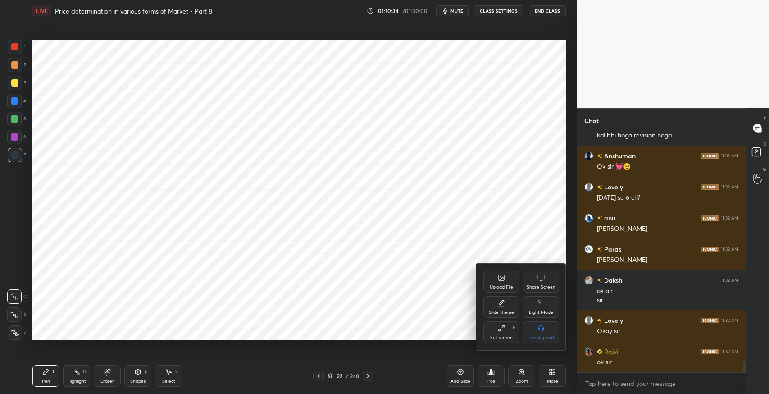
click at [506, 285] on div "Upload File" at bounding box center [501, 287] width 23 height 5
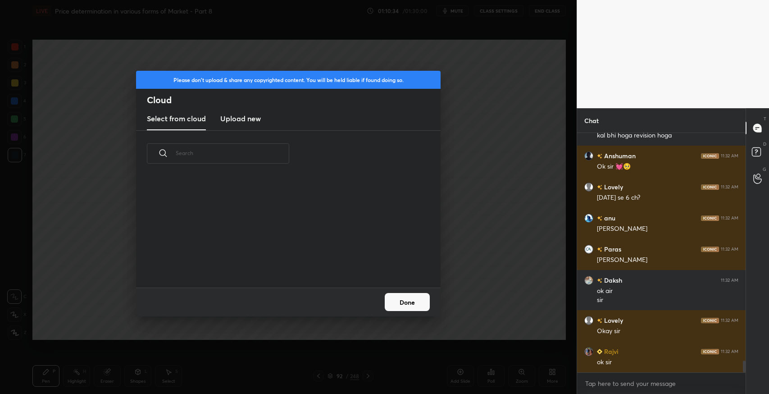
scroll to position [111, 289]
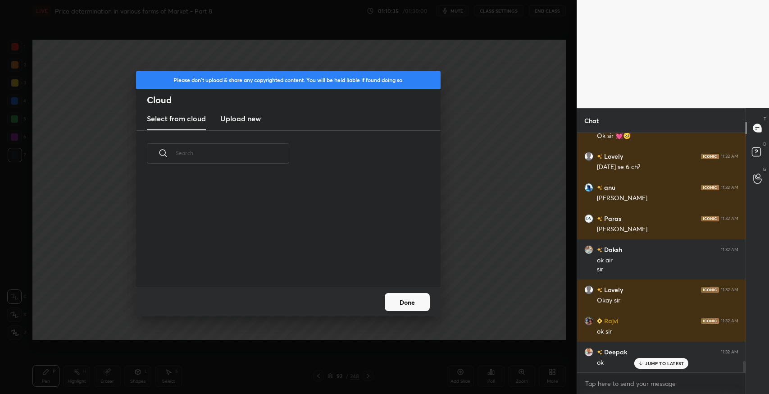
click at [219, 121] on div "Select from cloud Upload new" at bounding box center [288, 119] width 304 height 23
click at [221, 119] on h3 "Upload new" at bounding box center [240, 118] width 41 height 11
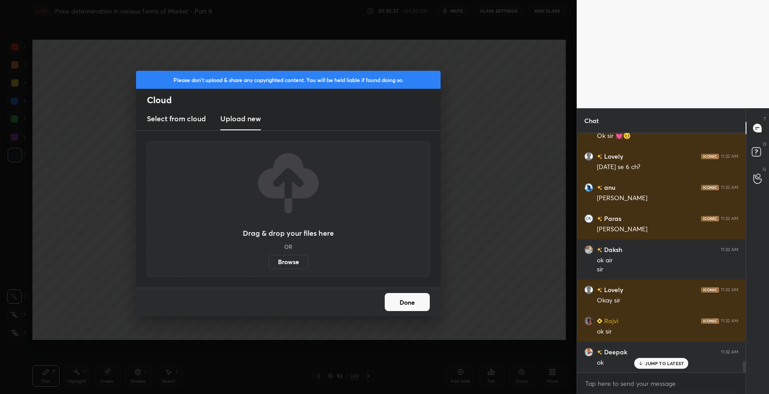
click at [285, 258] on label "Browse" at bounding box center [288, 261] width 40 height 14
click at [268, 258] on input "Browse" at bounding box center [268, 261] width 0 height 14
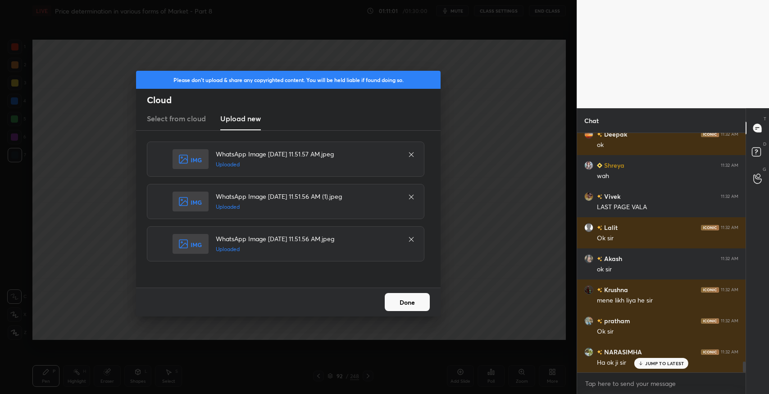
click at [418, 302] on button "Done" at bounding box center [407, 302] width 45 height 18
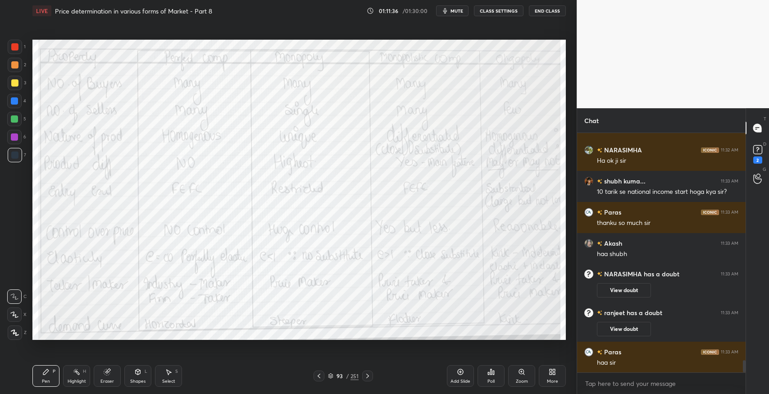
scroll to position [4536, 0]
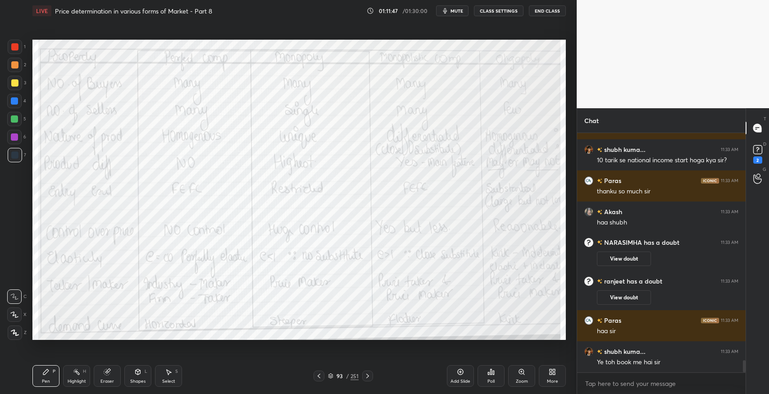
click at [109, 379] on div "Eraser" at bounding box center [107, 381] width 14 height 5
click at [20, 332] on span "Erase all" at bounding box center [15, 332] width 14 height 6
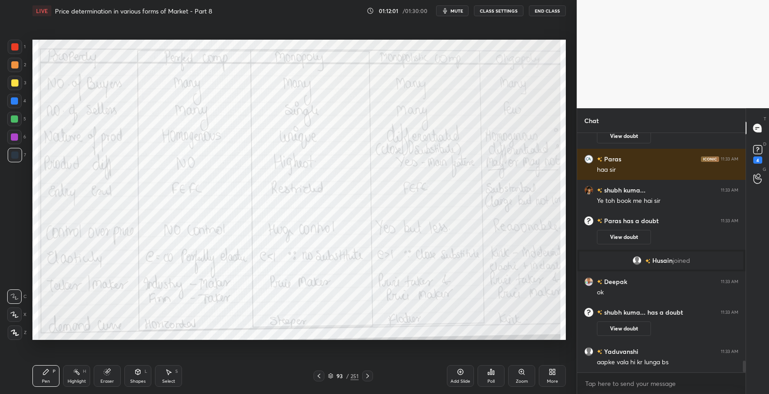
scroll to position [4668, 0]
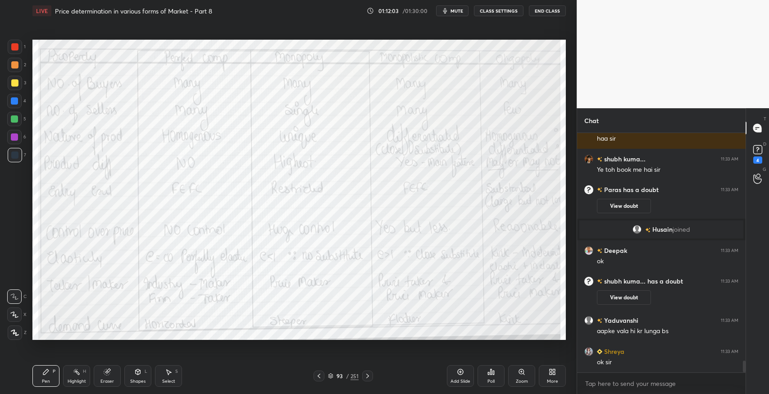
click at [367, 374] on icon at bounding box center [367, 375] width 3 height 5
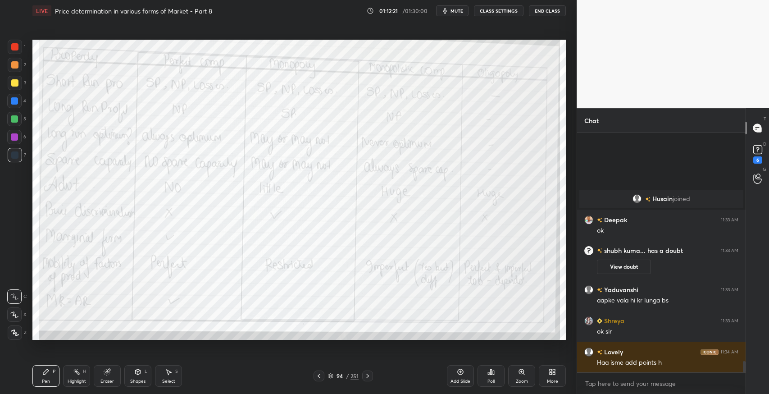
scroll to position [4777, 0]
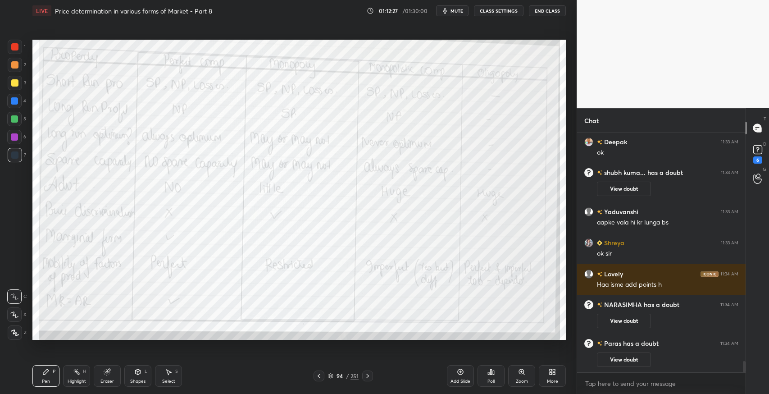
click at [368, 373] on icon at bounding box center [367, 375] width 7 height 7
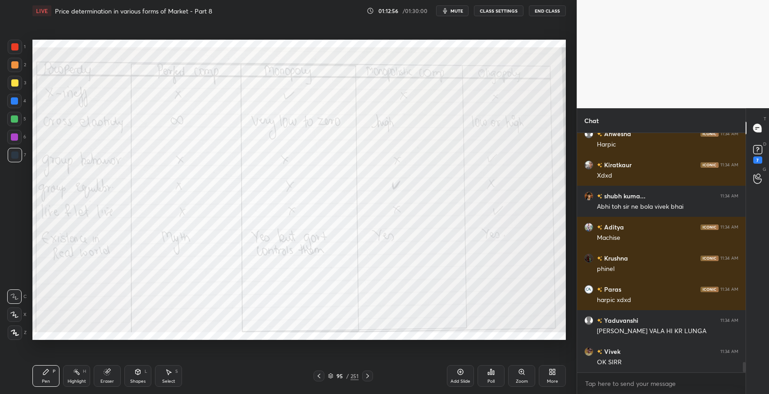
scroll to position [5236, 0]
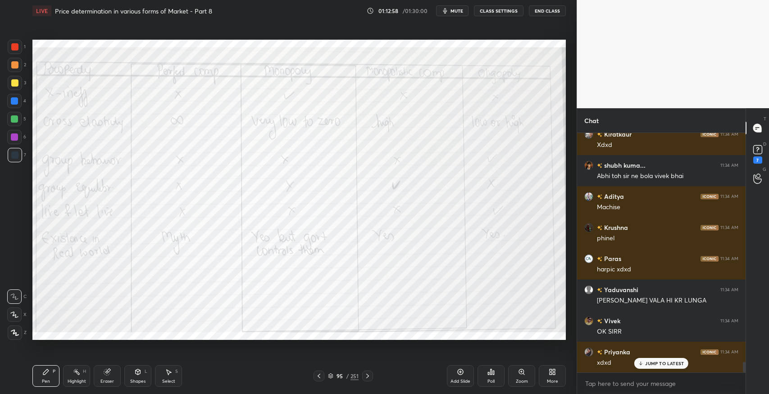
click at [533, 341] on div "Setting up your live class Poll for secs No correct answer Start poll" at bounding box center [299, 190] width 540 height 336
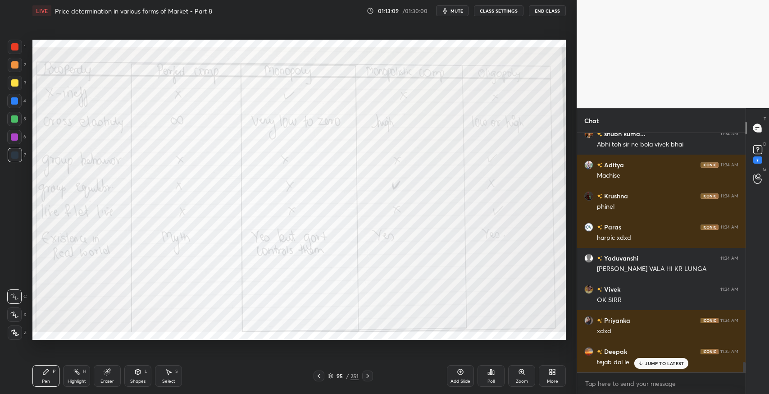
scroll to position [5298, 0]
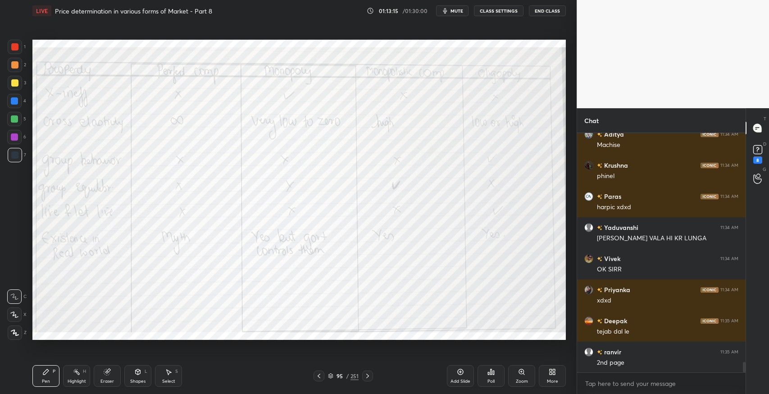
click at [319, 380] on div at bounding box center [318, 375] width 11 height 11
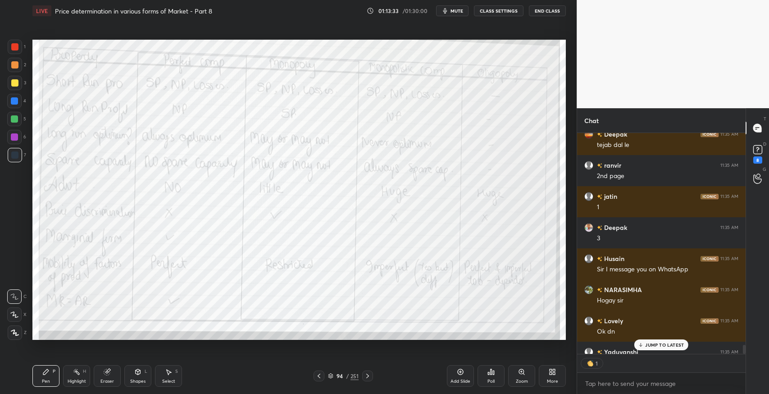
scroll to position [3, 3]
click at [649, 348] on div "JUMP TO LATEST" at bounding box center [661, 344] width 54 height 11
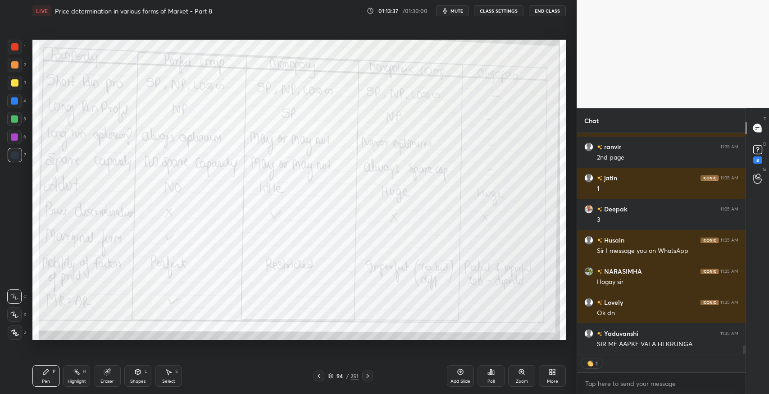
click at [368, 375] on icon at bounding box center [367, 375] width 7 height 7
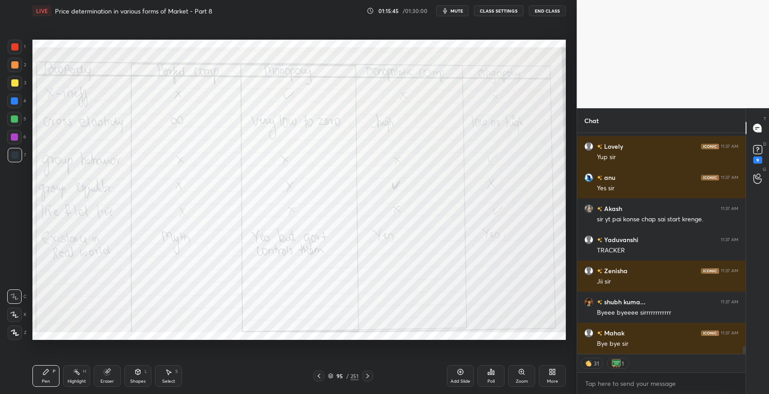
scroll to position [5998, 0]
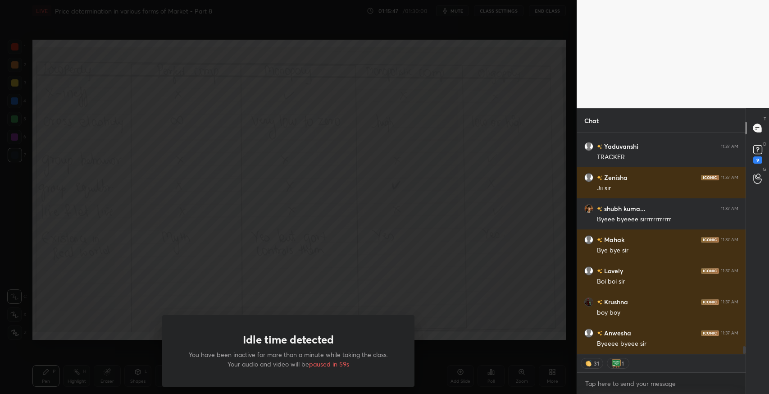
click at [368, 357] on p "You have been inactive for more than a minute while taking the class. Your audi…" at bounding box center [288, 359] width 209 height 19
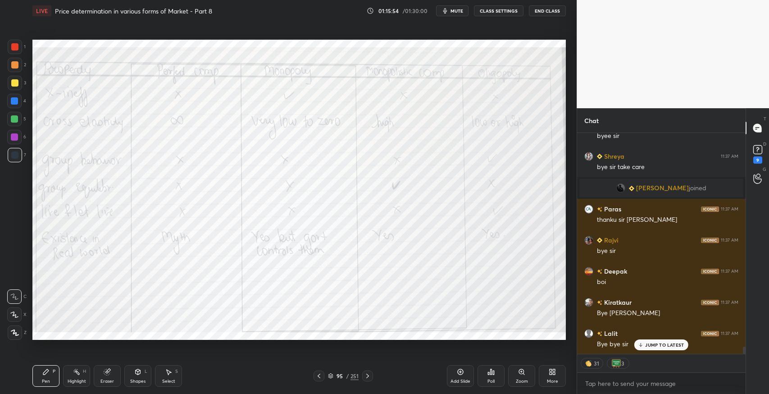
scroll to position [6392, 0]
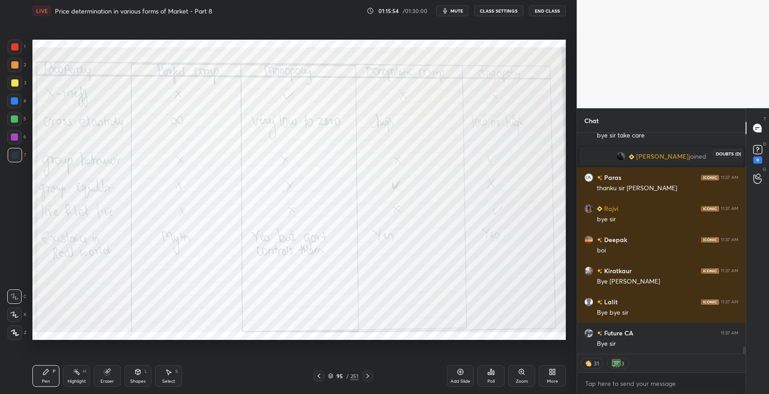
click at [760, 148] on rect at bounding box center [757, 149] width 9 height 9
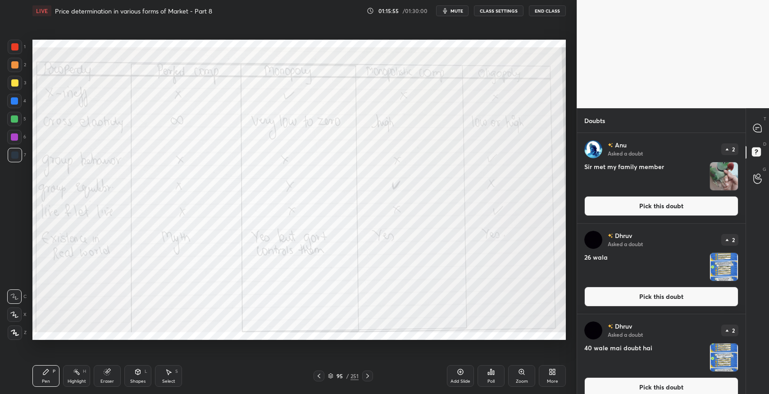
click at [630, 209] on button "Pick this doubt" at bounding box center [661, 206] width 154 height 20
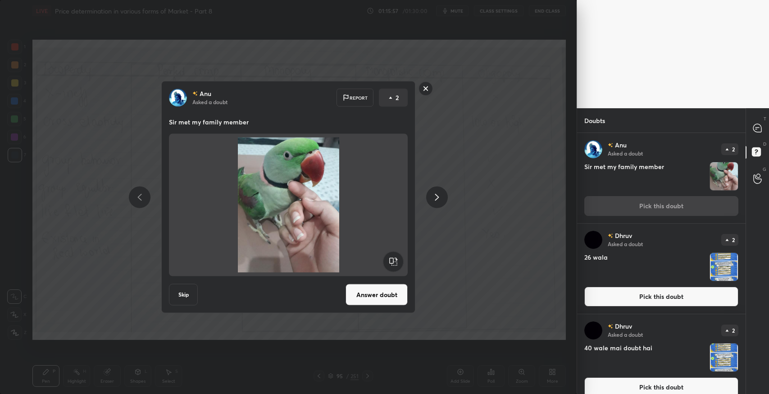
click at [390, 295] on button "Answer doubt" at bounding box center [376, 295] width 62 height 22
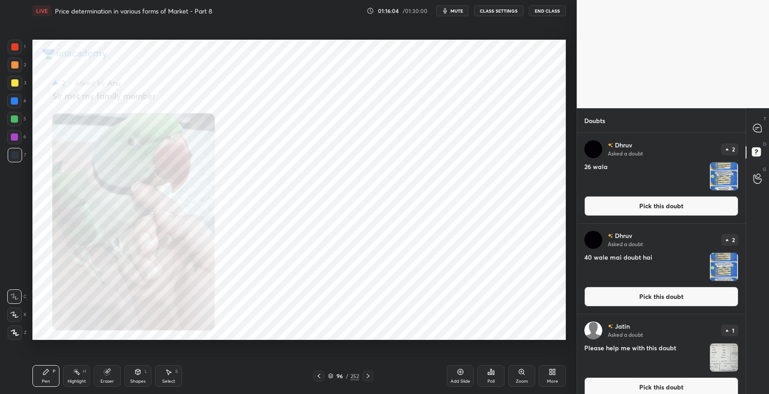
click at [649, 211] on button "Pick this doubt" at bounding box center [661, 206] width 154 height 20
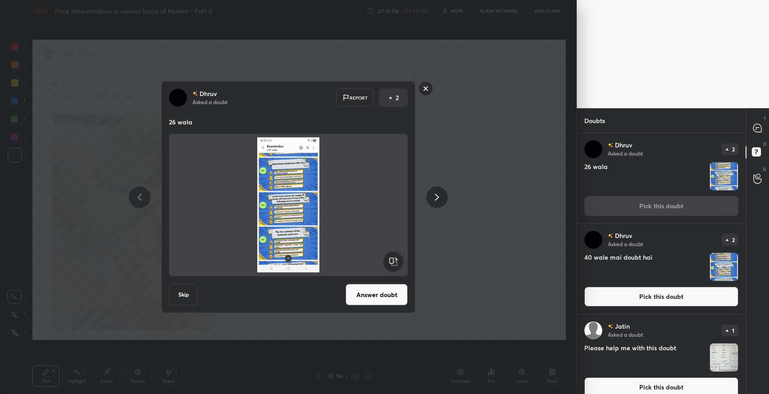
click at [391, 298] on button "Answer doubt" at bounding box center [376, 295] width 62 height 22
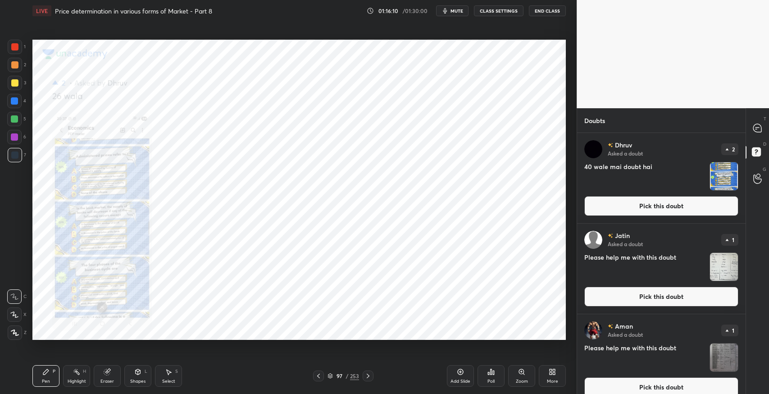
click at [527, 373] on div "Zoom" at bounding box center [521, 376] width 27 height 22
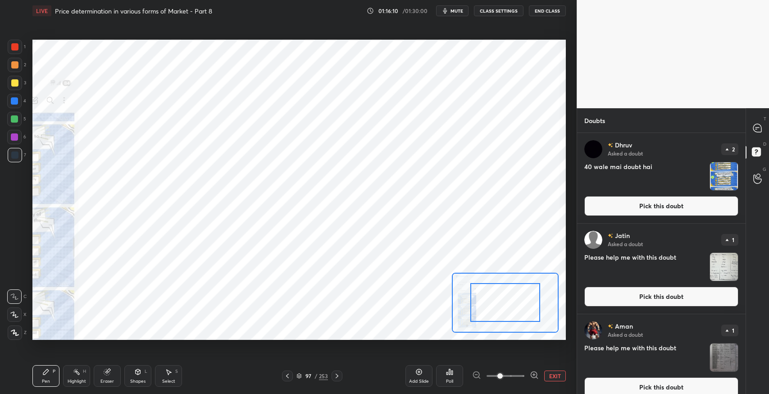
drag, startPoint x: 527, startPoint y: 373, endPoint x: 518, endPoint y: 373, distance: 9.5
click at [527, 373] on div at bounding box center [505, 375] width 67 height 11
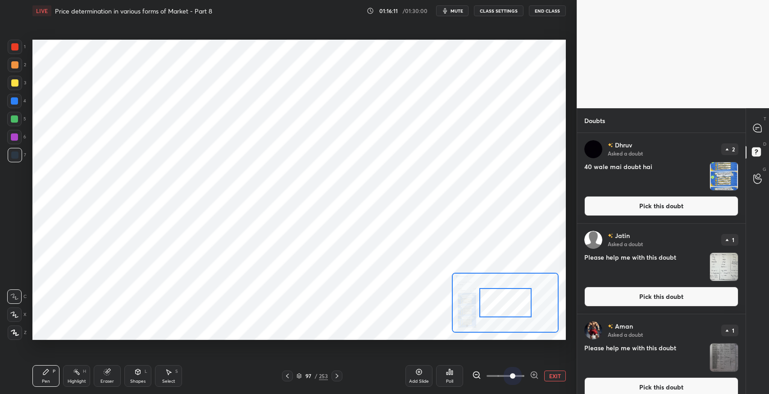
click at [512, 375] on span at bounding box center [505, 376] width 38 height 20
click at [515, 375] on span at bounding box center [512, 375] width 5 height 5
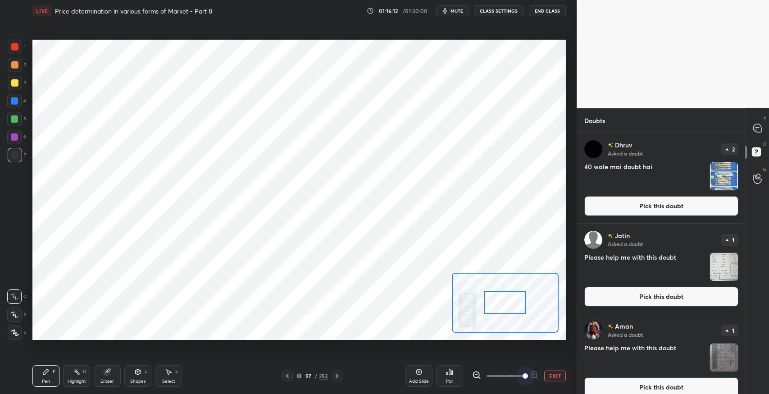
click at [522, 375] on span at bounding box center [524, 375] width 5 height 5
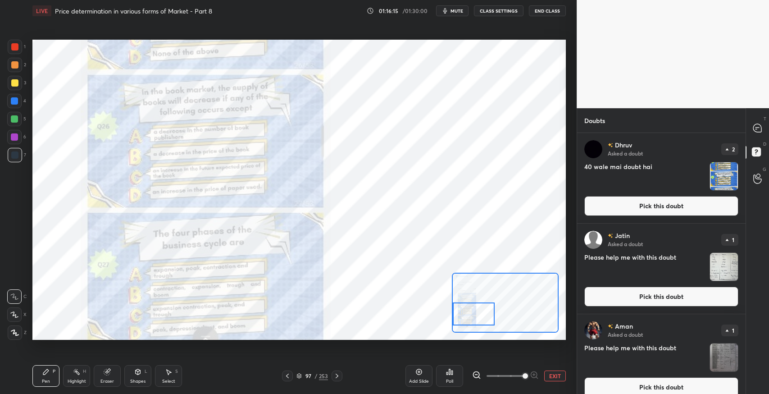
drag, startPoint x: 513, startPoint y: 304, endPoint x: 467, endPoint y: 316, distance: 47.3
click at [467, 316] on div at bounding box center [474, 313] width 42 height 23
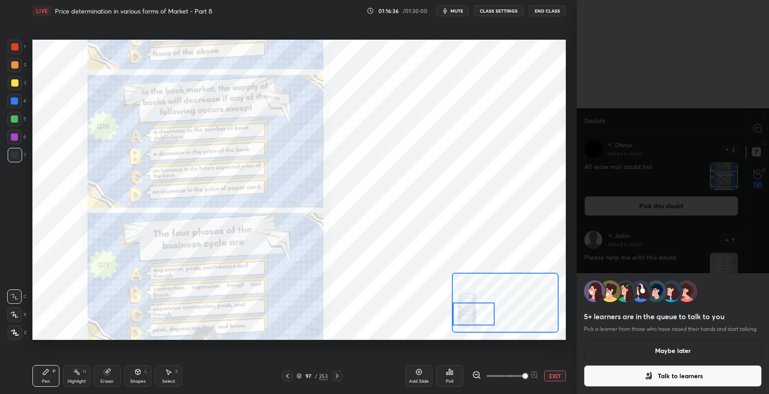
click at [698, 358] on button "Maybe later" at bounding box center [673, 351] width 178 height 22
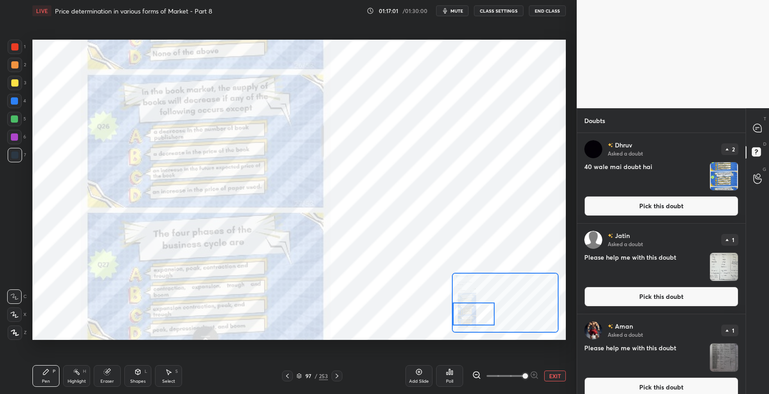
click at [639, 205] on button "Pick this doubt" at bounding box center [661, 206] width 154 height 20
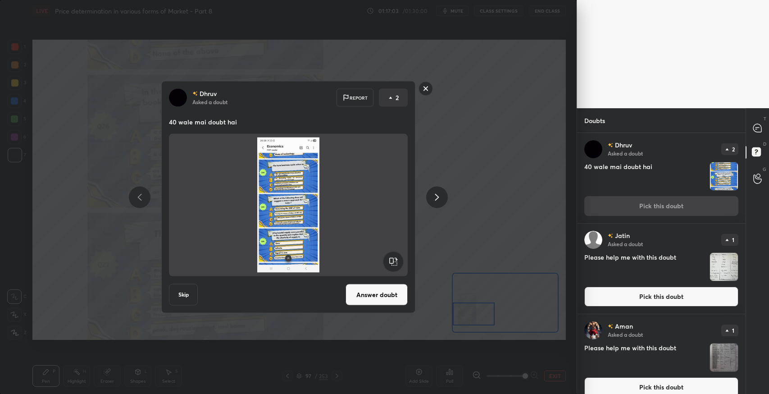
click at [387, 289] on button "Answer doubt" at bounding box center [376, 295] width 62 height 22
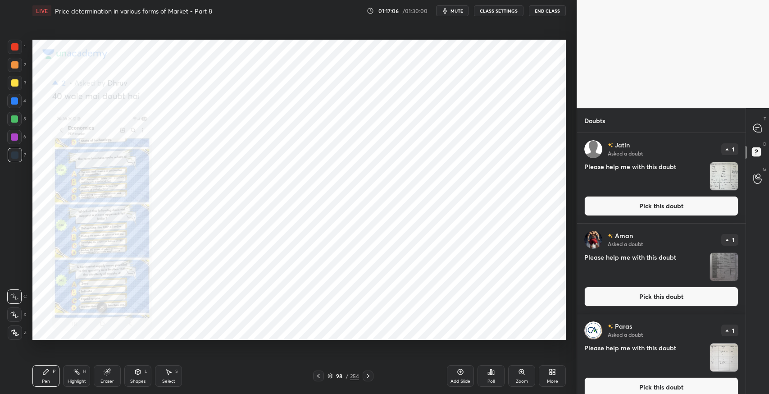
click at [522, 381] on div "Zoom" at bounding box center [522, 381] width 12 height 5
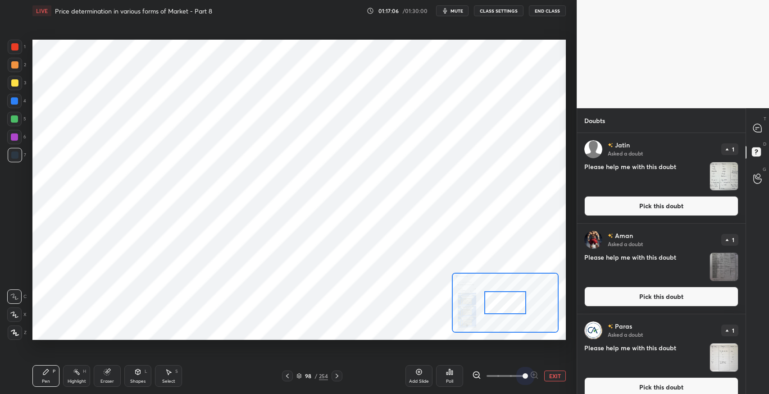
click at [522, 381] on span at bounding box center [505, 376] width 38 height 20
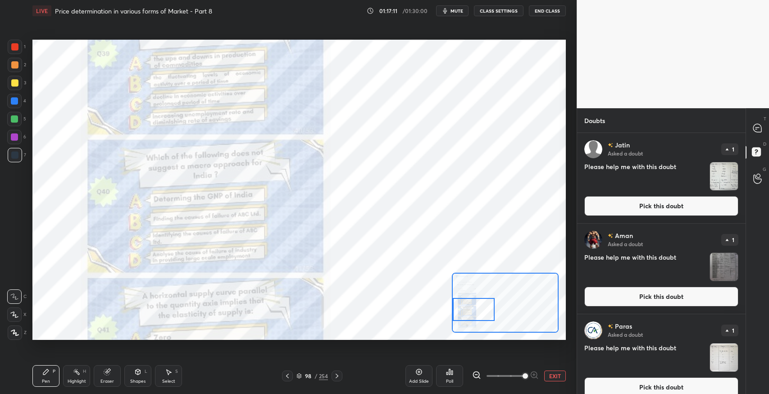
drag, startPoint x: 501, startPoint y: 299, endPoint x: 463, endPoint y: 305, distance: 38.9
click at [463, 305] on div at bounding box center [474, 309] width 42 height 23
click at [654, 204] on button "Pick this doubt" at bounding box center [661, 206] width 154 height 20
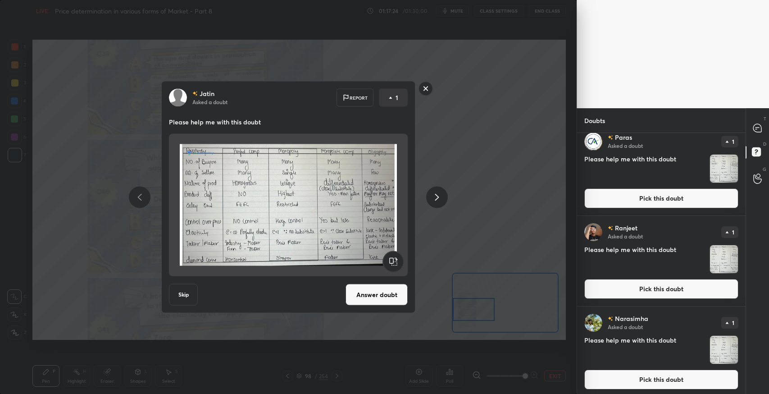
scroll to position [554, 0]
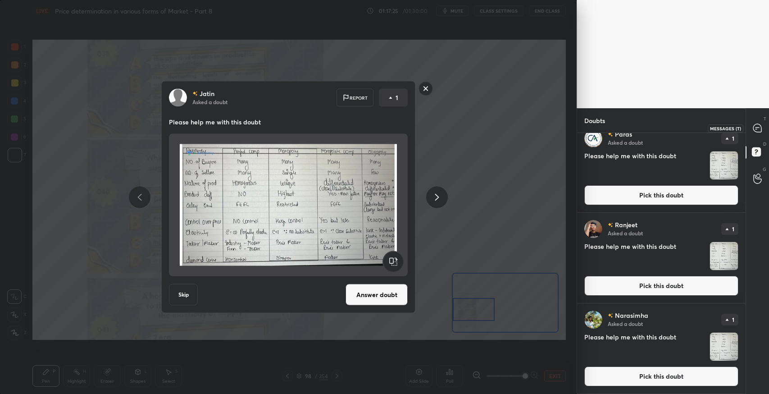
click at [761, 126] on icon at bounding box center [757, 127] width 9 height 9
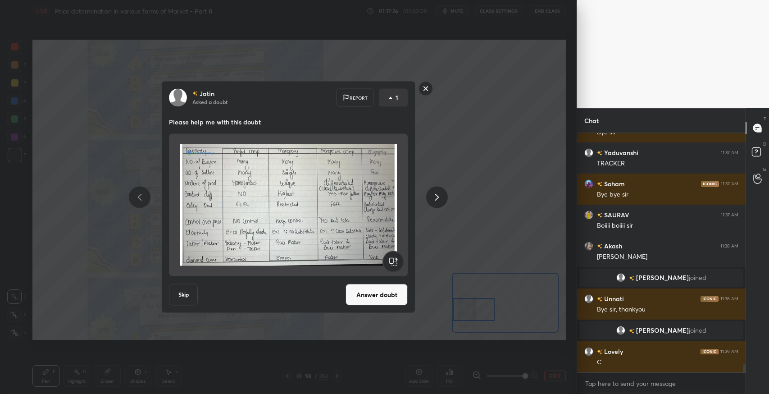
scroll to position [6845, 0]
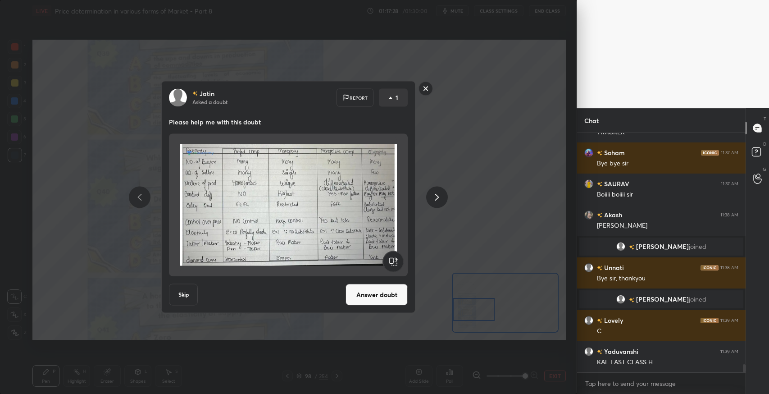
click at [518, 253] on div "[PERSON_NAME] Asked a doubt Report 1 Please help me with this doubt Skip Answer…" at bounding box center [288, 197] width 577 height 394
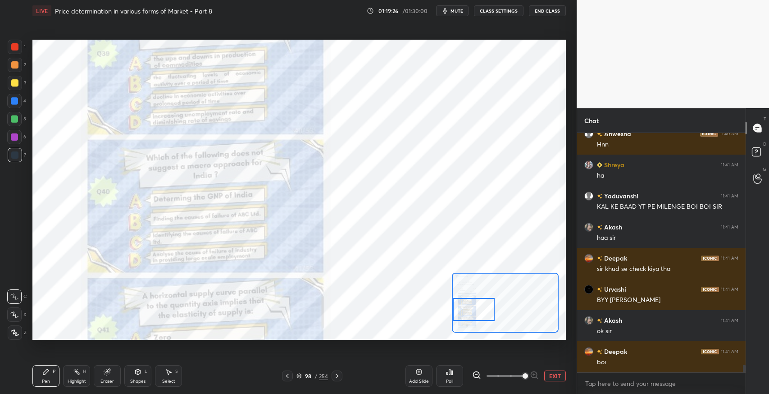
scroll to position [7391, 0]
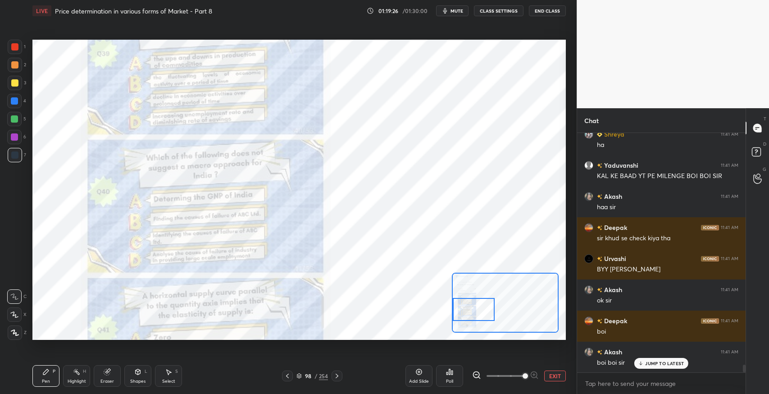
click at [548, 8] on button "End Class" at bounding box center [547, 10] width 37 height 11
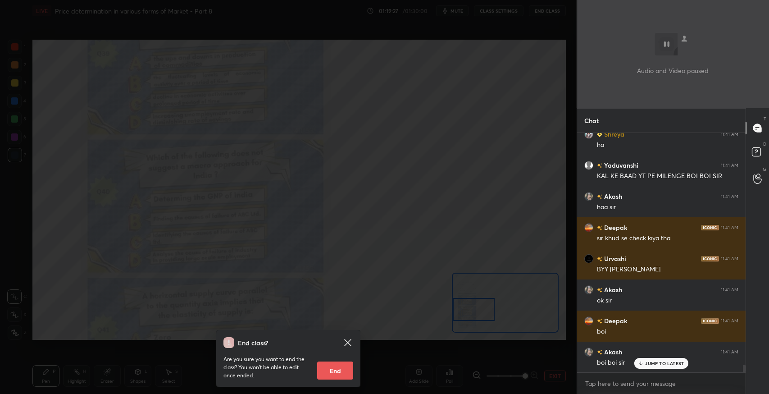
scroll to position [7454, 0]
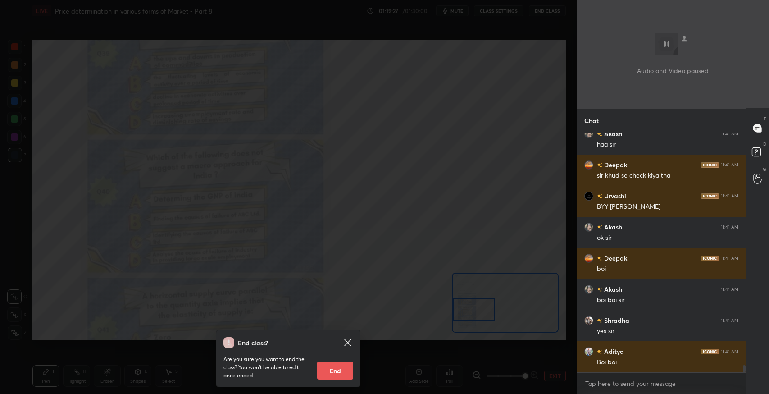
click at [341, 369] on button "End" at bounding box center [335, 370] width 36 height 18
type textarea "x"
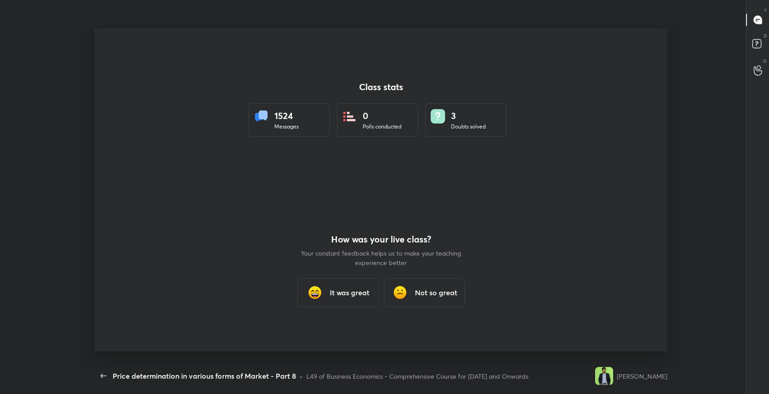
scroll to position [0, 0]
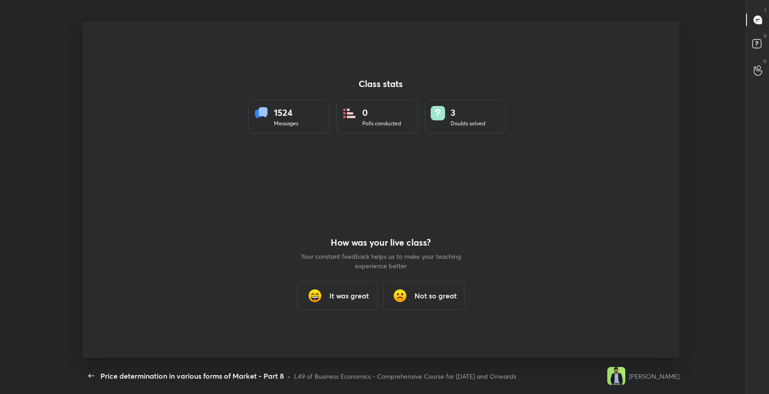
click at [348, 290] on div "It was great" at bounding box center [337, 295] width 81 height 29
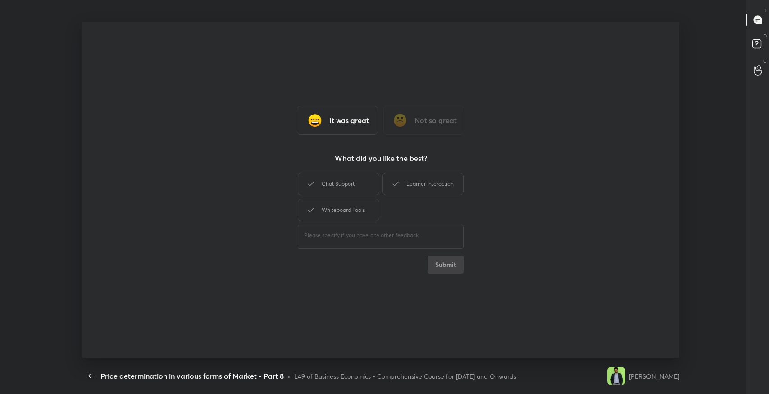
click at [367, 189] on div "Chat Support" at bounding box center [338, 184] width 81 height 23
drag, startPoint x: 388, startPoint y: 181, endPoint x: 384, endPoint y: 185, distance: 5.7
click at [387, 182] on div "Learner Interaction" at bounding box center [422, 184] width 81 height 23
click at [371, 205] on div "Whiteboard Tools" at bounding box center [338, 210] width 81 height 23
click at [434, 261] on button "Submit" at bounding box center [445, 264] width 36 height 18
